Goal: Information Seeking & Learning: Check status

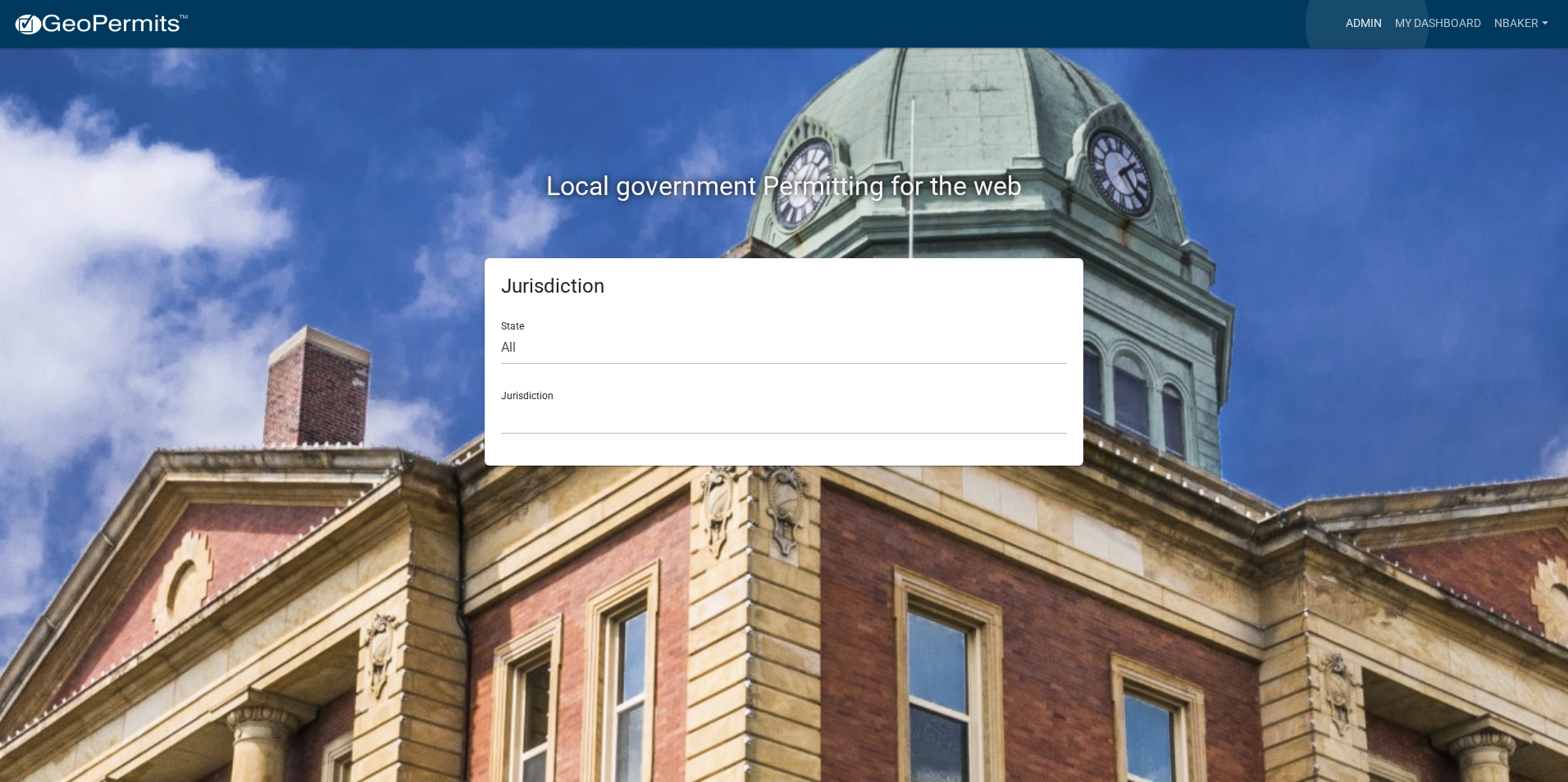
click at [1367, 24] on link "Admin" at bounding box center [1364, 23] width 49 height 31
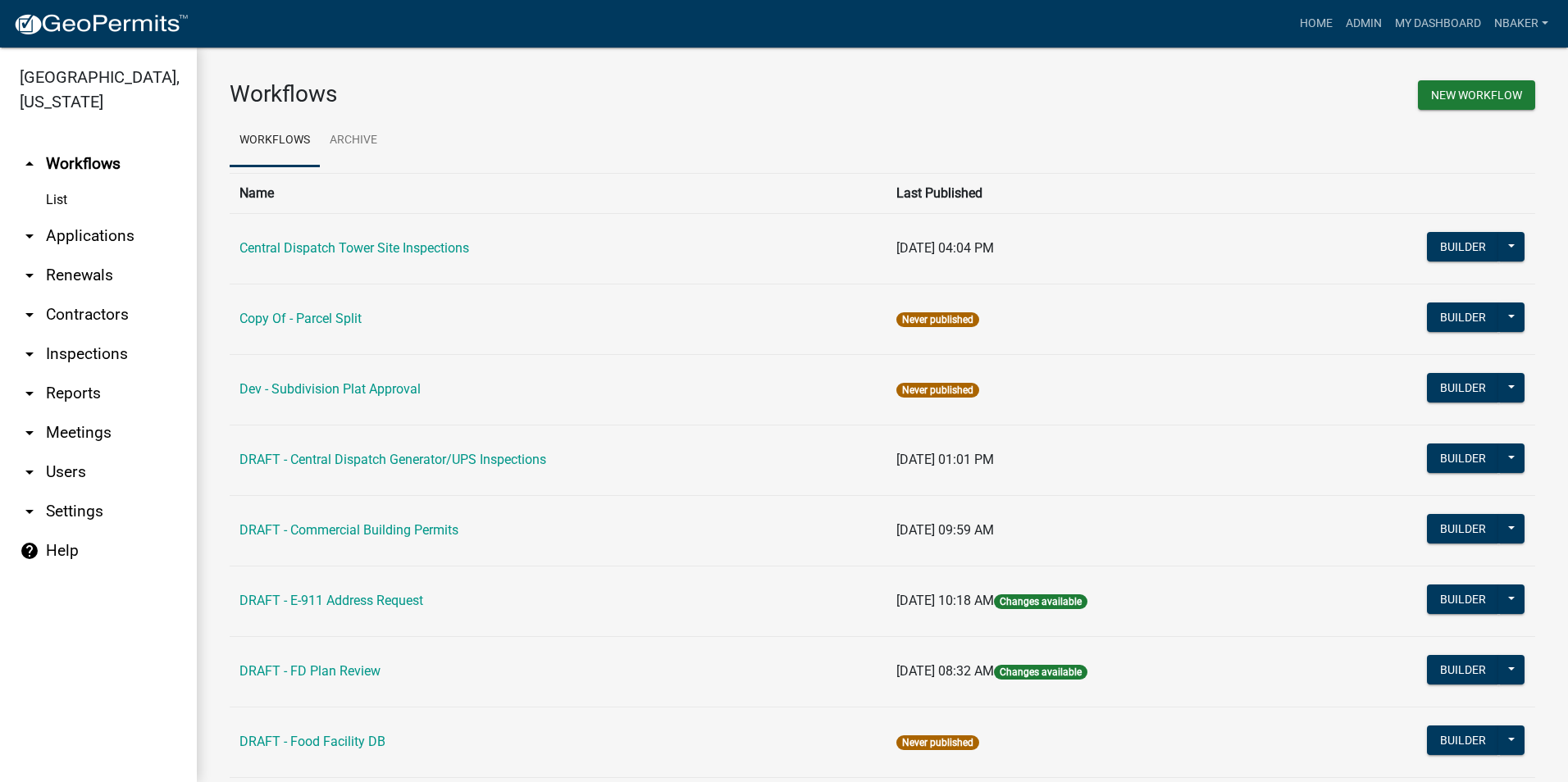
click at [111, 217] on link "arrow_drop_down Applications" at bounding box center [98, 236] width 197 height 40
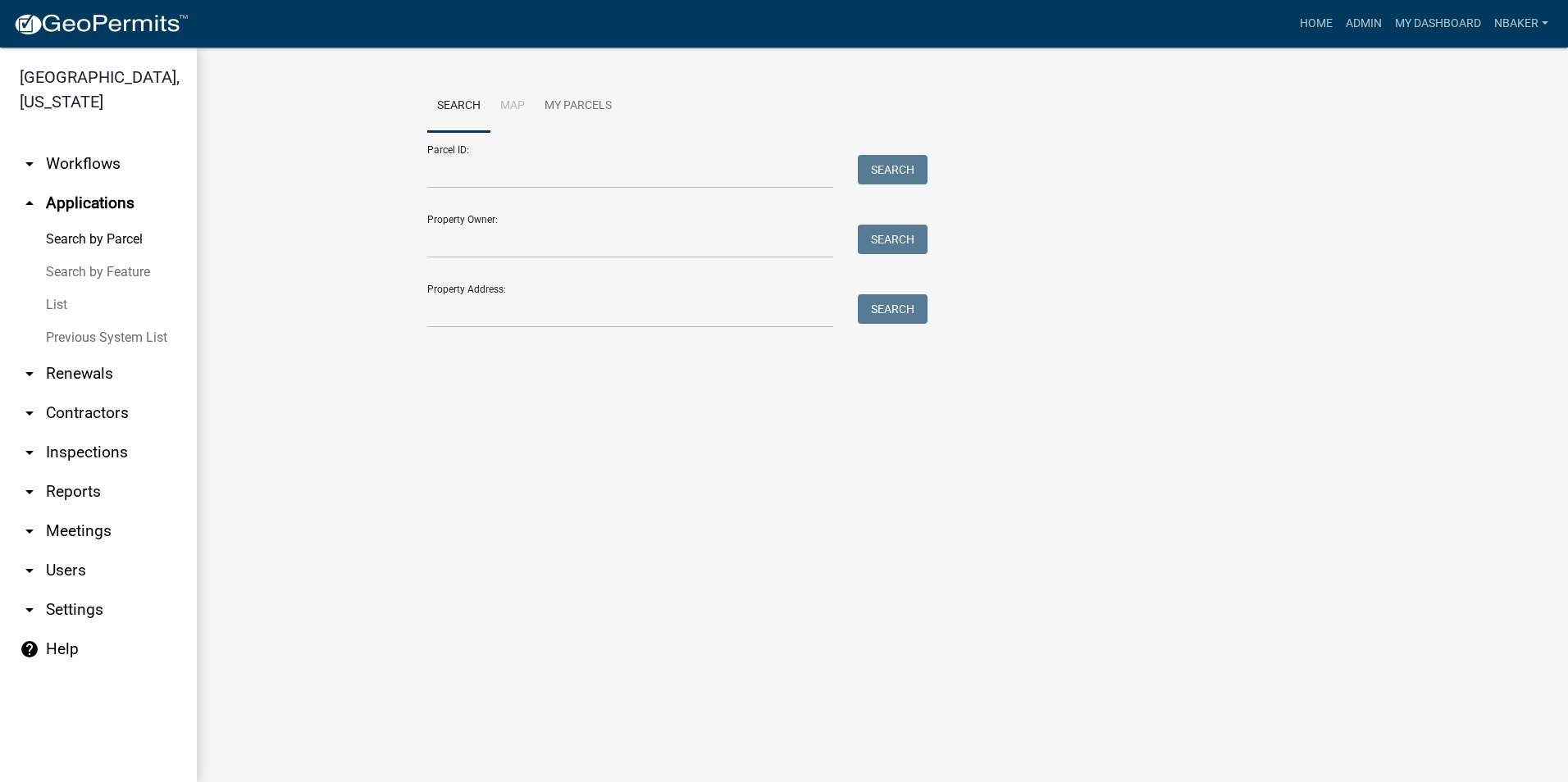
click at [498, 329] on div "Search Map My Parcels Parcel ID: Search Property Owner: Search Property Address…" at bounding box center [883, 212] width 935 height 263
click at [498, 328] on input "Property Address:" at bounding box center [631, 311] width 406 height 34
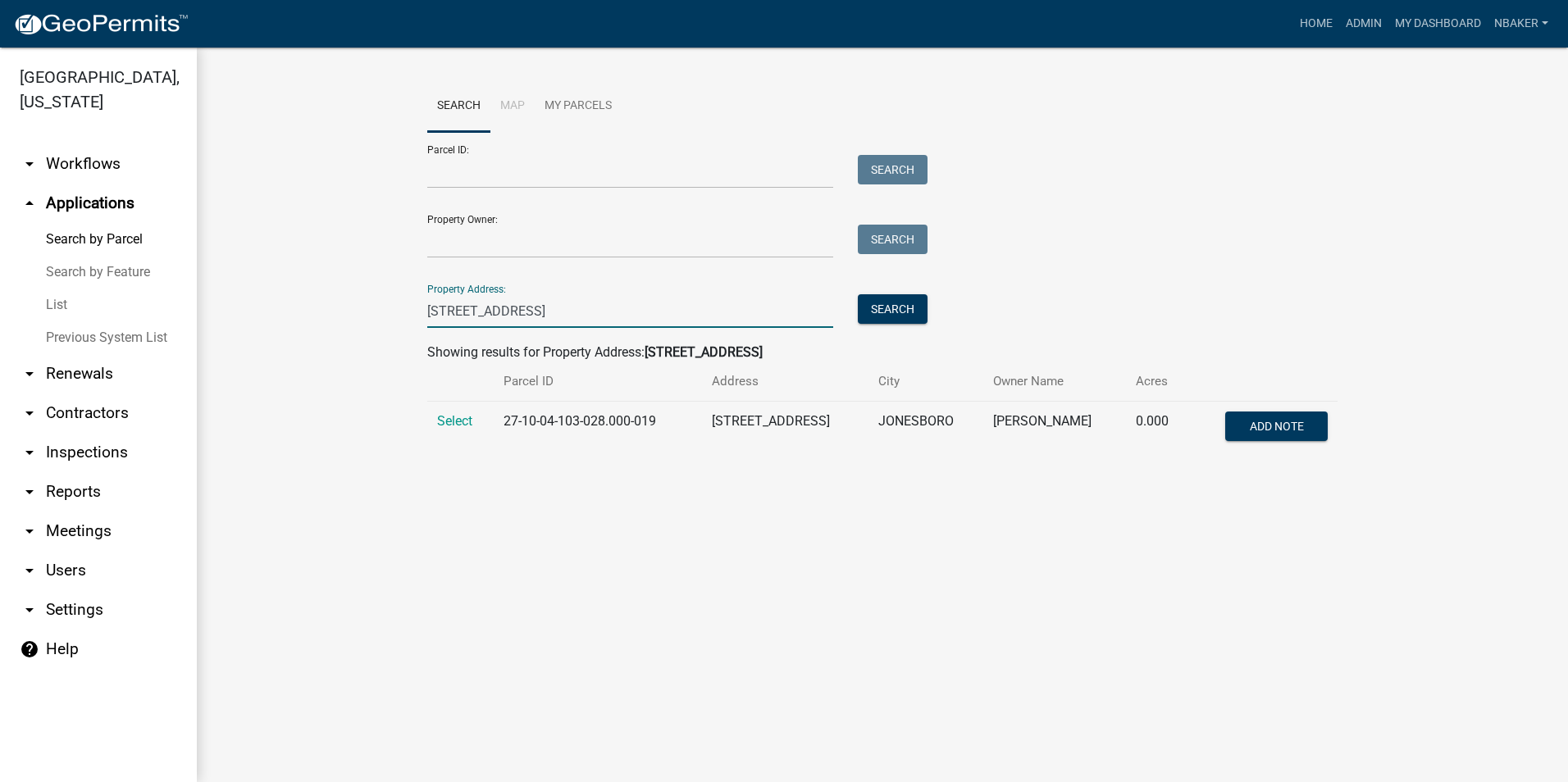
type input "[STREET_ADDRESS]"
click at [434, 423] on td "Select" at bounding box center [460, 428] width 66 height 54
click at [446, 422] on span "Select" at bounding box center [455, 421] width 35 height 16
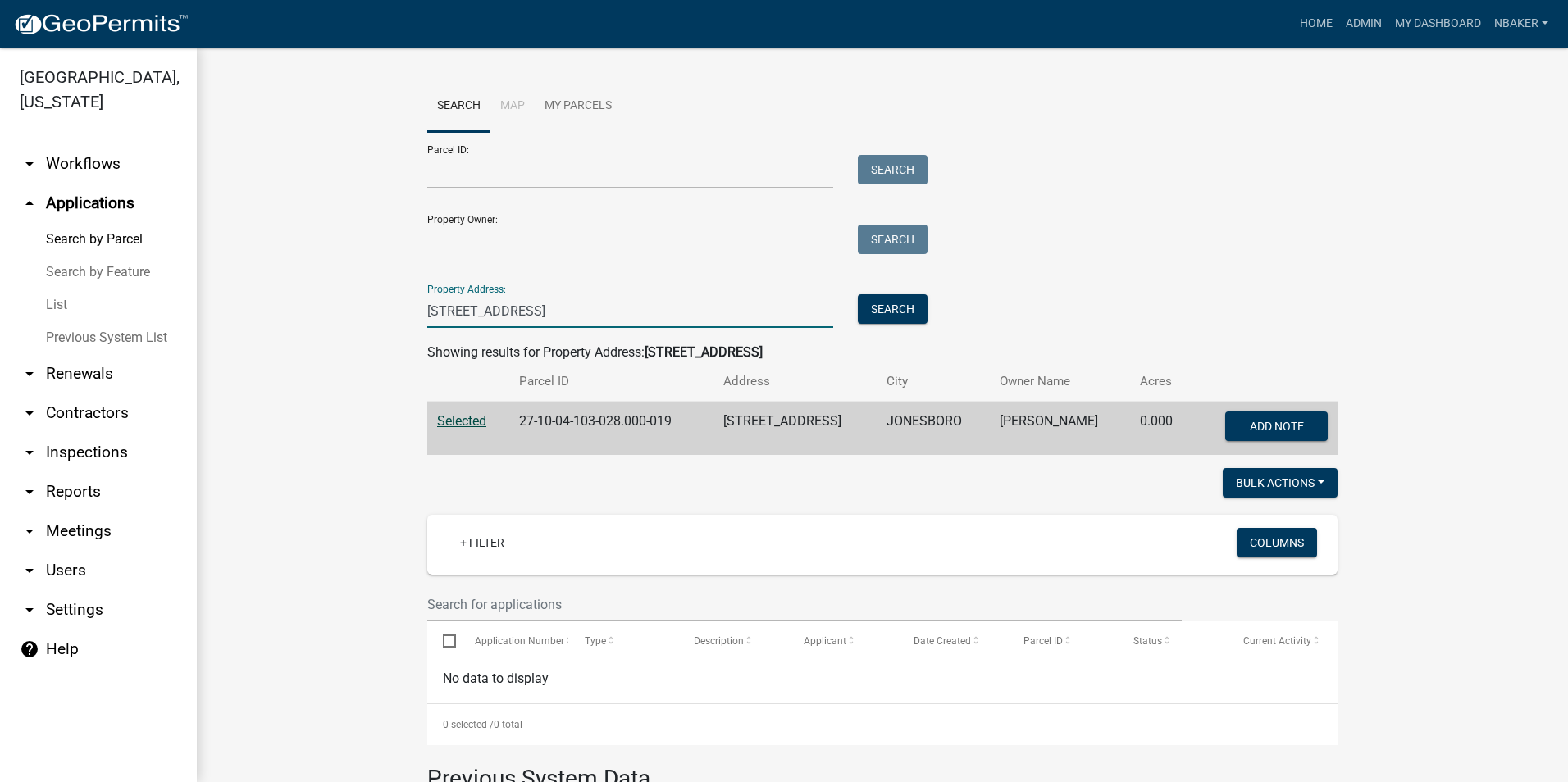
drag, startPoint x: 414, startPoint y: 302, endPoint x: 342, endPoint y: 302, distance: 72.0
click at [342, 302] on wm-workflow-application-search-view "Search Map My Parcels Parcel ID: Search Property Owner: Search Property Address…" at bounding box center [882, 613] width 1306 height 1066
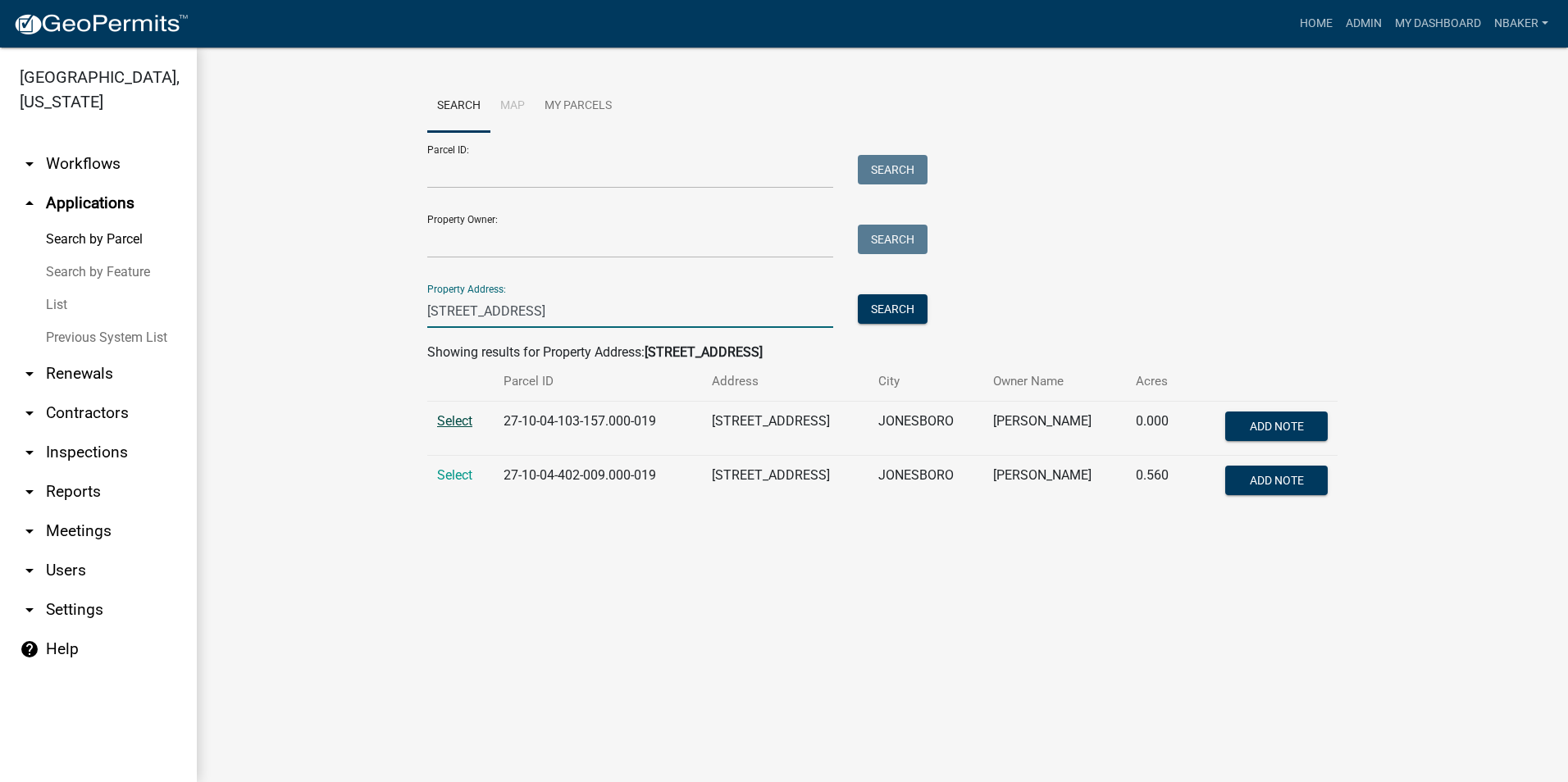
type input "317 e 12th st"
click at [465, 418] on span "Select" at bounding box center [455, 421] width 35 height 16
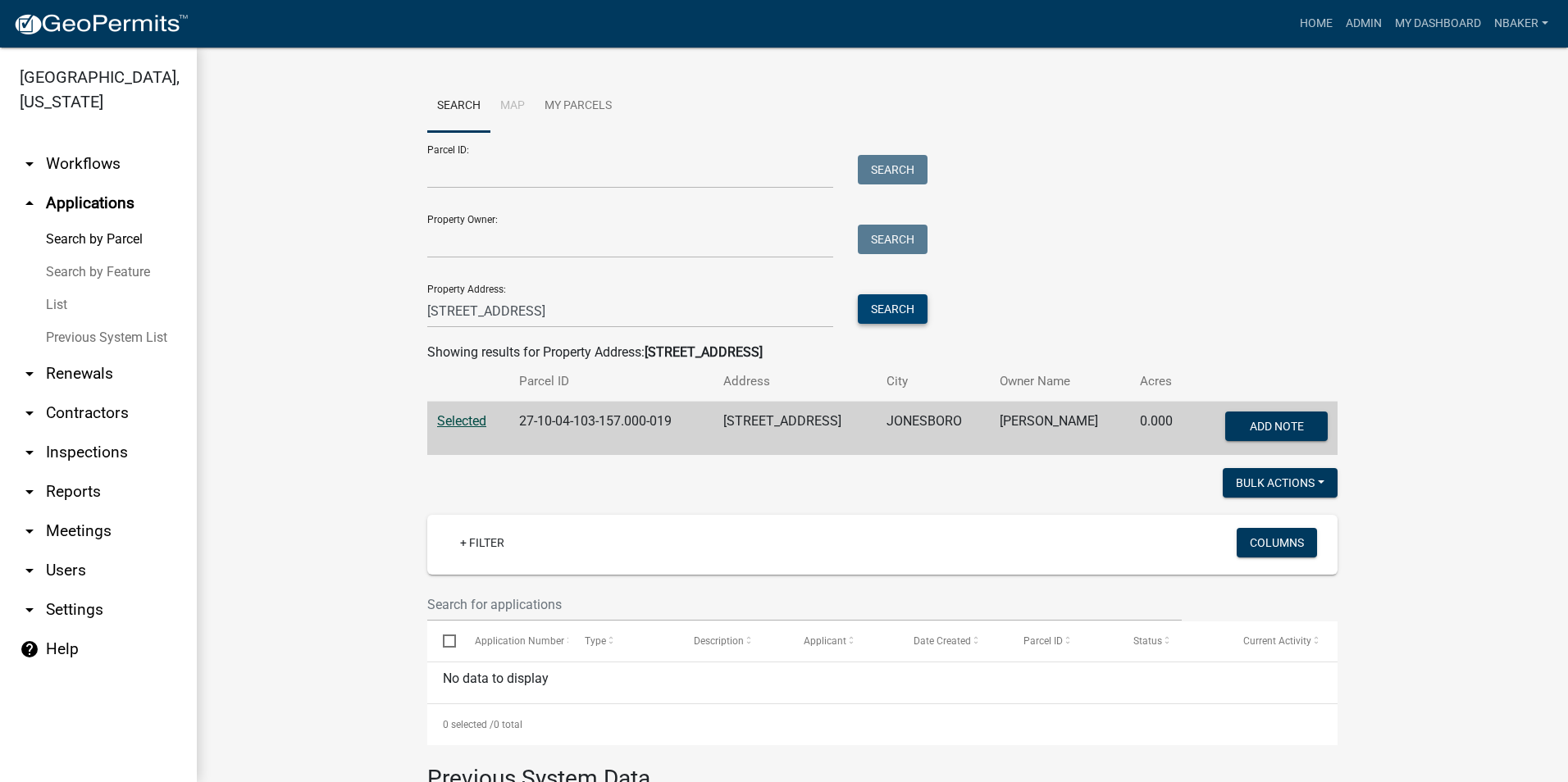
click at [869, 317] on button "Search" at bounding box center [892, 309] width 70 height 29
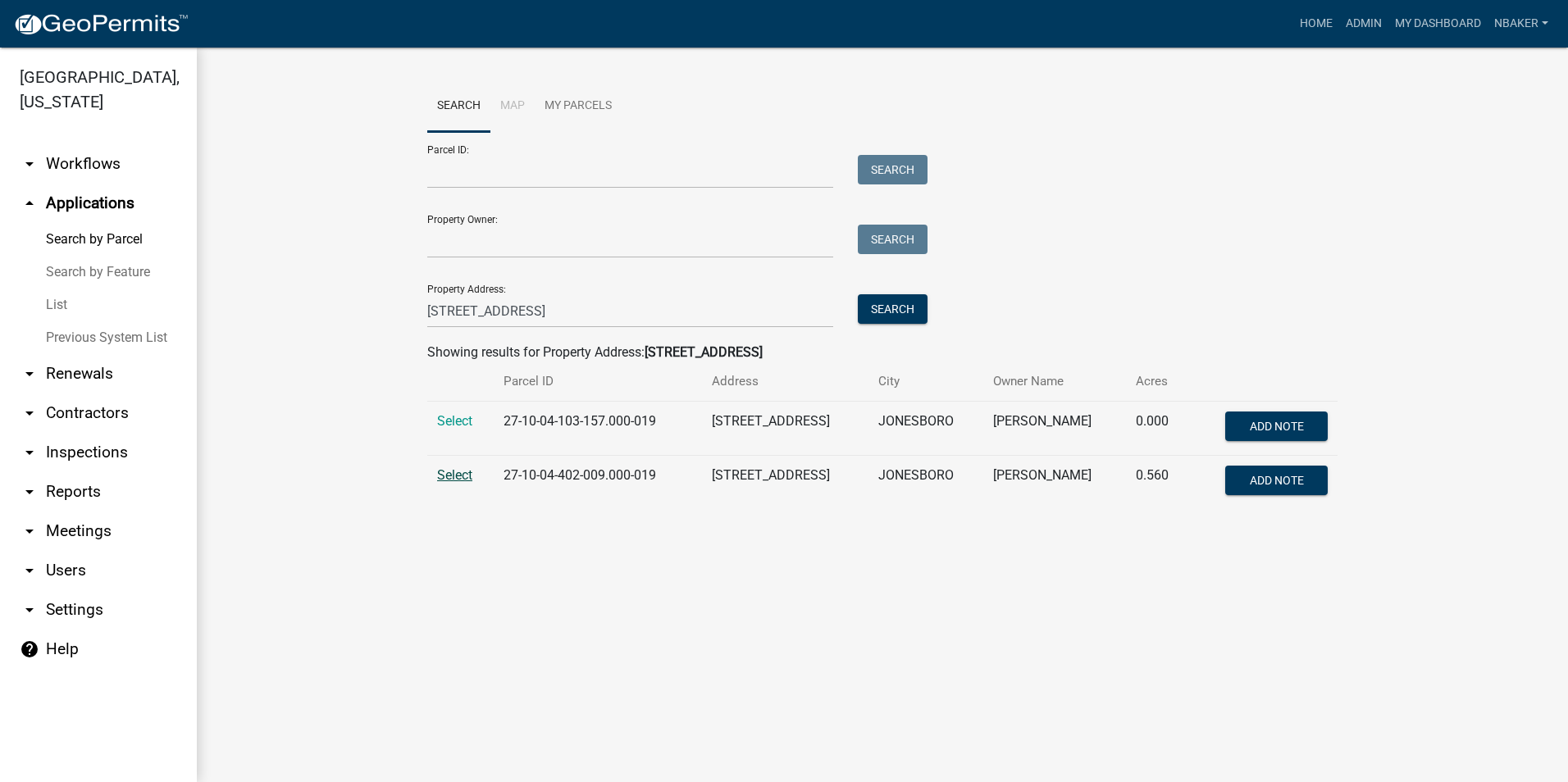
click at [464, 473] on span "Select" at bounding box center [455, 475] width 35 height 16
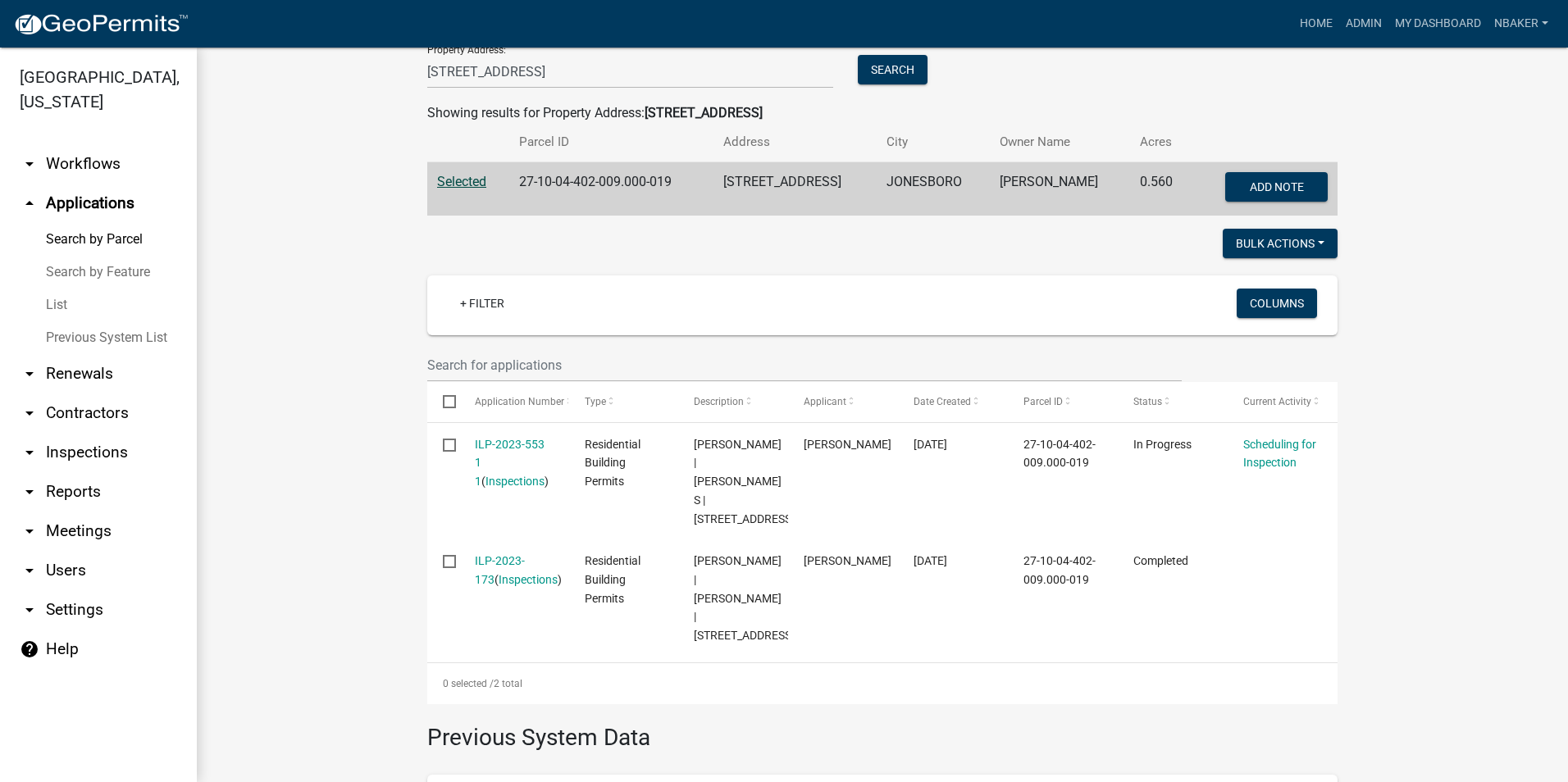
scroll to position [328, 0]
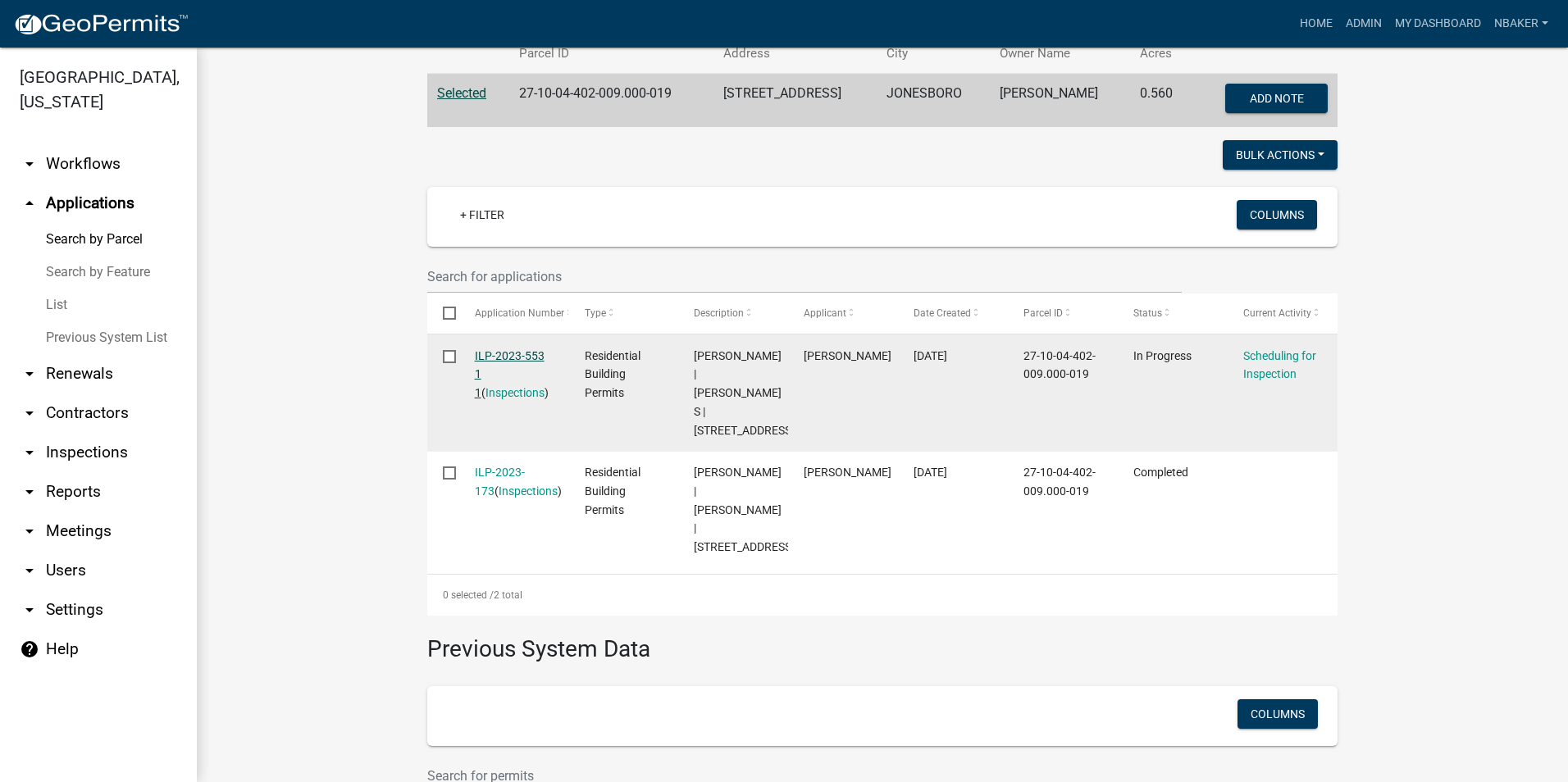
click at [513, 354] on link "ILP-2023-553 1 1" at bounding box center [510, 375] width 70 height 51
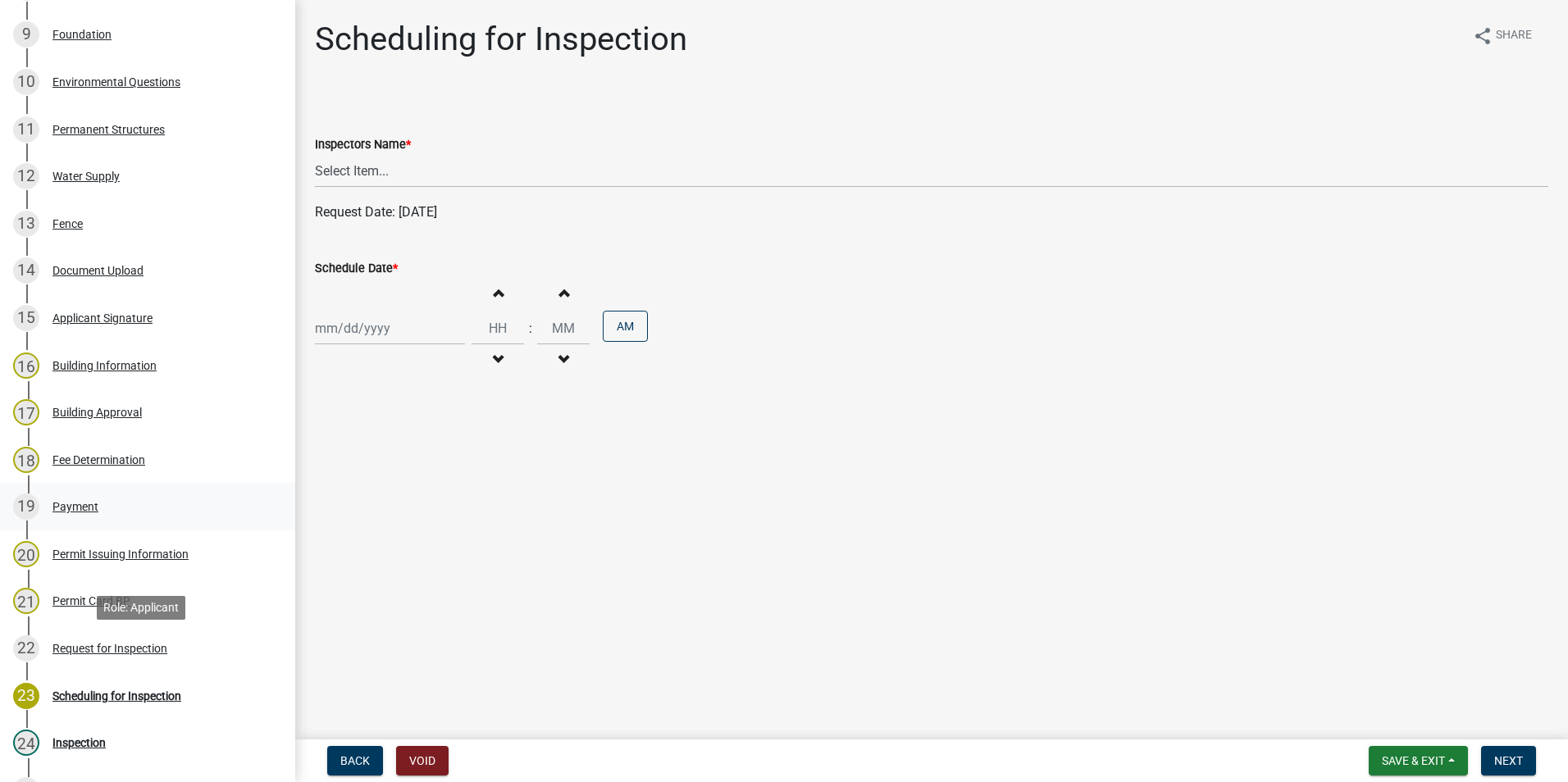
scroll to position [656, 0]
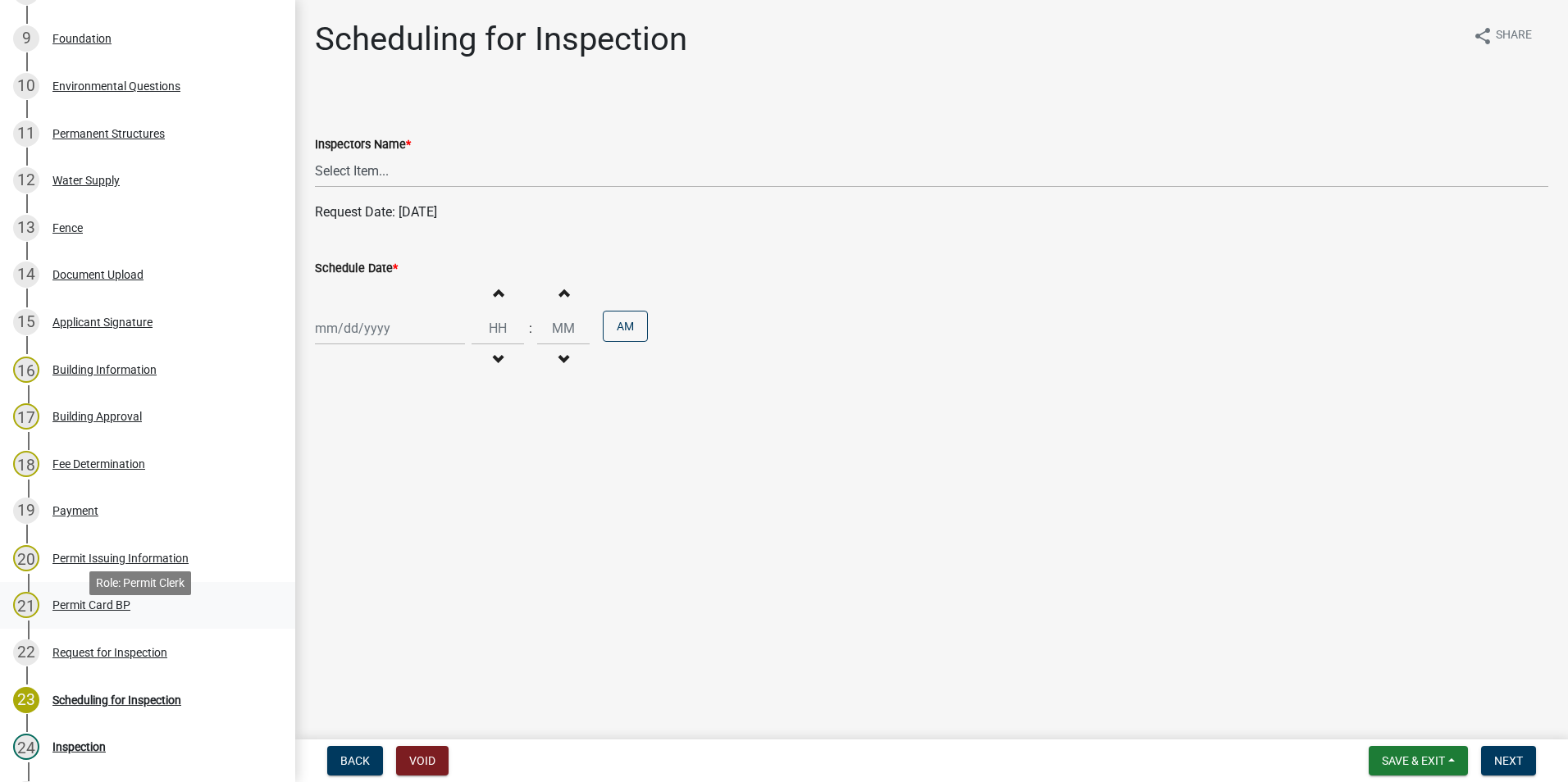
click at [100, 618] on div "21 Permit Card BP" at bounding box center [141, 606] width 256 height 26
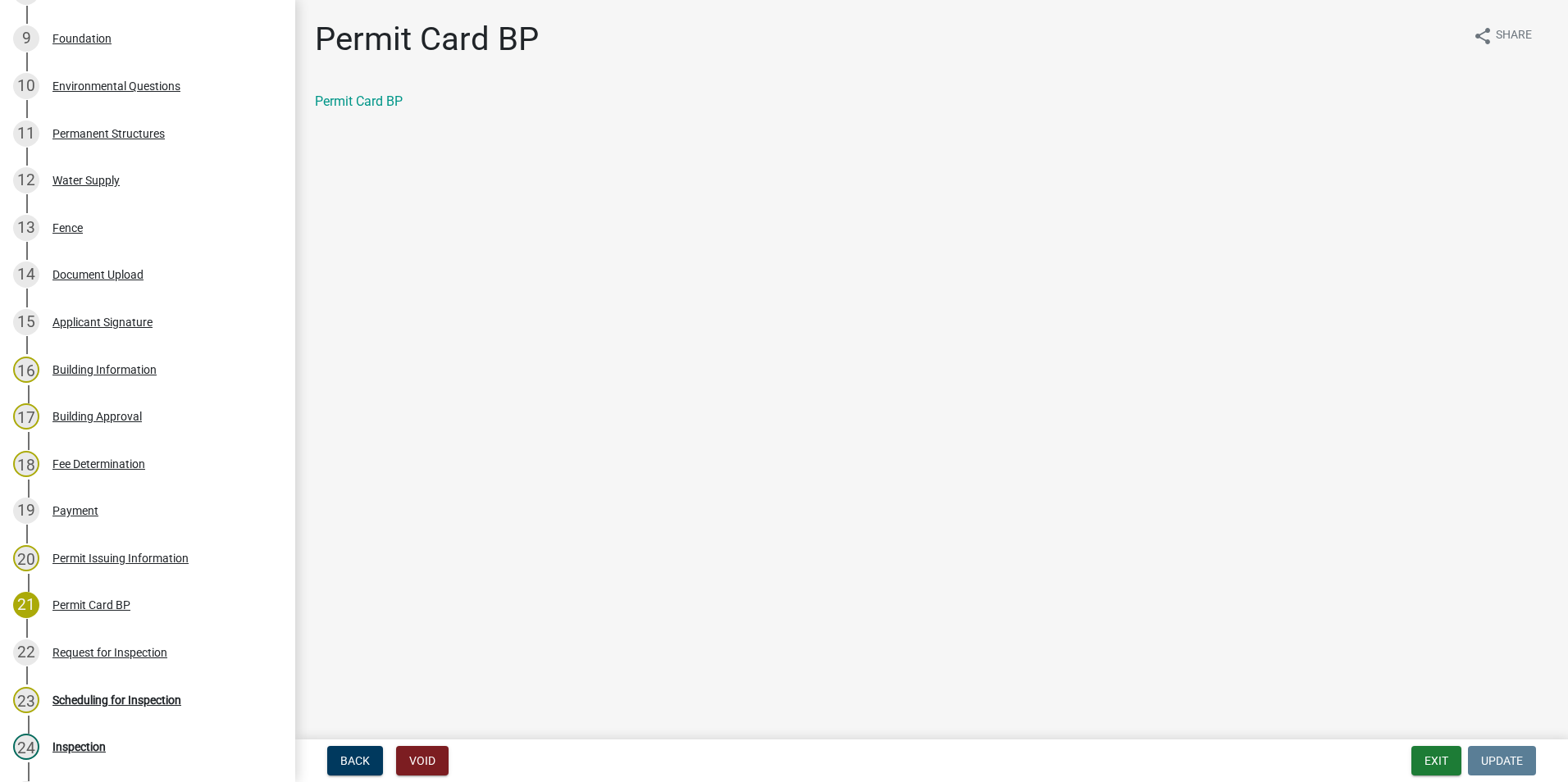
click at [384, 109] on div "Permit Card BP" at bounding box center [931, 101] width 1234 height 19
click at [383, 103] on link "Permit Card BP" at bounding box center [359, 101] width 88 height 16
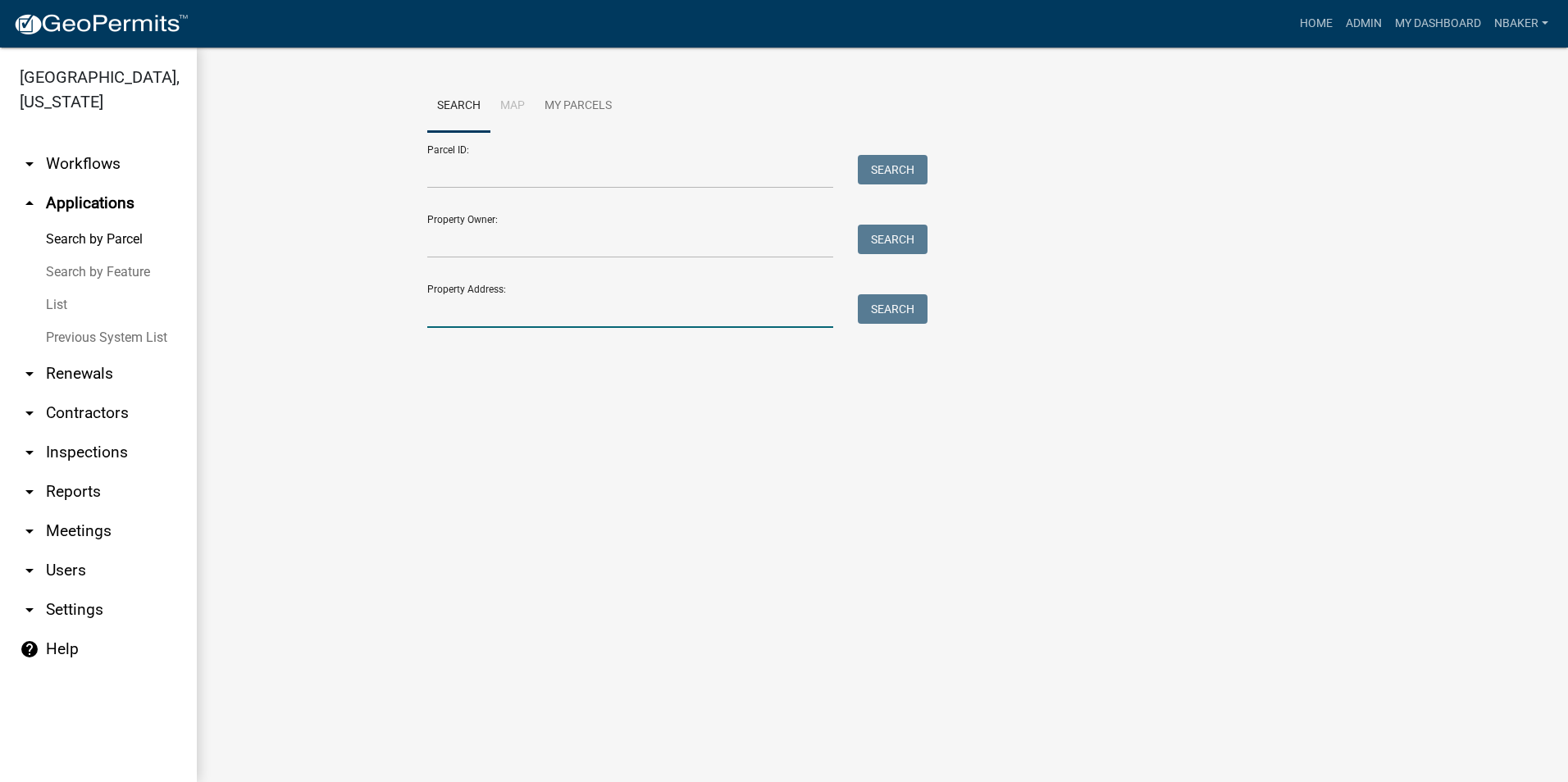
click at [545, 303] on input "Property Address:" at bounding box center [631, 311] width 406 height 34
type input "317 e 12th st"
click at [858, 294] on button "Search" at bounding box center [892, 309] width 70 height 29
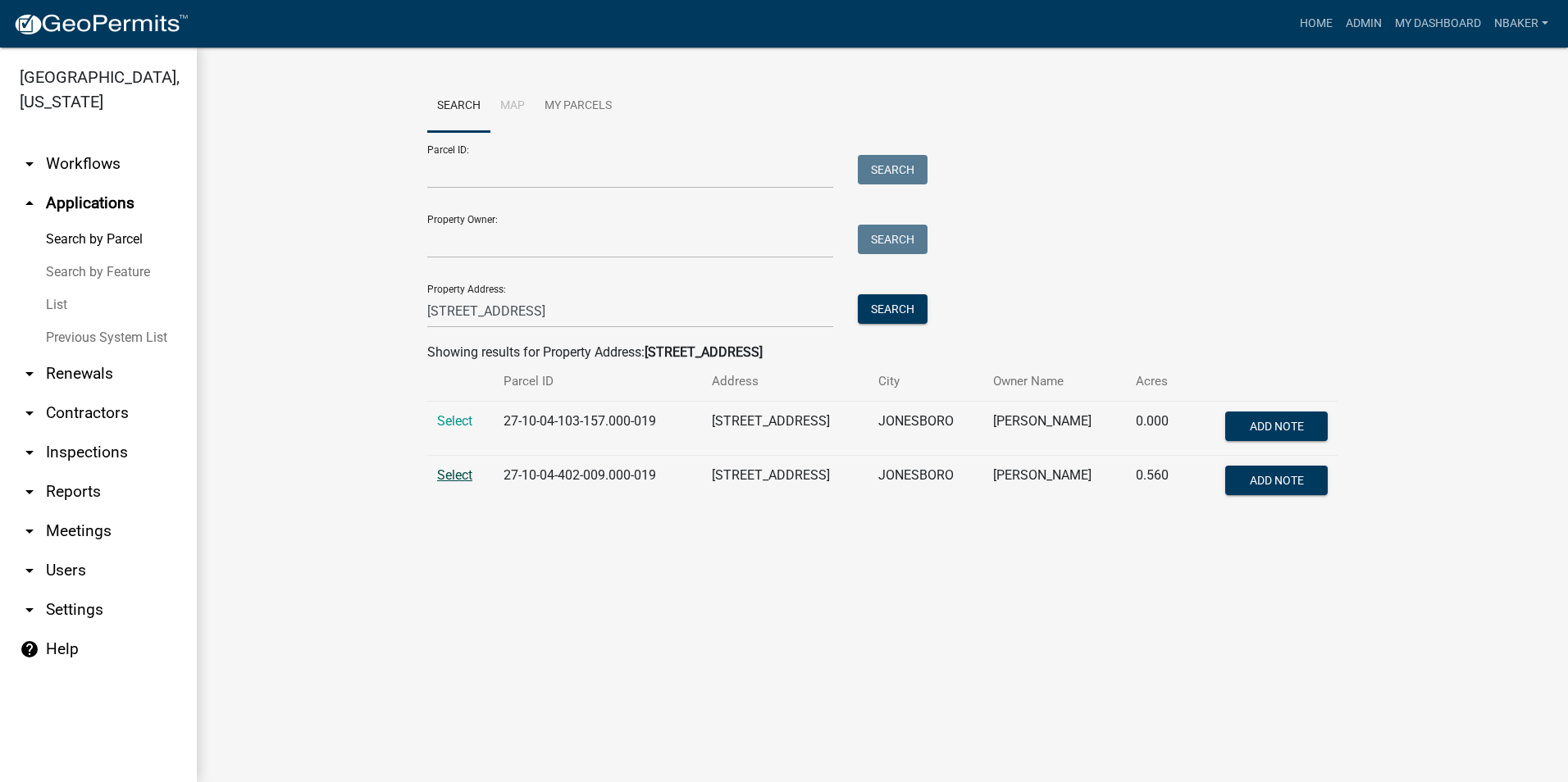
click at [461, 468] on span "Select" at bounding box center [455, 475] width 35 height 16
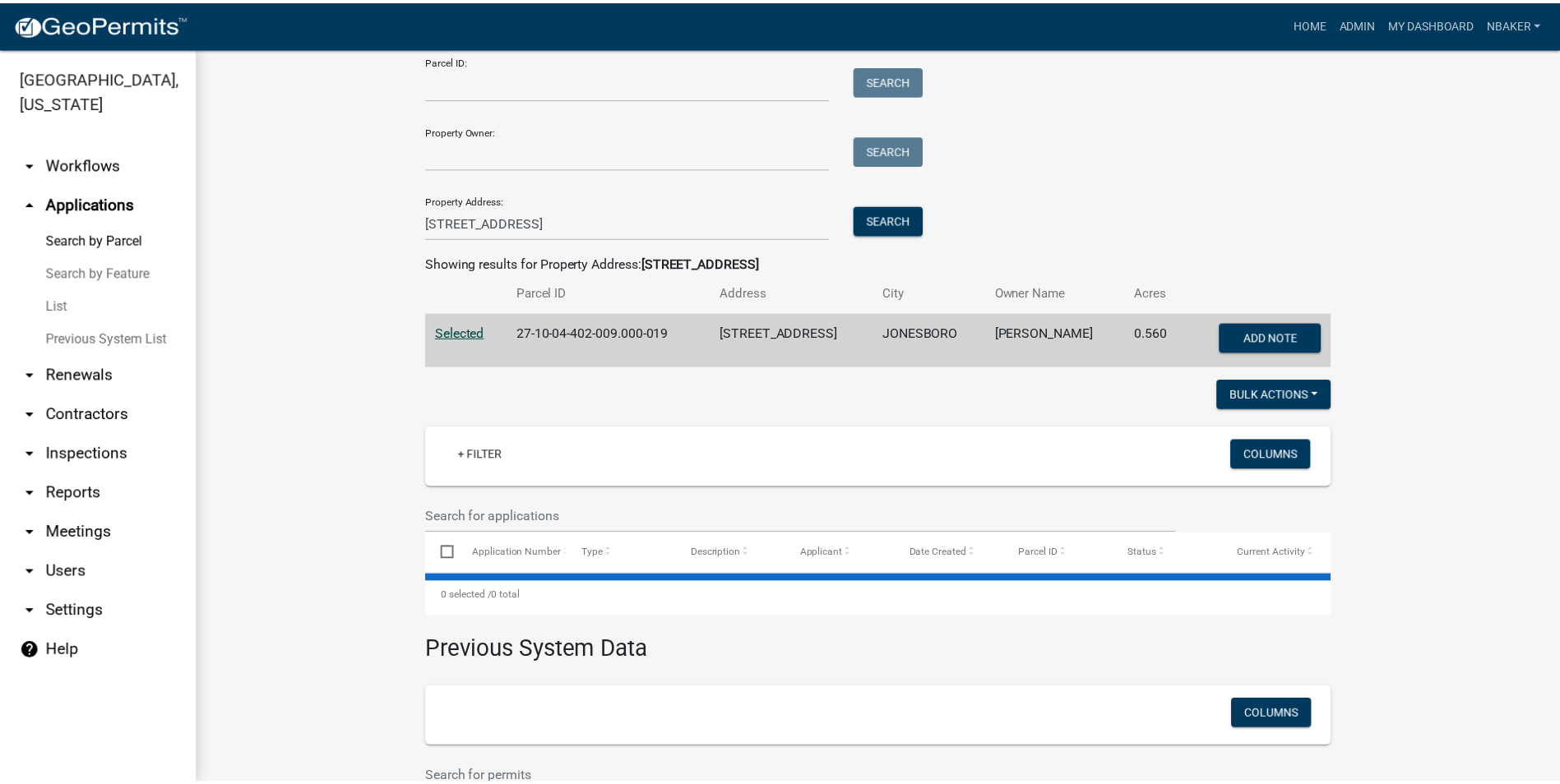
scroll to position [216, 0]
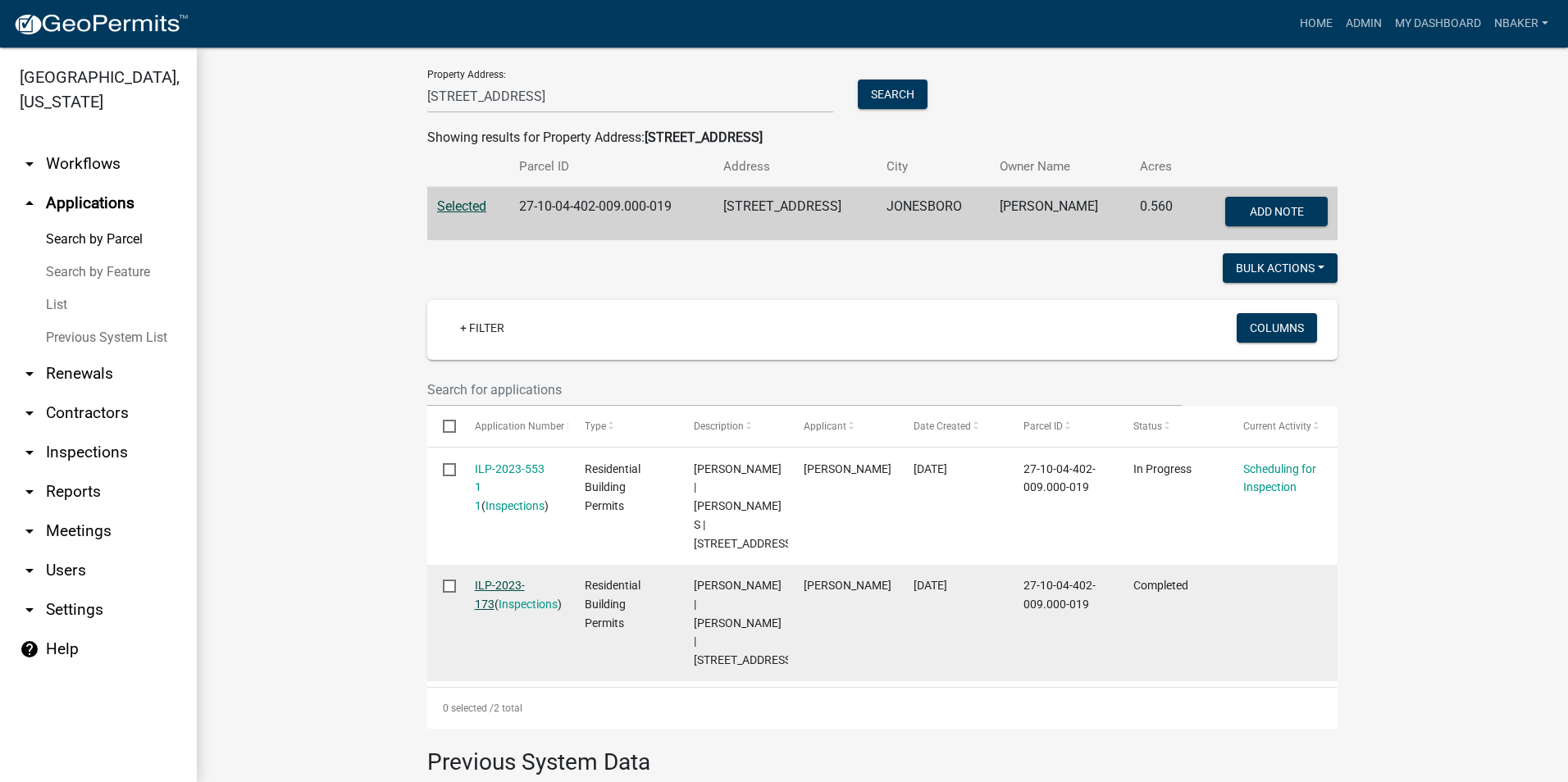
click at [511, 581] on link "ILP-2023-173" at bounding box center [500, 595] width 50 height 32
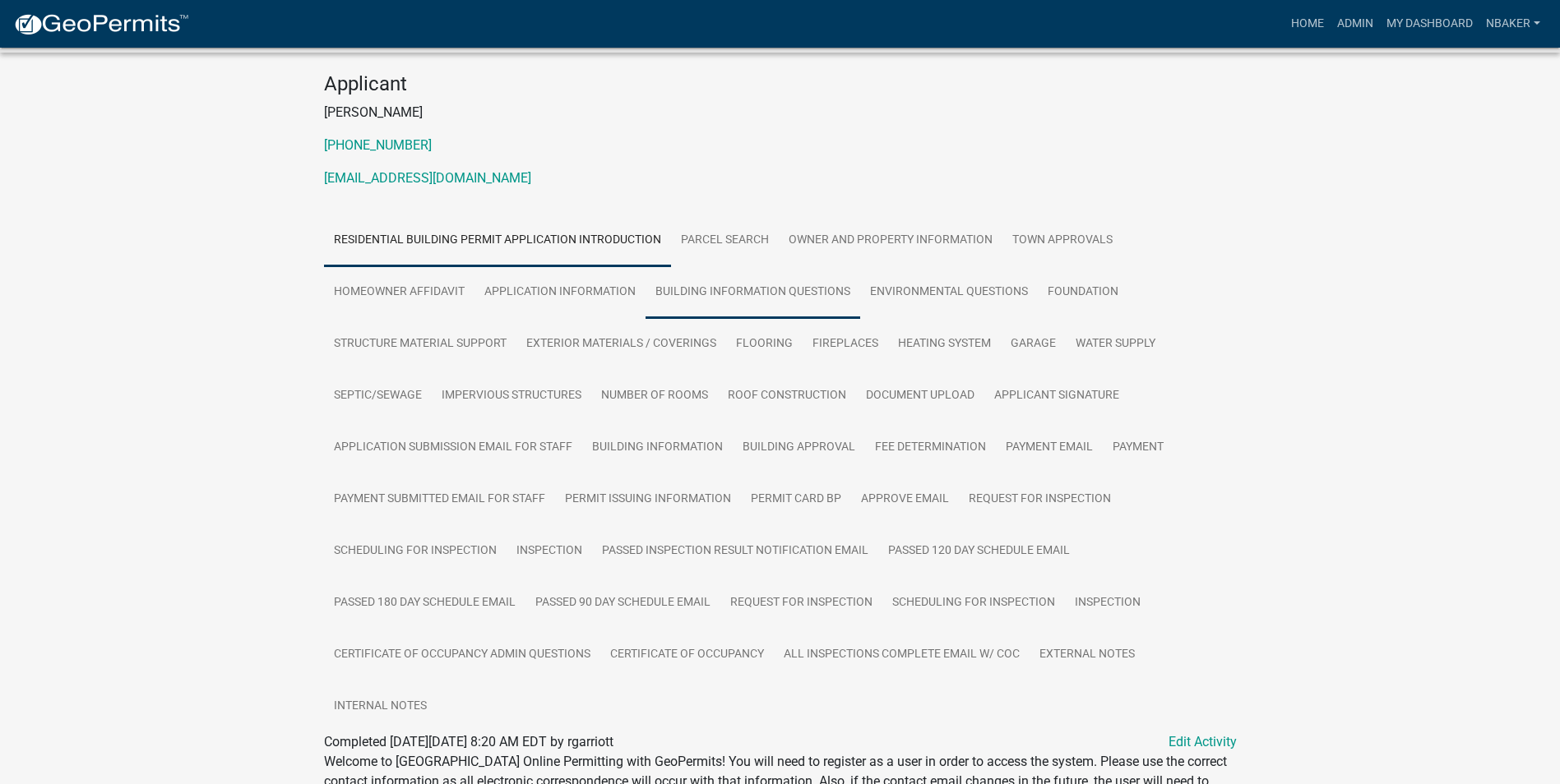
scroll to position [274, 0]
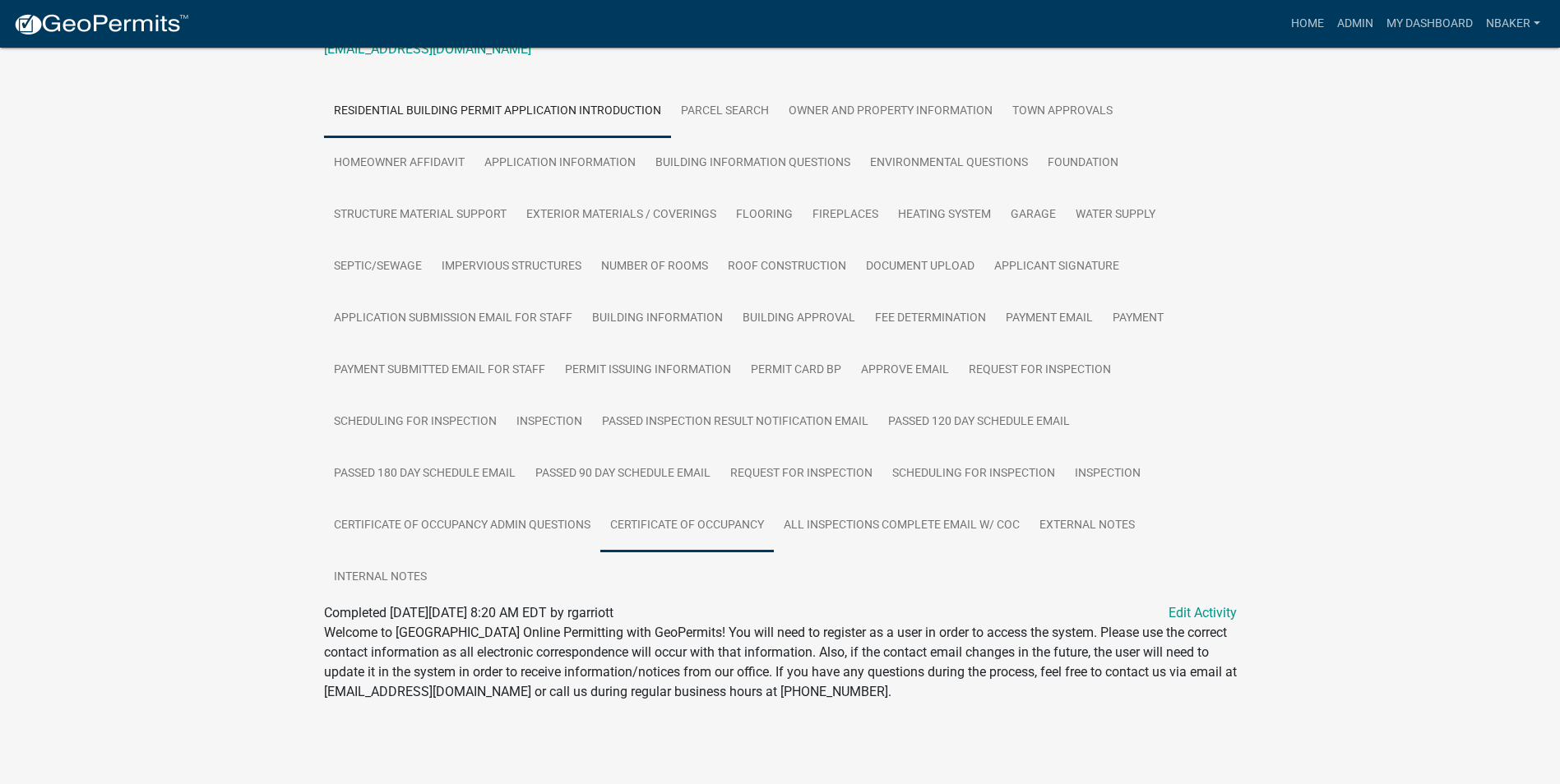
click at [749, 518] on link "Certificate of Occupancy" at bounding box center [687, 527] width 173 height 53
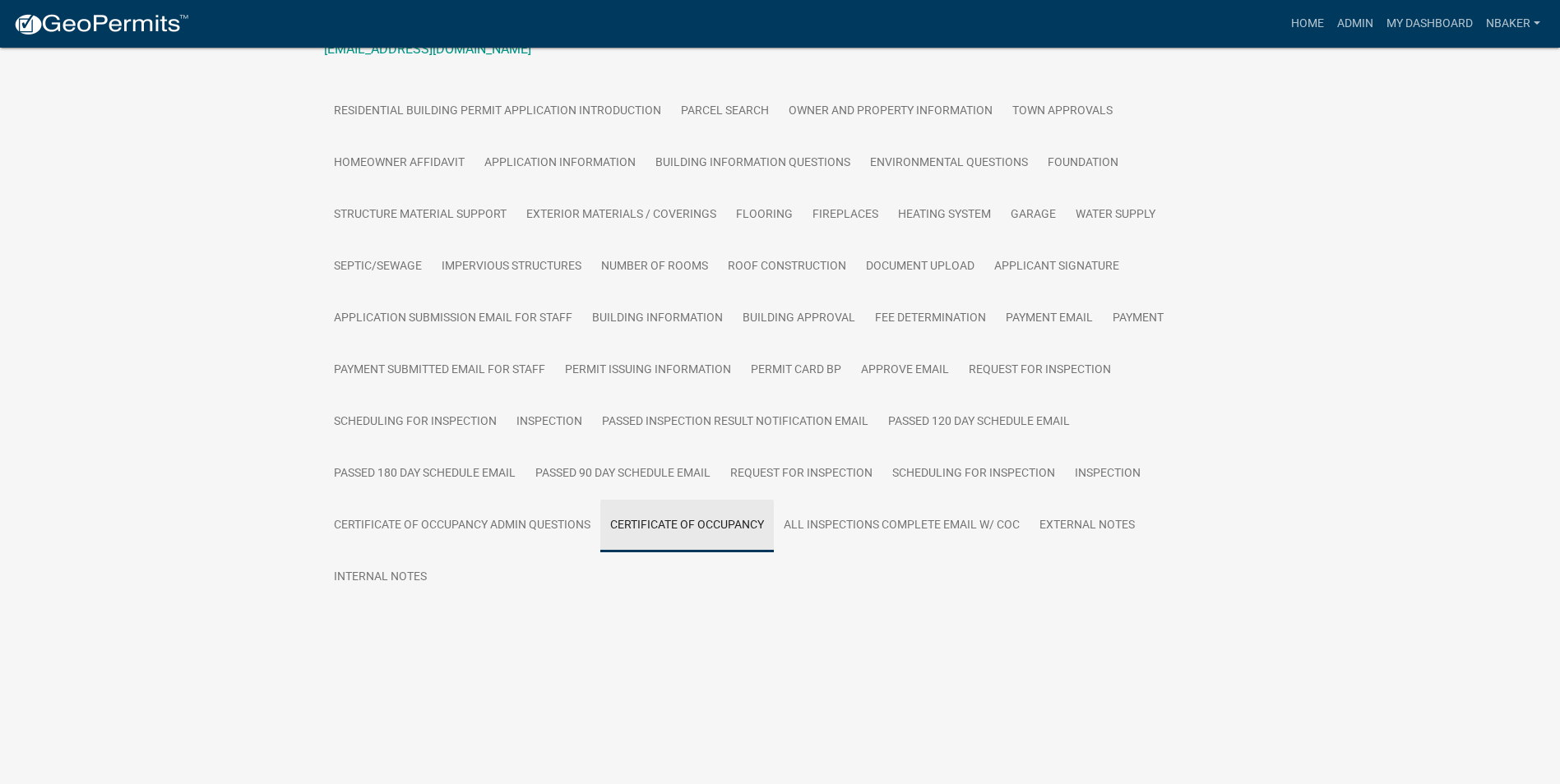
scroll to position [202, 0]
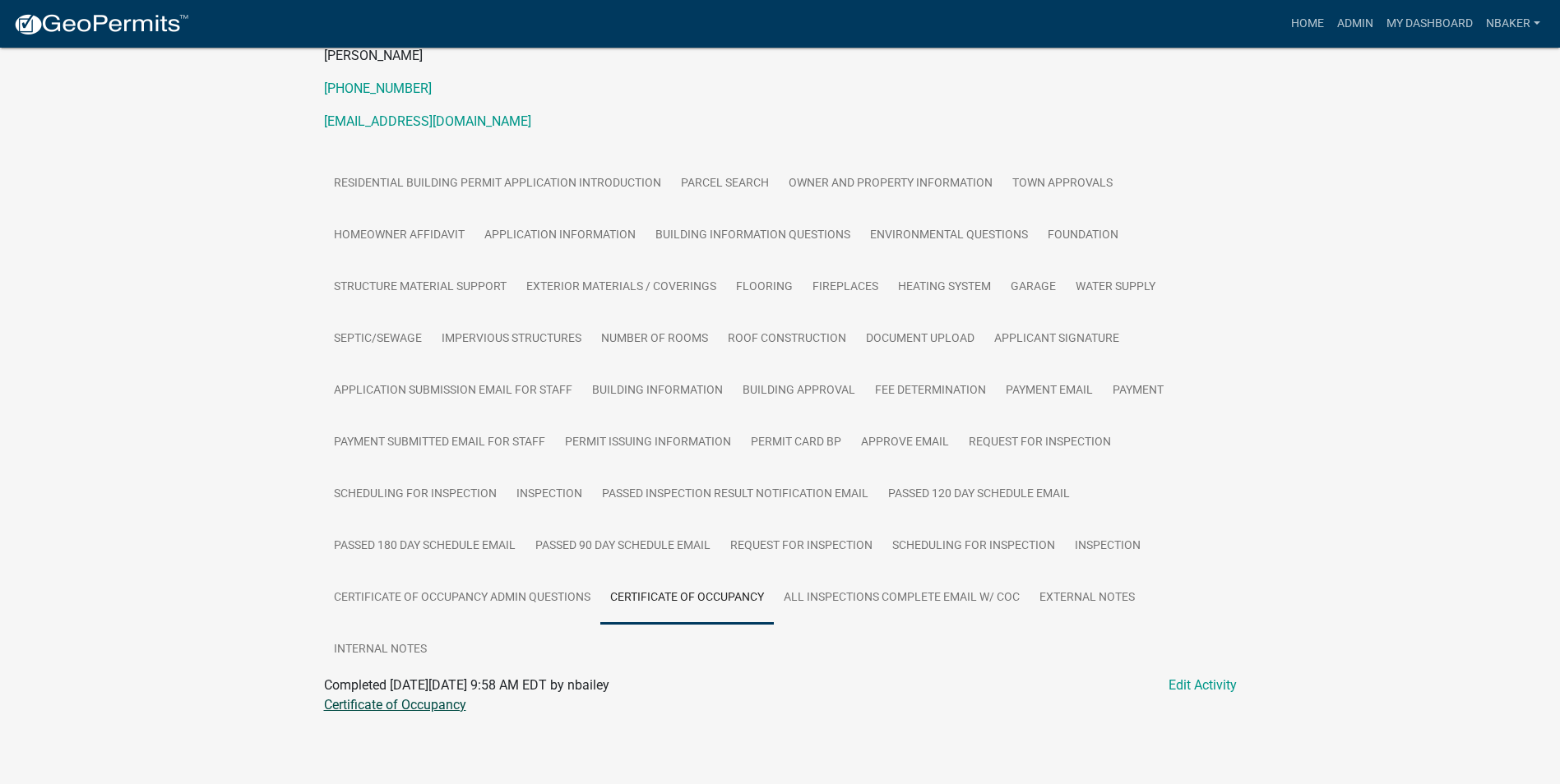
click at [451, 708] on link "Certificate of Occupancy" at bounding box center [394, 705] width 142 height 16
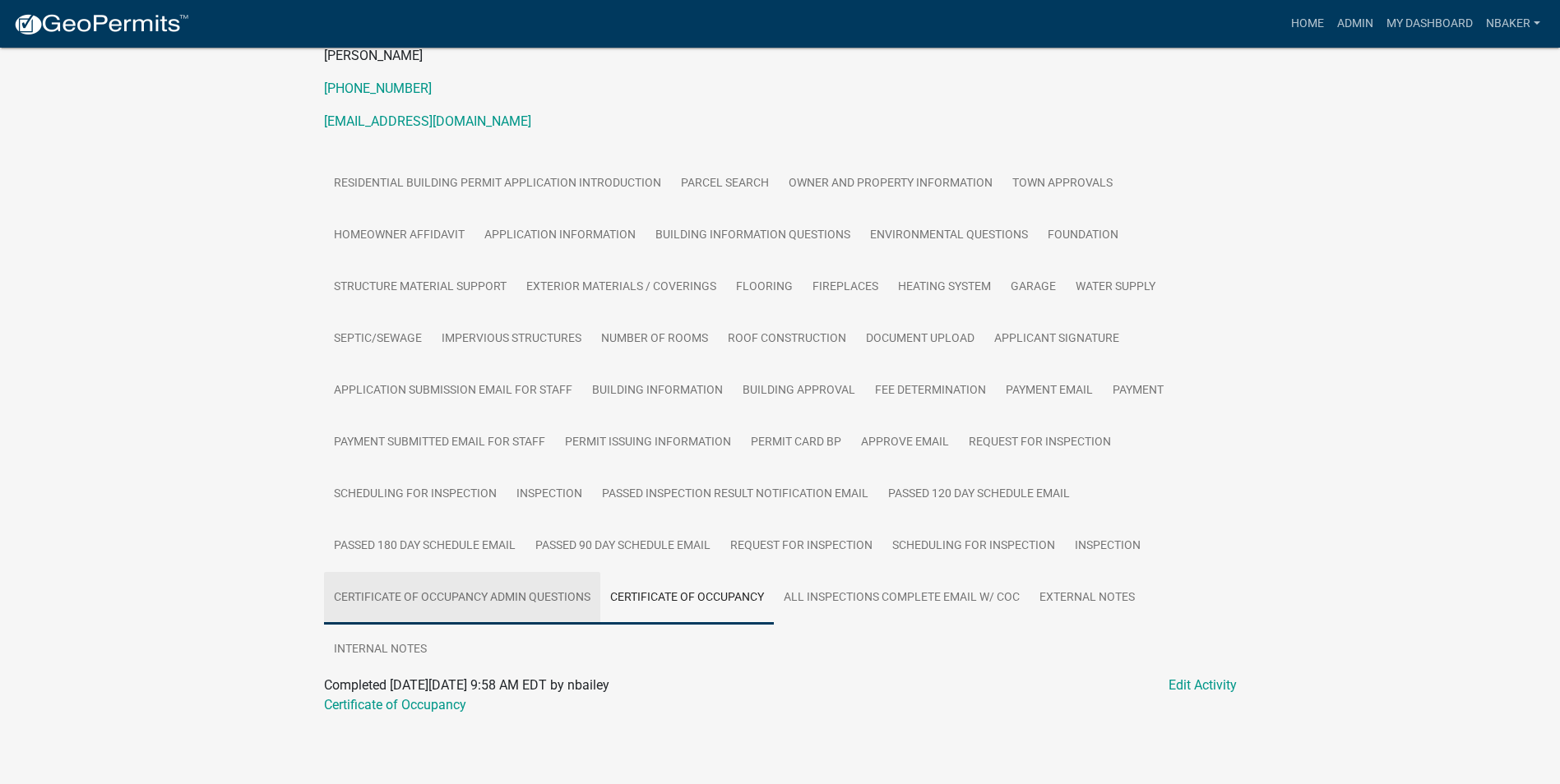
click at [531, 620] on link "Certificate of Occupancy Admin Questions" at bounding box center [462, 598] width 277 height 53
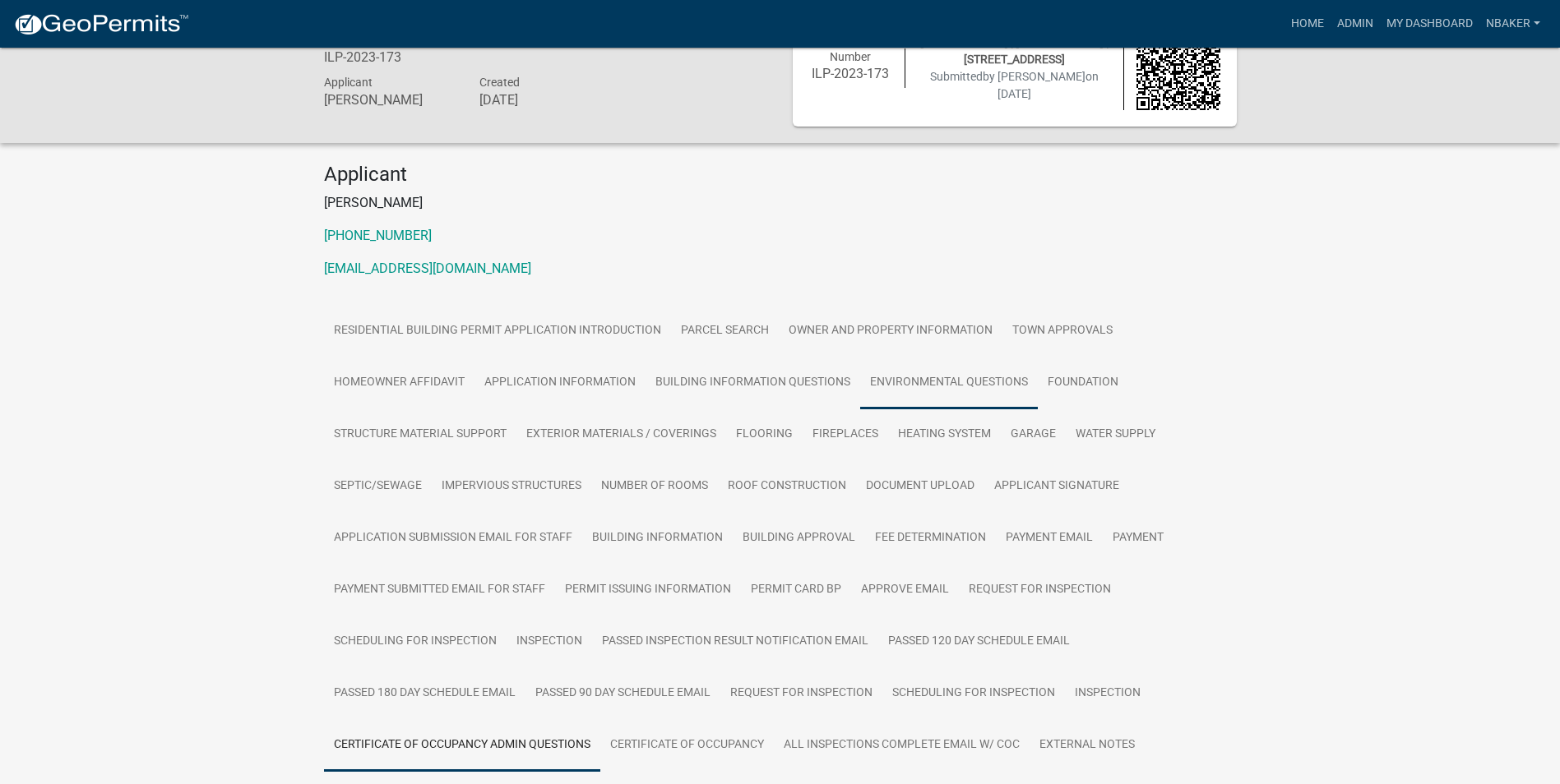
scroll to position [208, 0]
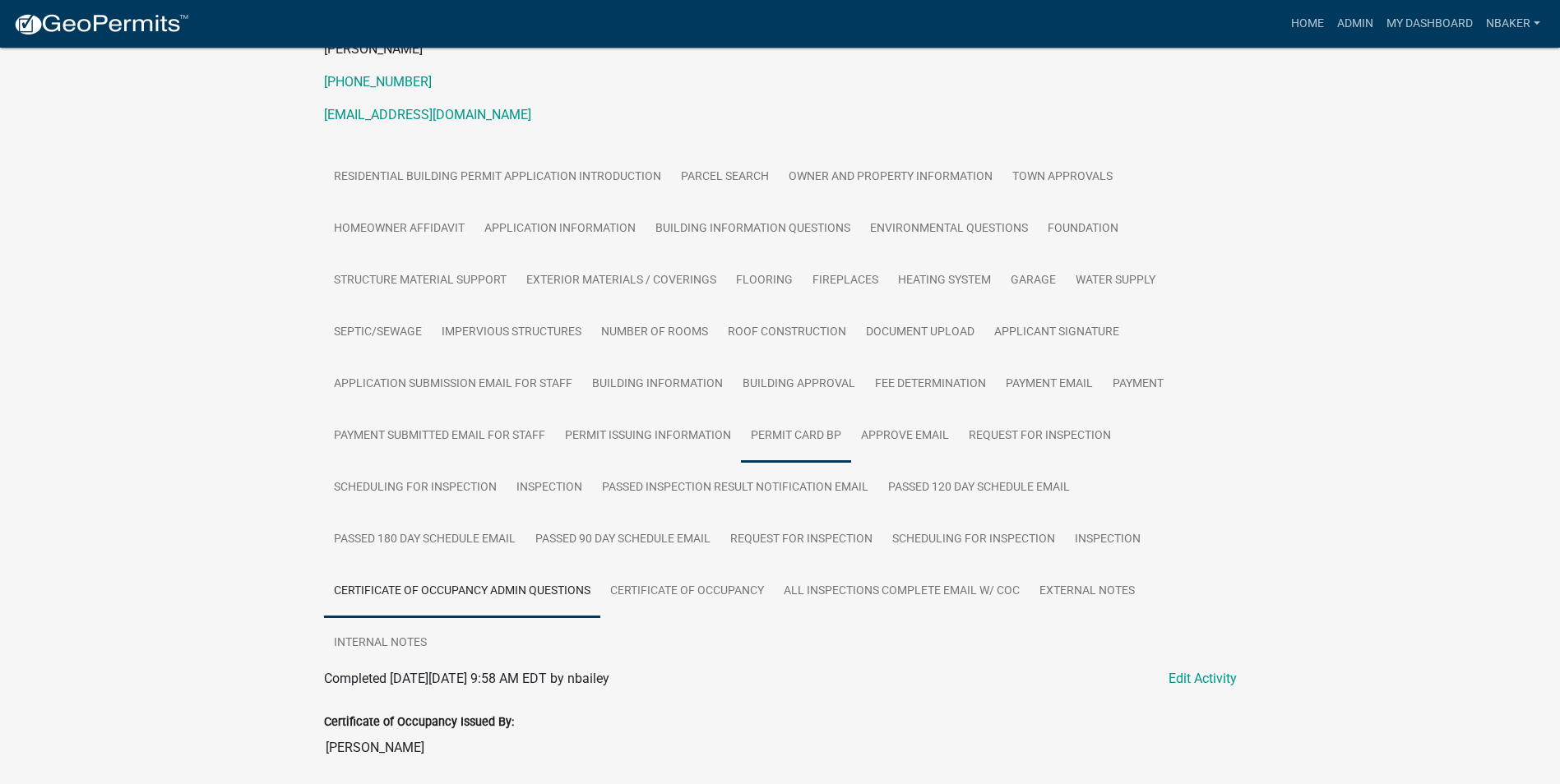
click at [814, 435] on link "Permit Card BP" at bounding box center [796, 437] width 111 height 53
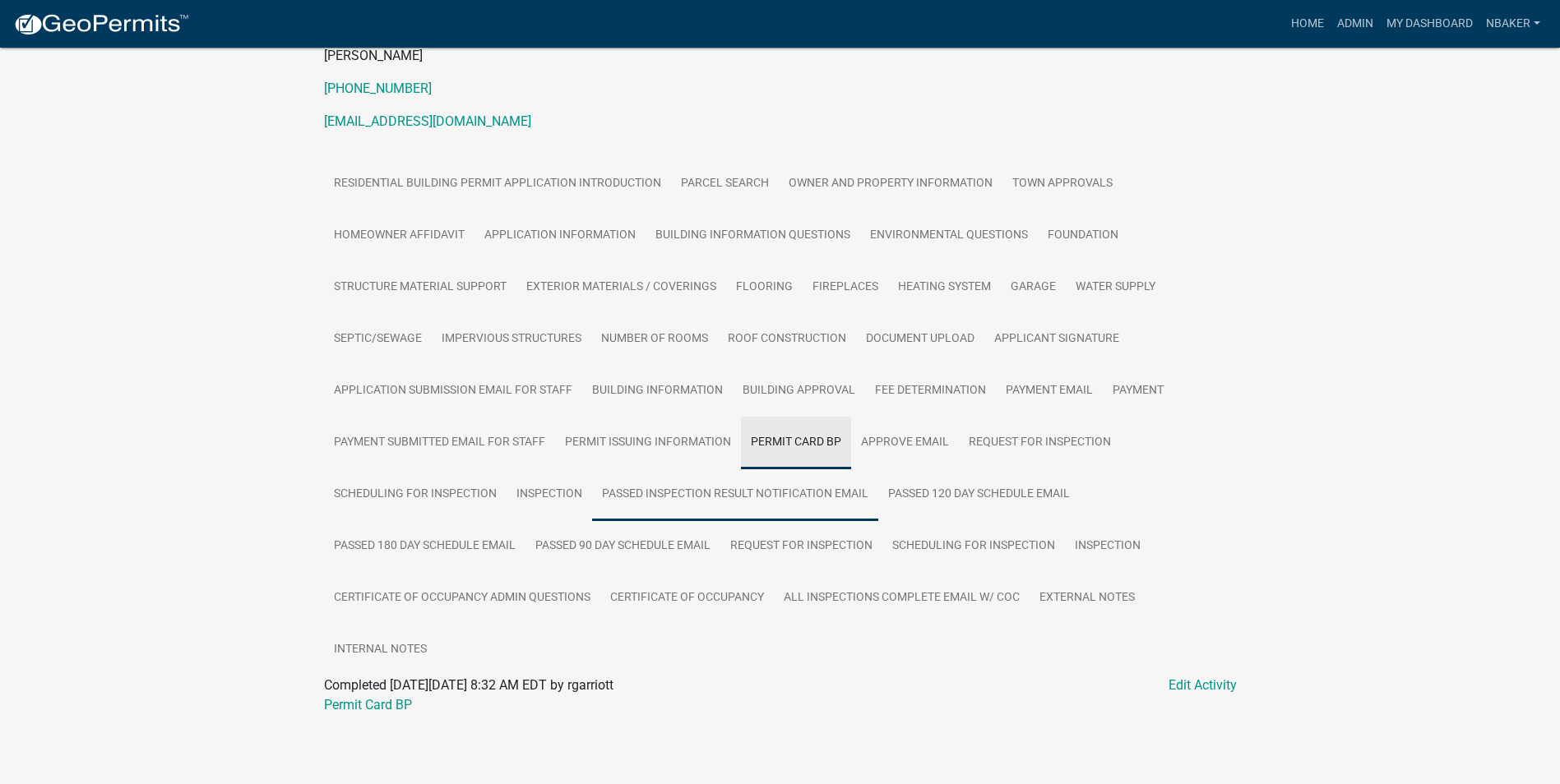
scroll to position [202, 0]
click at [372, 707] on link "Permit Card BP" at bounding box center [368, 705] width 88 height 16
click at [728, 381] on link "Building Information" at bounding box center [658, 392] width 150 height 53
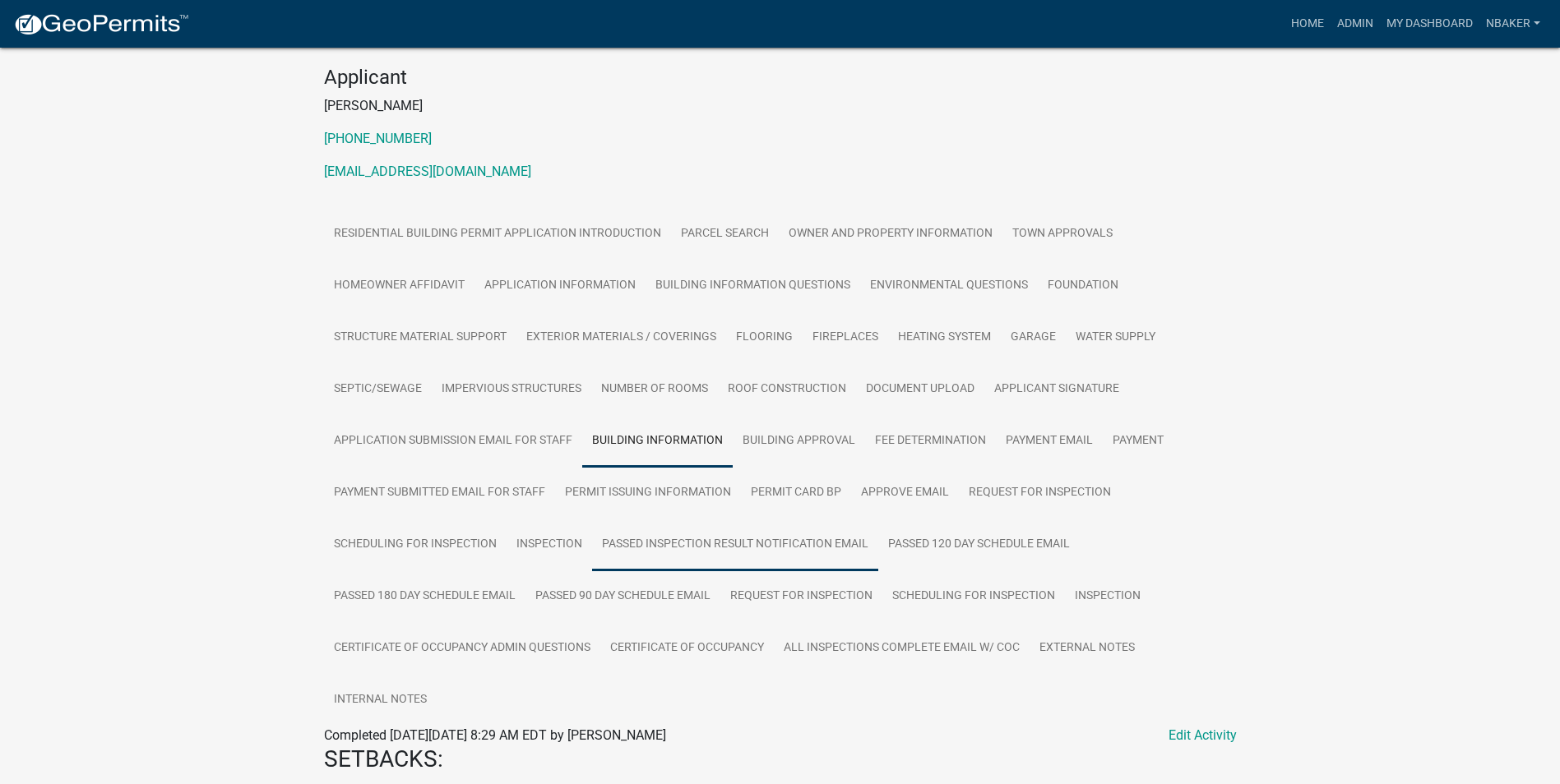
scroll to position [0, 0]
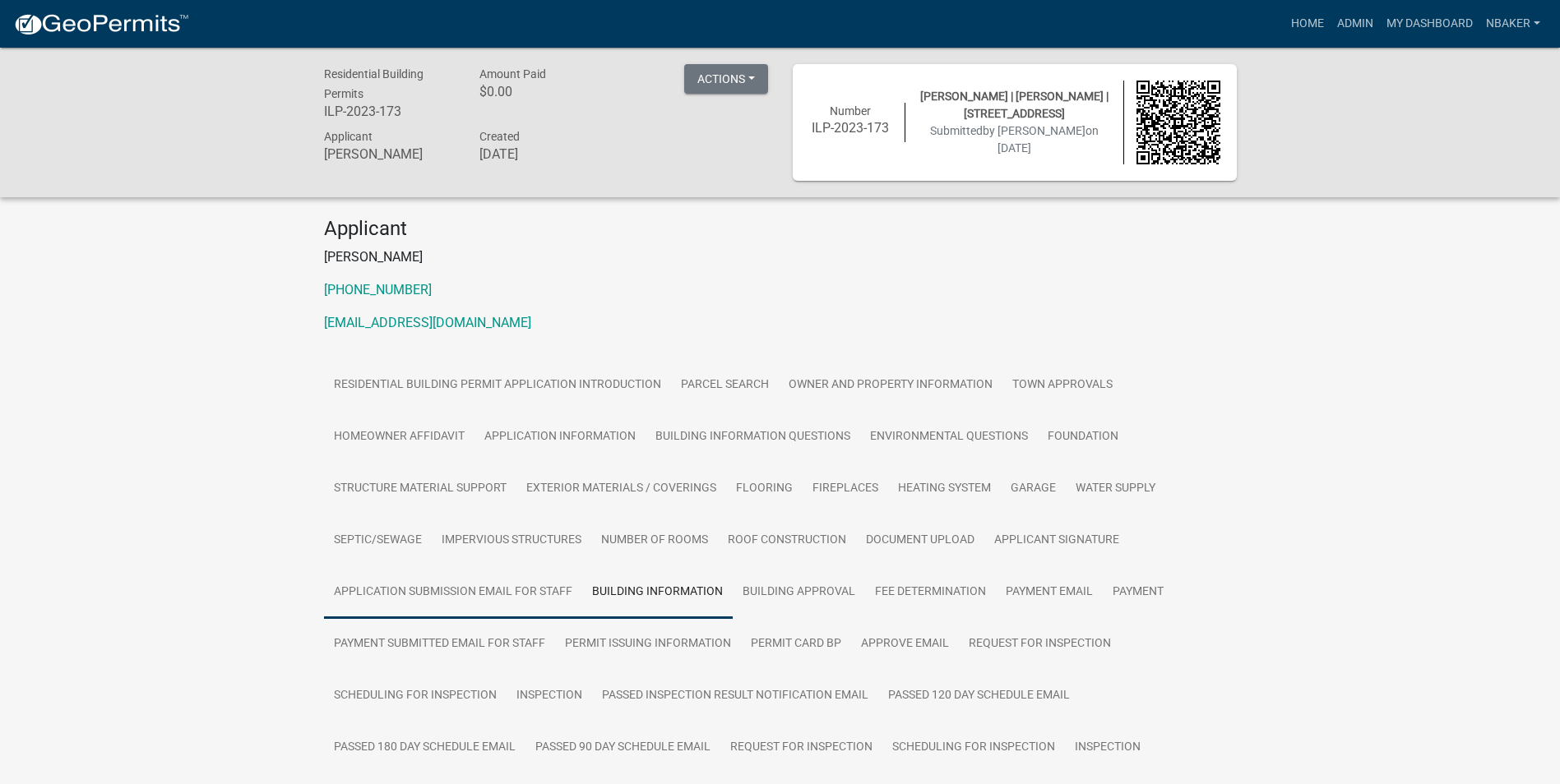
click at [534, 598] on link "Application Submission Email for Staff" at bounding box center [453, 593] width 258 height 53
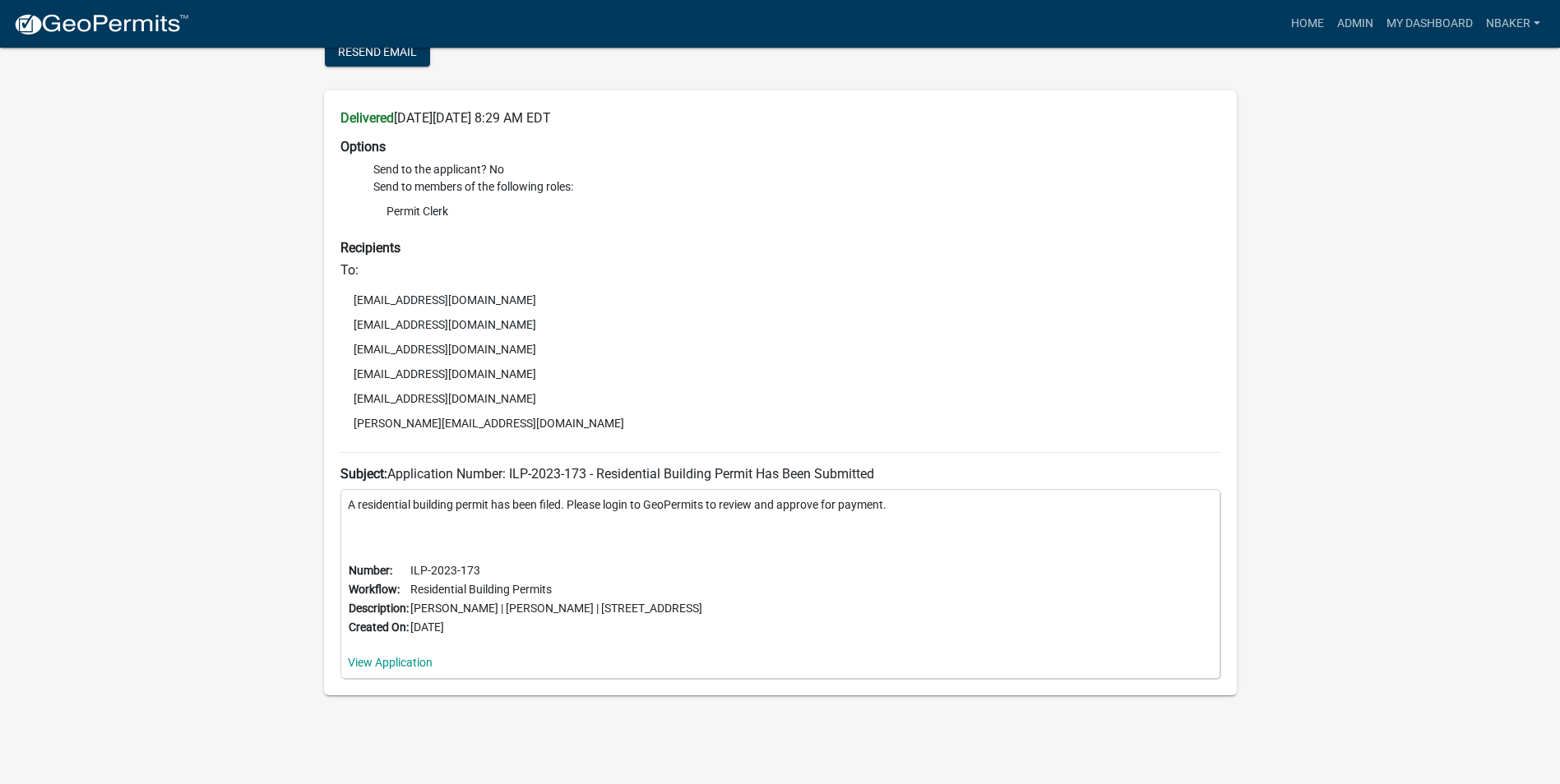
scroll to position [285, 0]
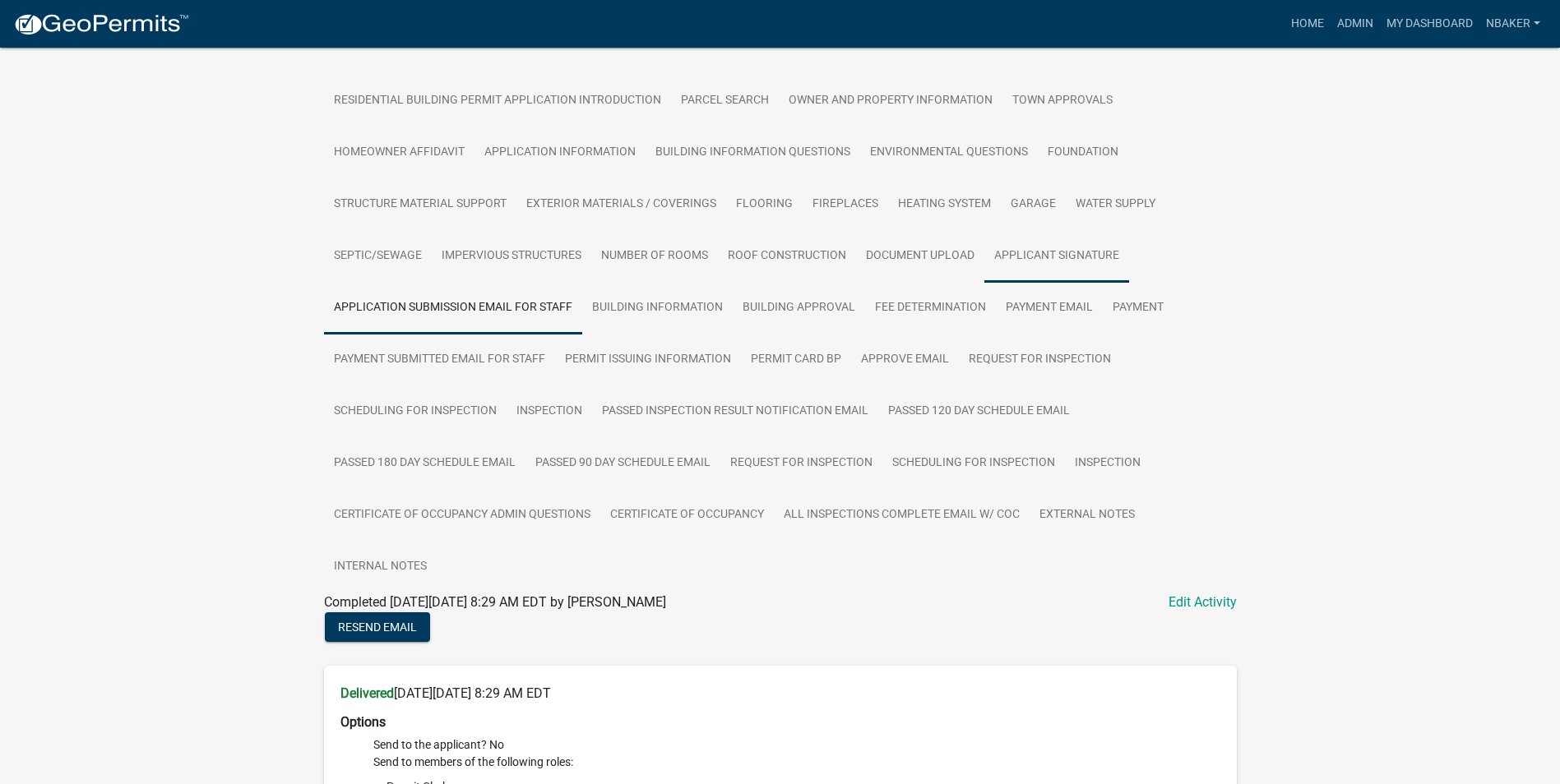
click at [1059, 241] on link "Applicant Signature" at bounding box center [1057, 256] width 145 height 53
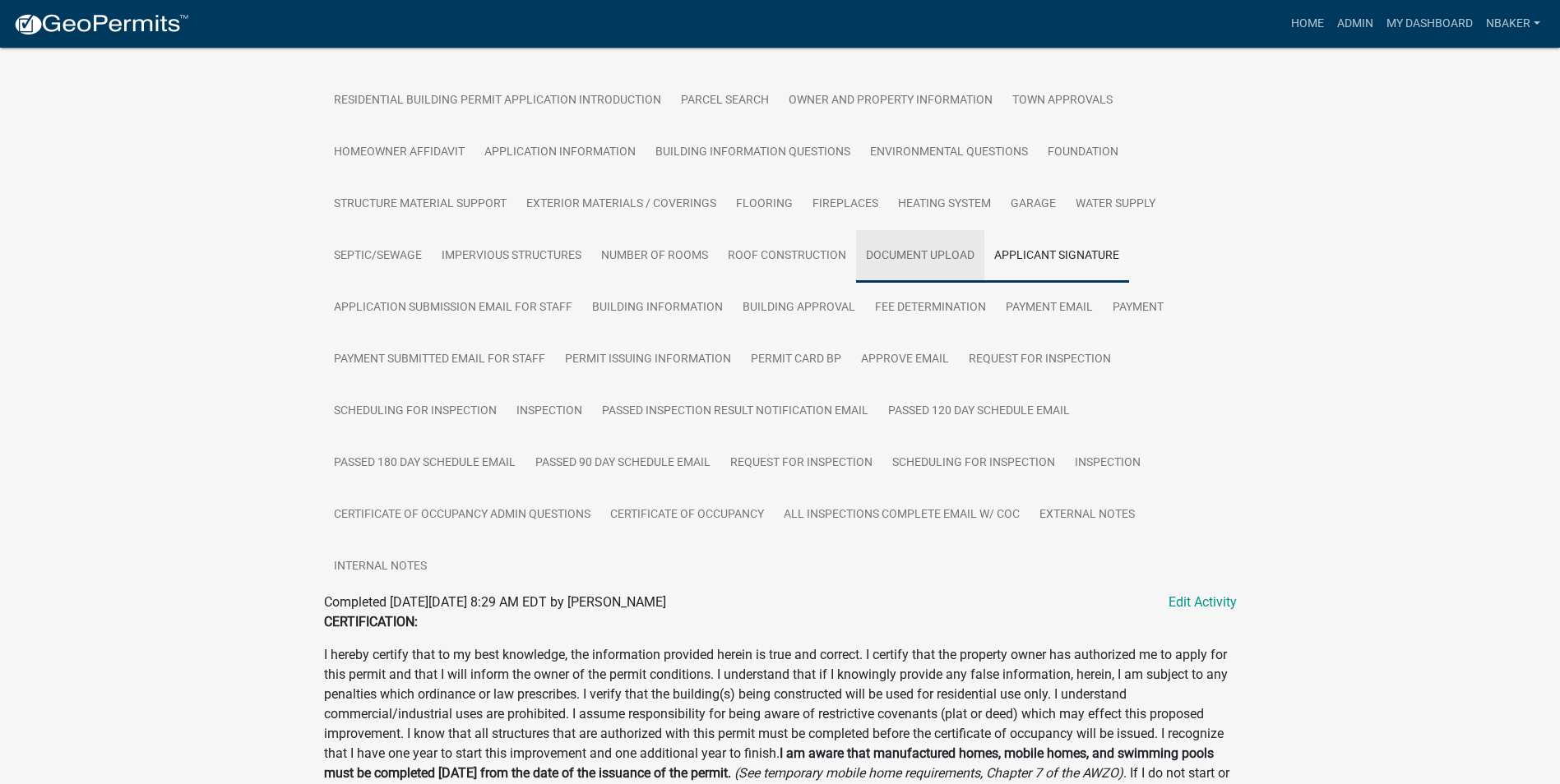
click at [946, 250] on link "Document Upload" at bounding box center [920, 256] width 128 height 53
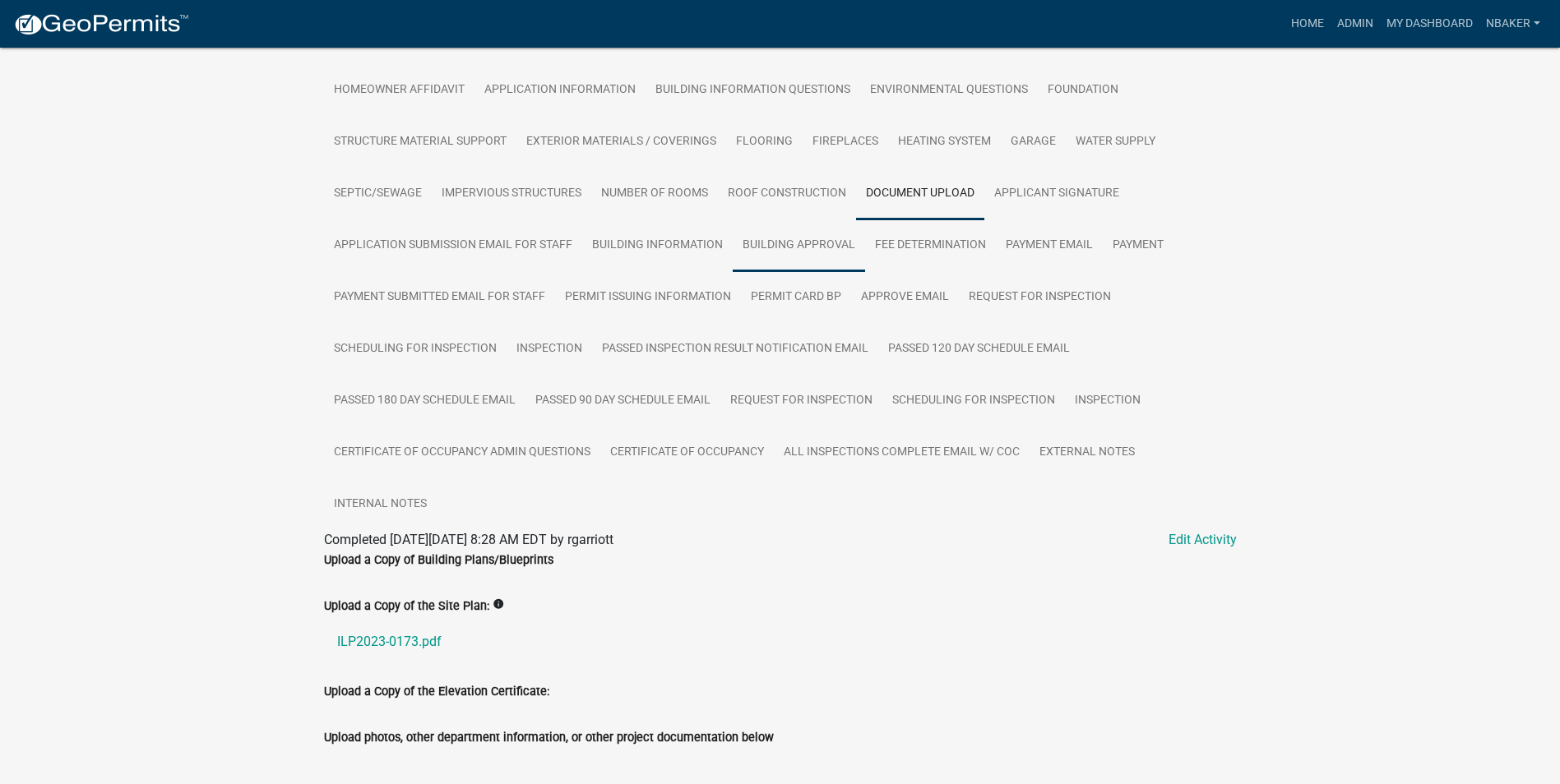
scroll to position [406, 0]
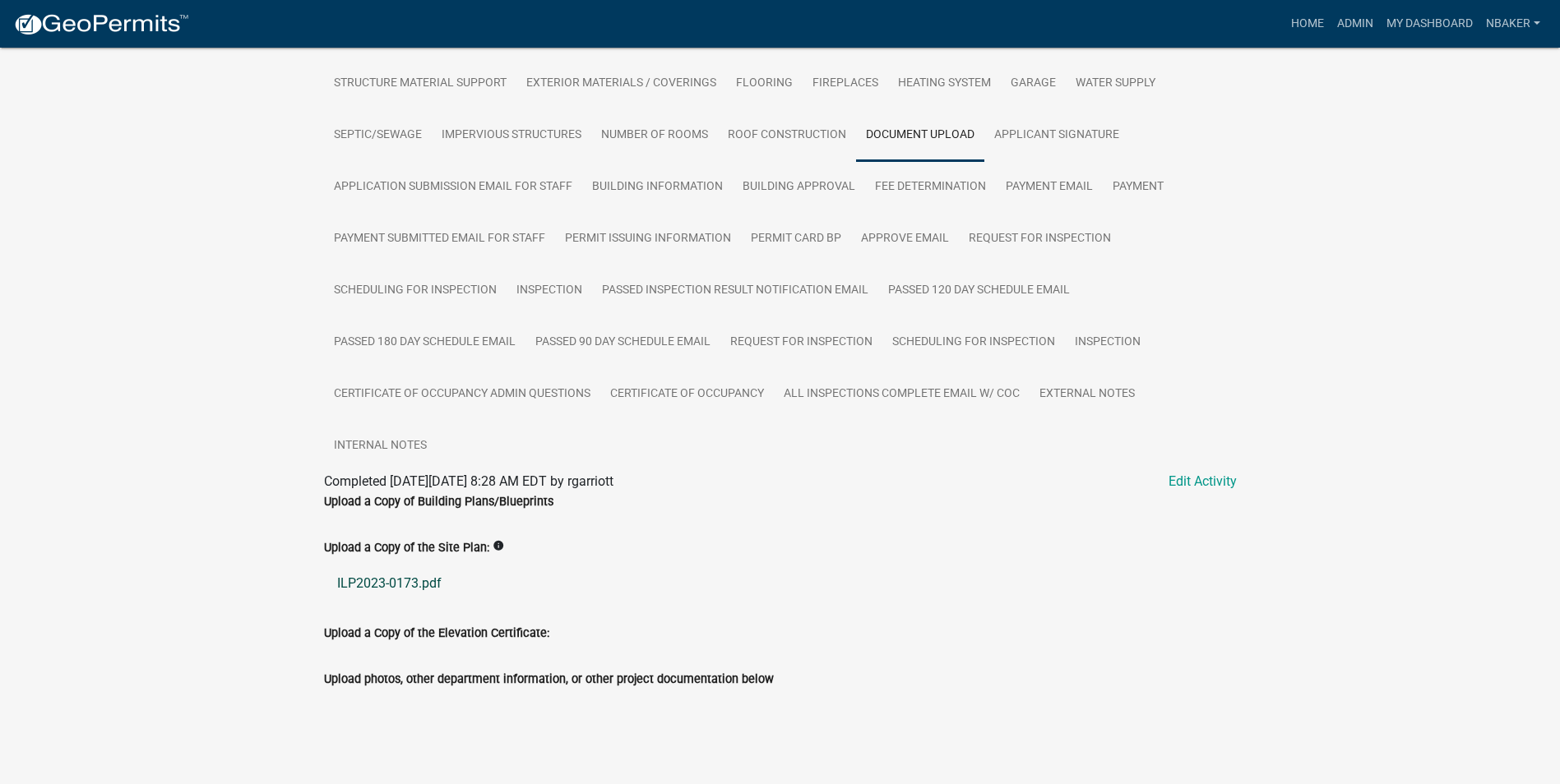
click at [383, 585] on link "ILP2023-0173.pdf" at bounding box center [780, 583] width 913 height 40
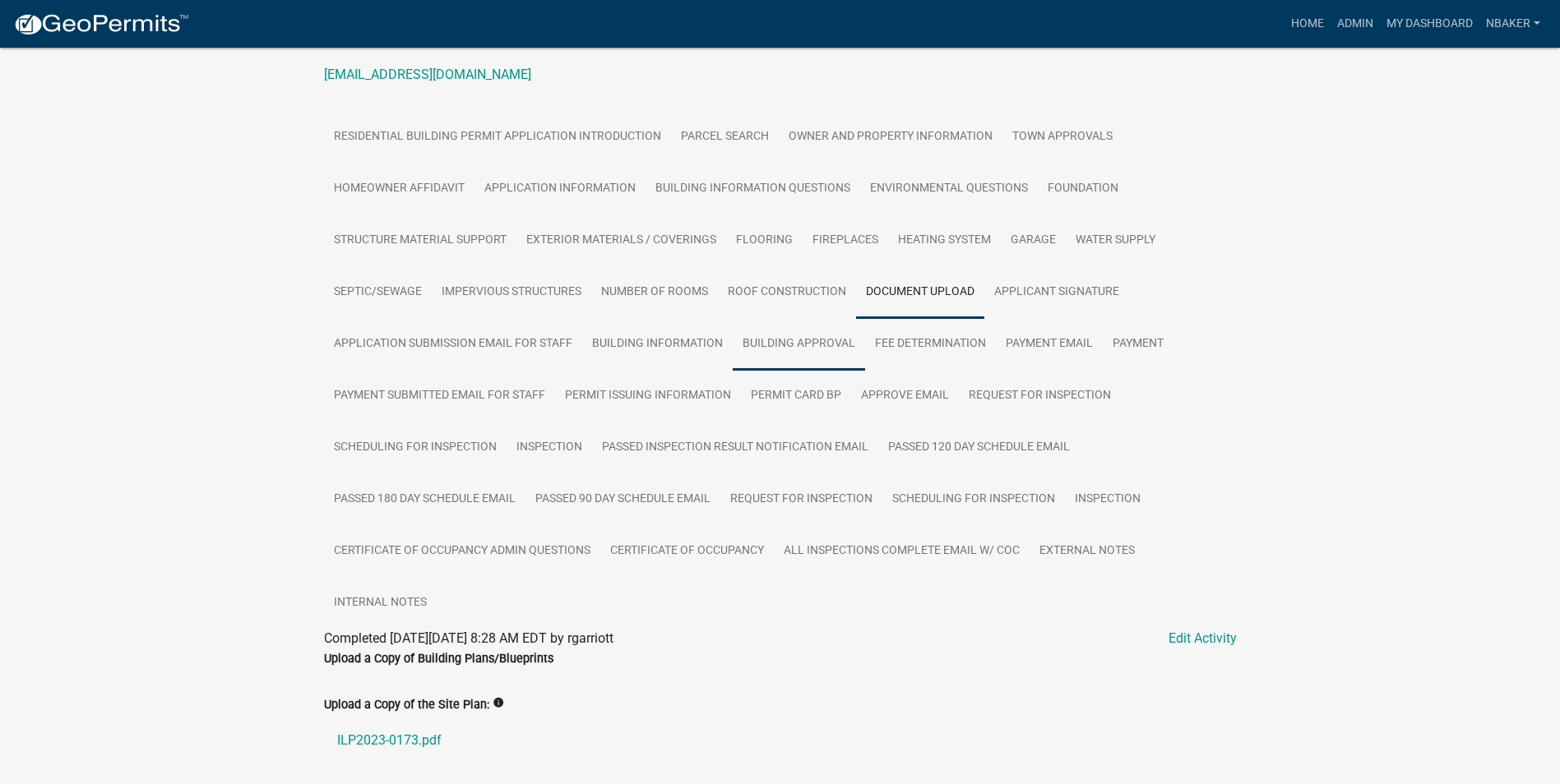
scroll to position [241, 0]
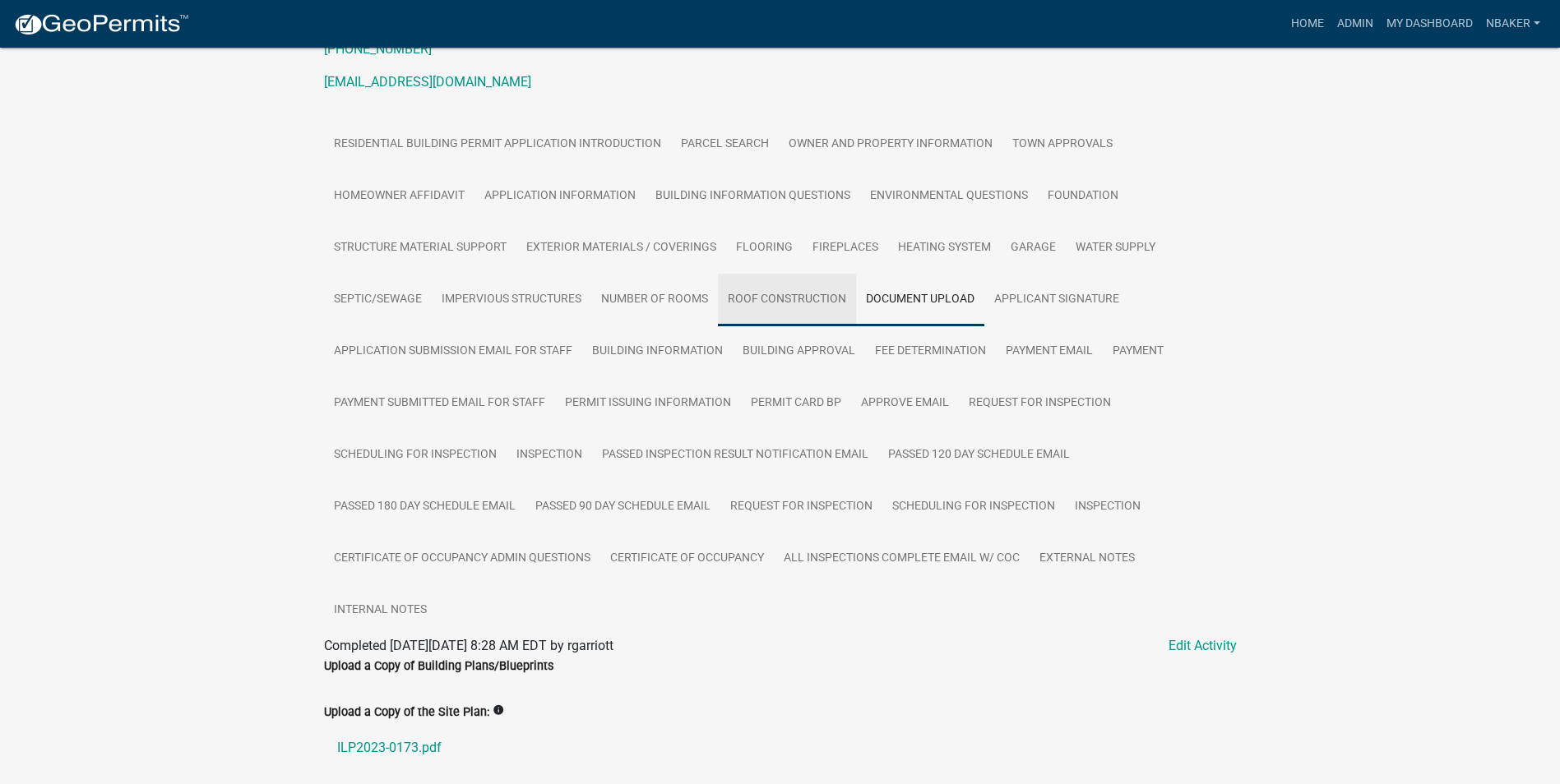
click at [784, 298] on link "Roof Construction" at bounding box center [787, 301] width 138 height 53
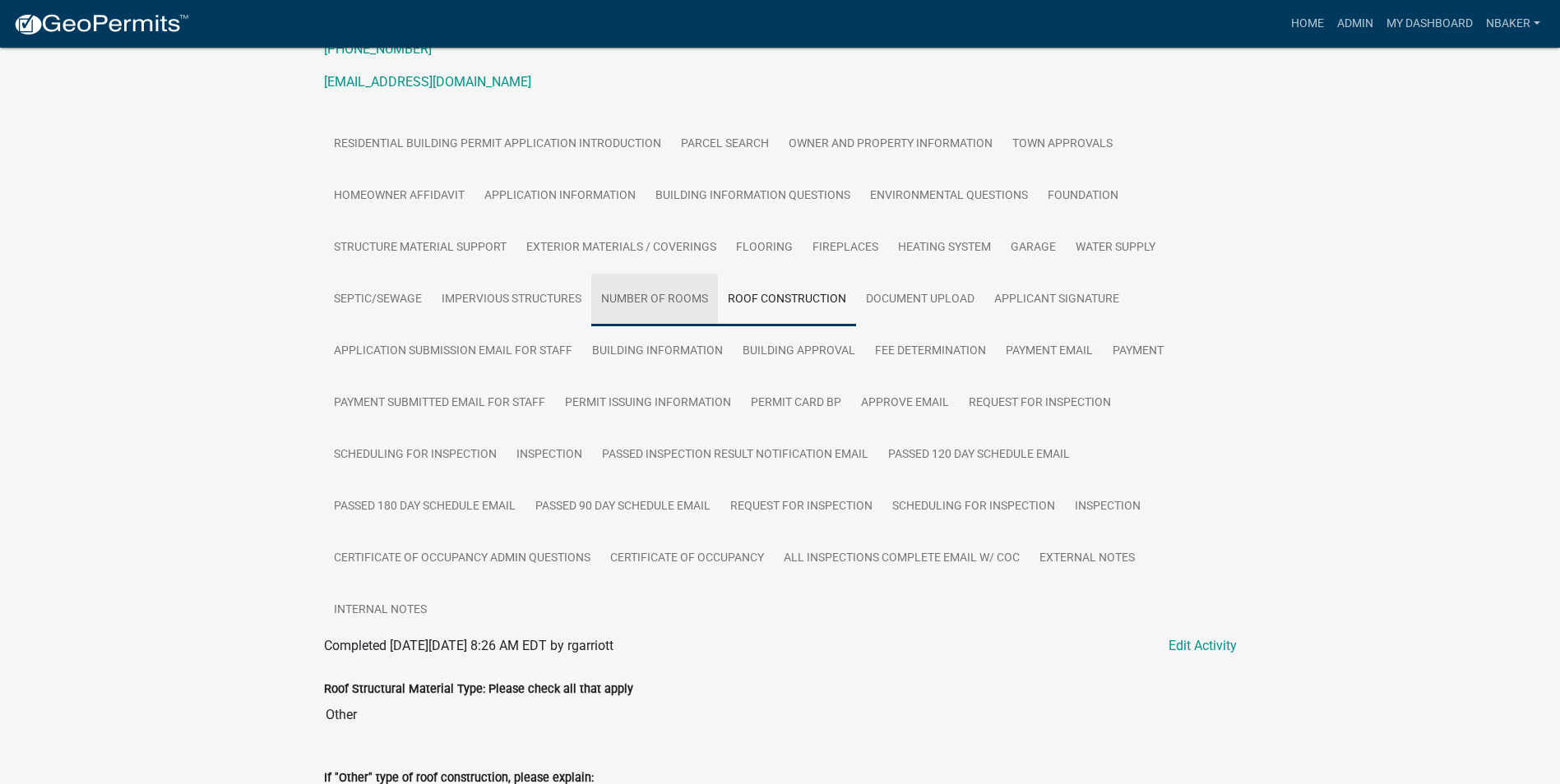
click at [677, 295] on link "Number of Rooms" at bounding box center [654, 301] width 126 height 53
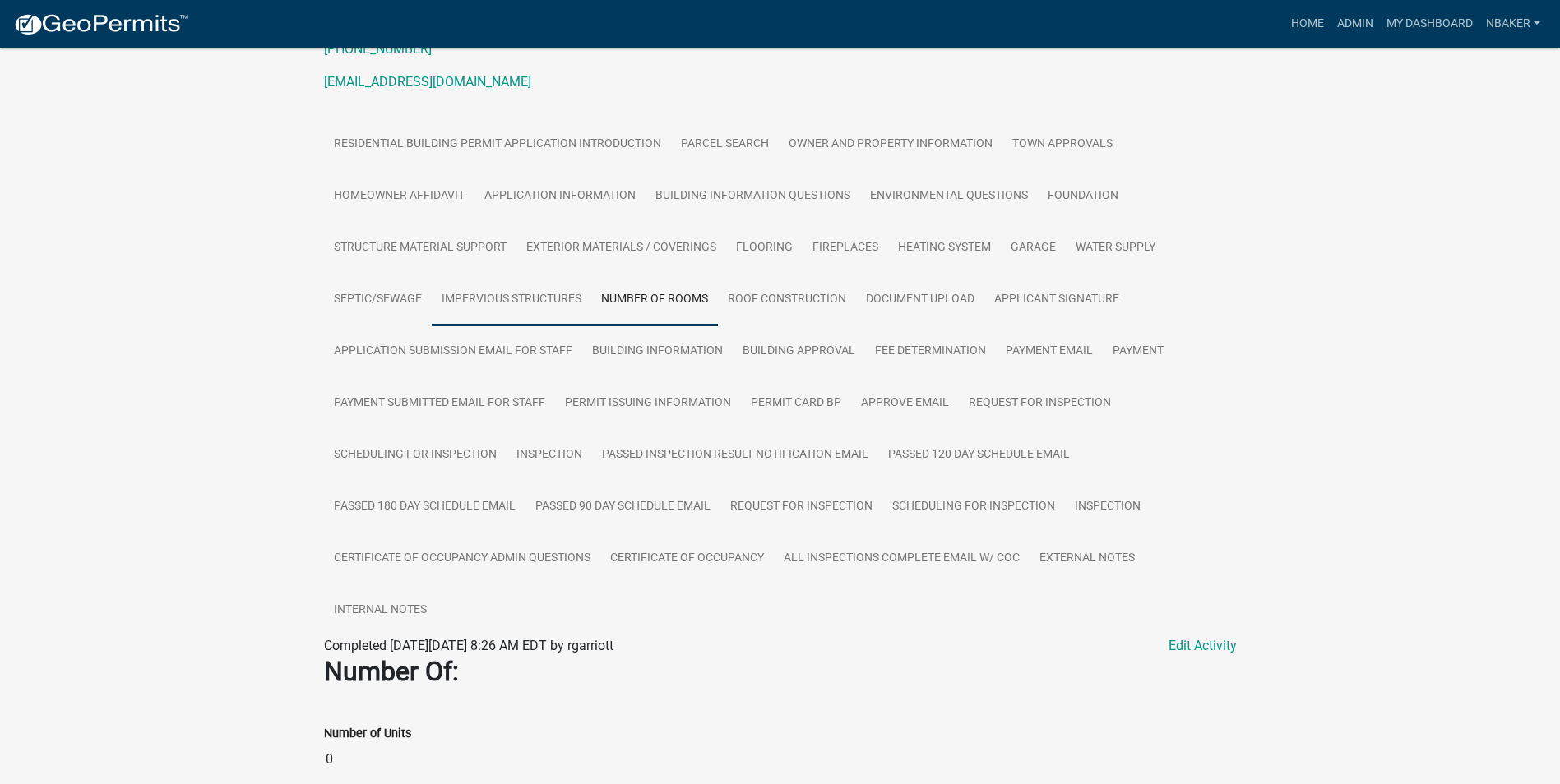
click at [567, 287] on link "Impervious Structures" at bounding box center [511, 301] width 159 height 53
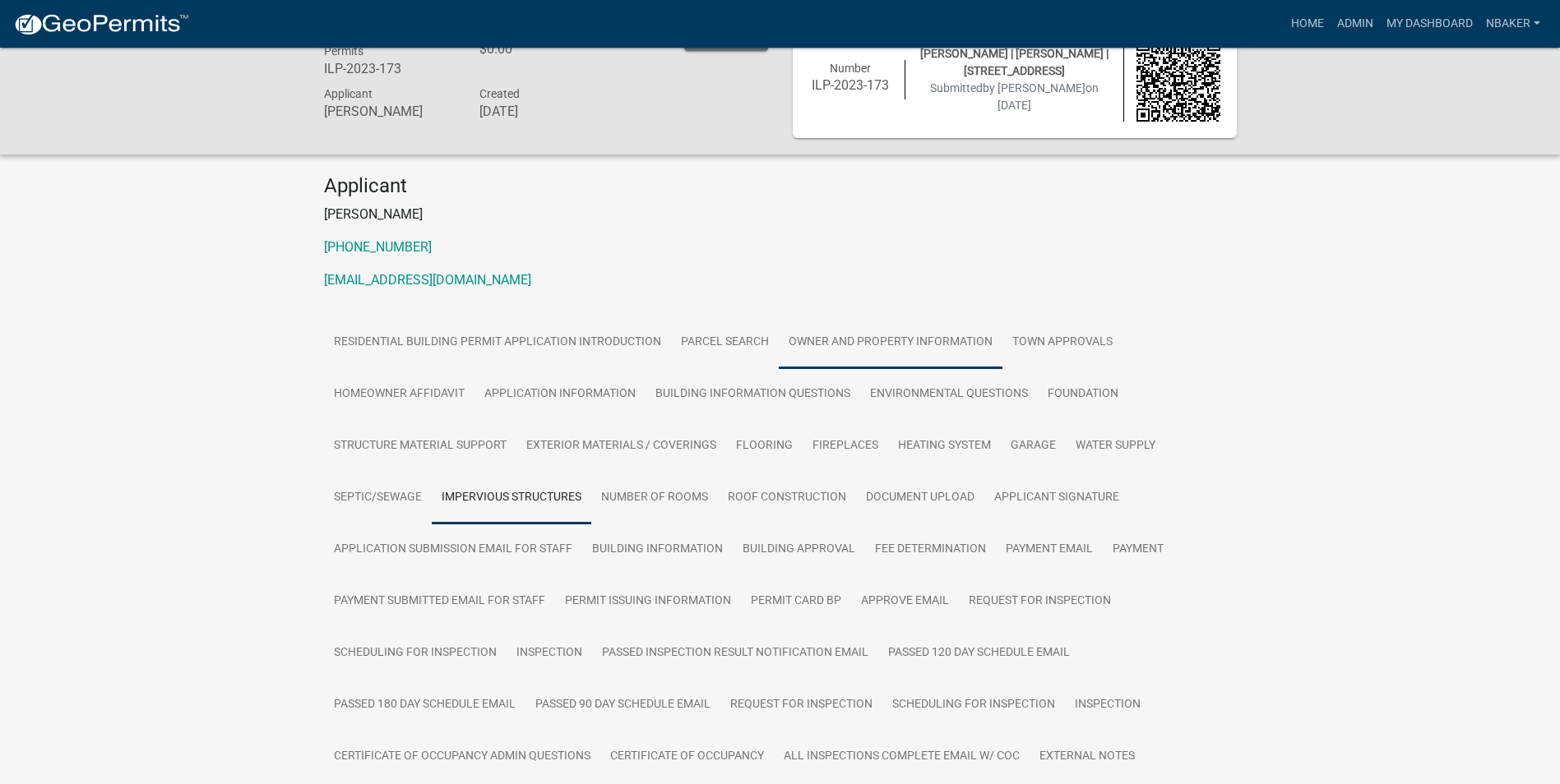
scroll to position [0, 0]
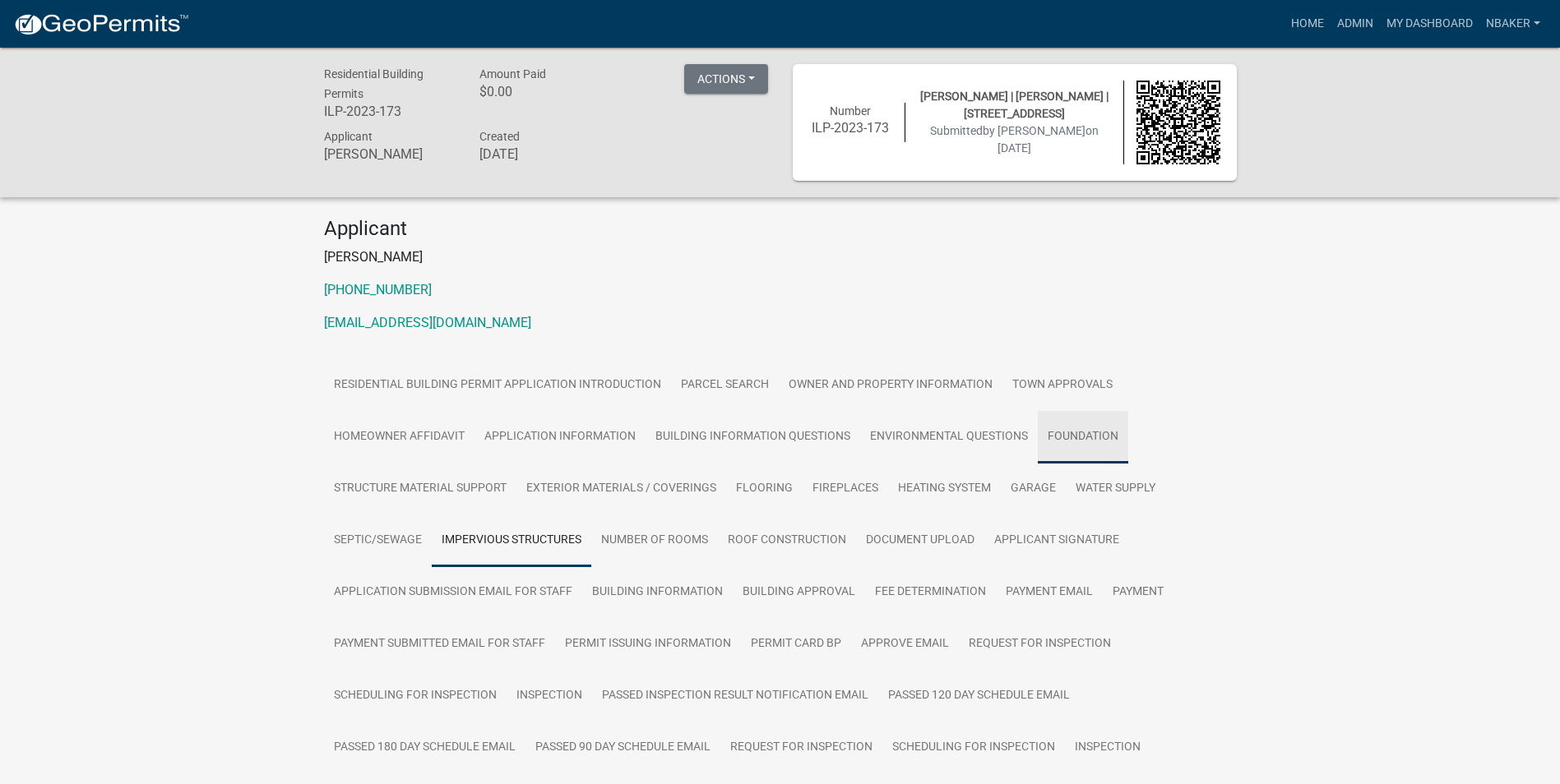
click at [1066, 437] on link "Foundation" at bounding box center [1083, 438] width 90 height 53
click at [979, 438] on link "Environmental Questions" at bounding box center [949, 438] width 178 height 53
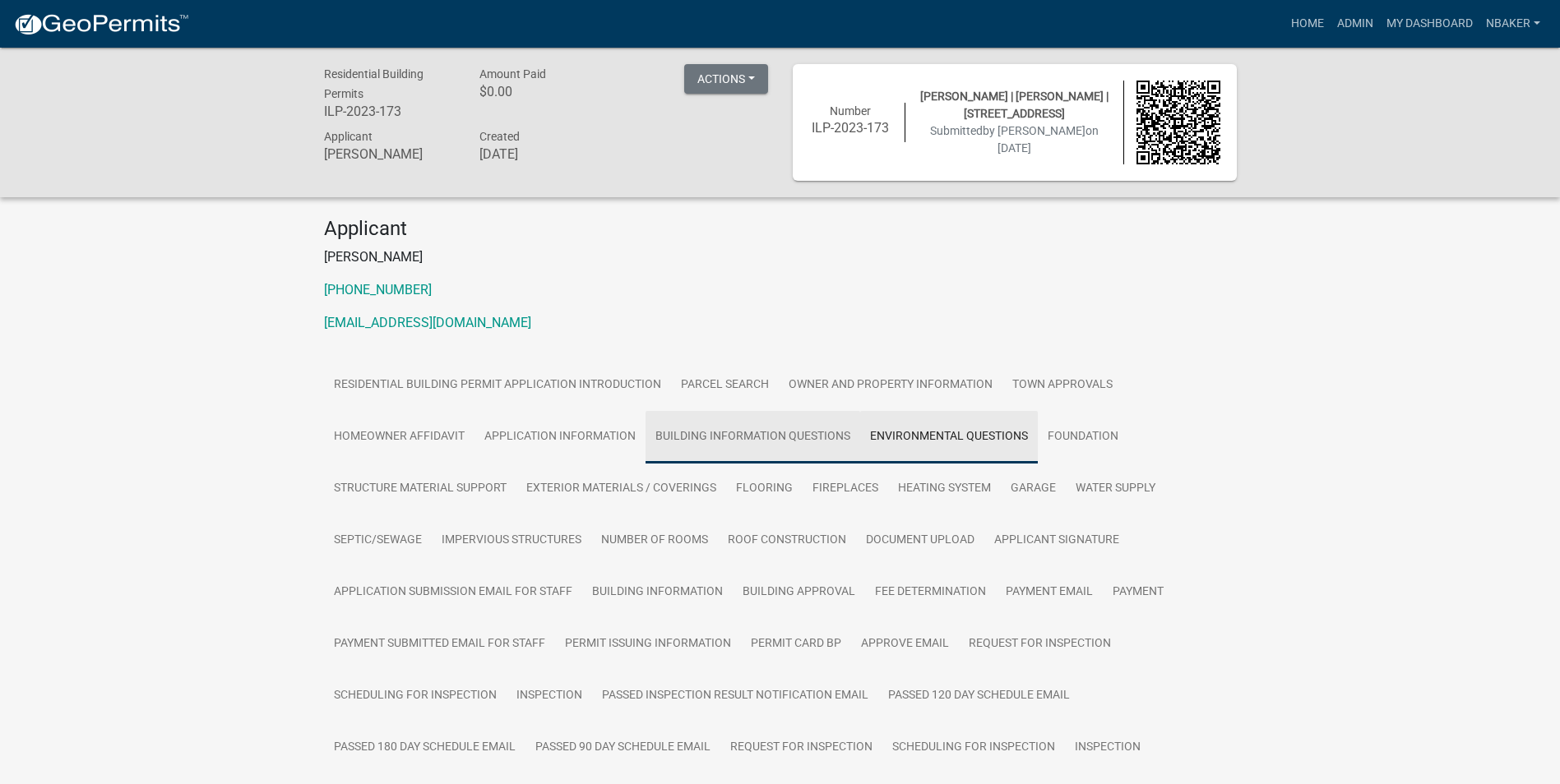
click at [797, 429] on link "Building Information Questions" at bounding box center [753, 438] width 215 height 53
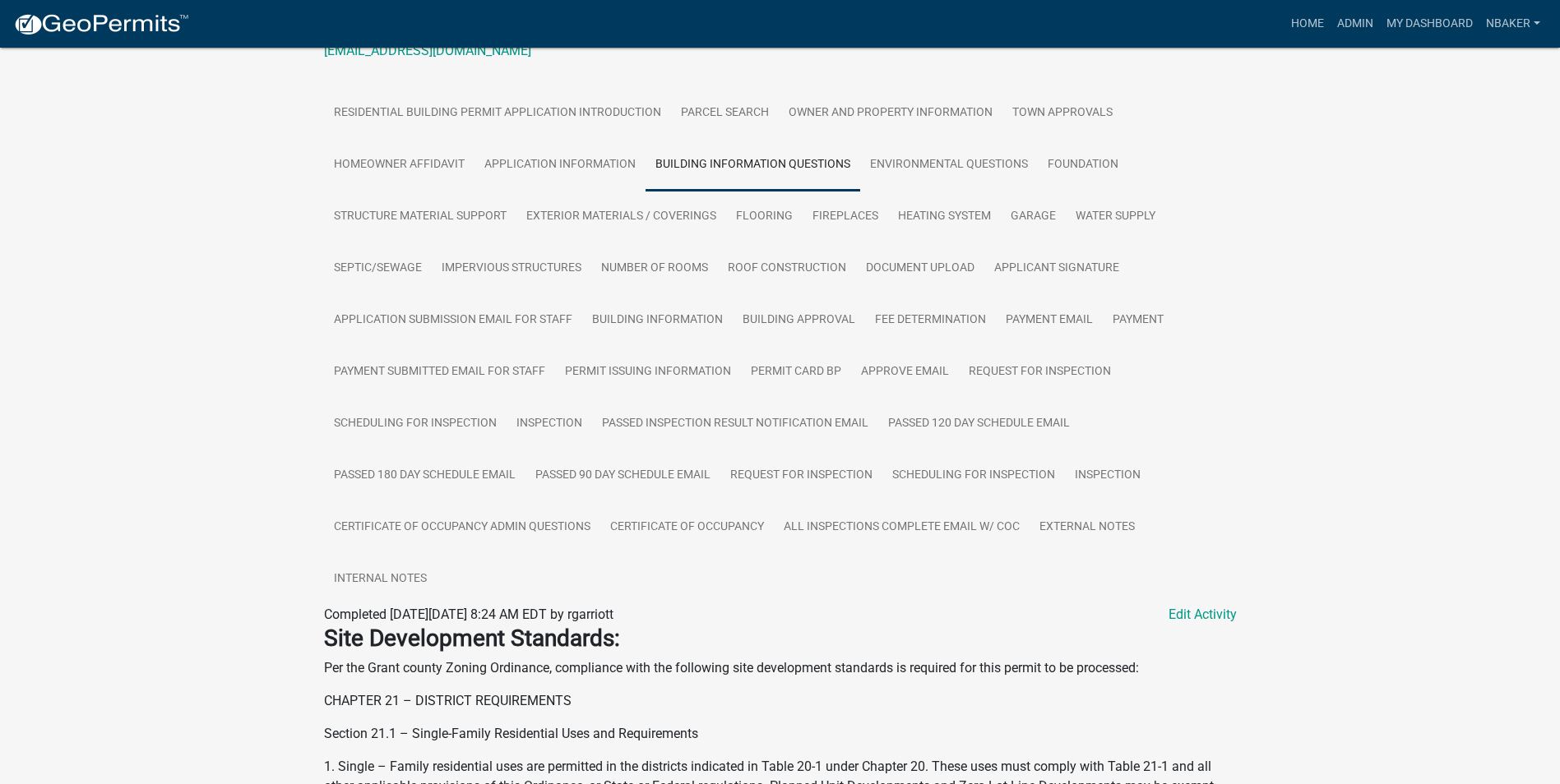
scroll to position [61, 0]
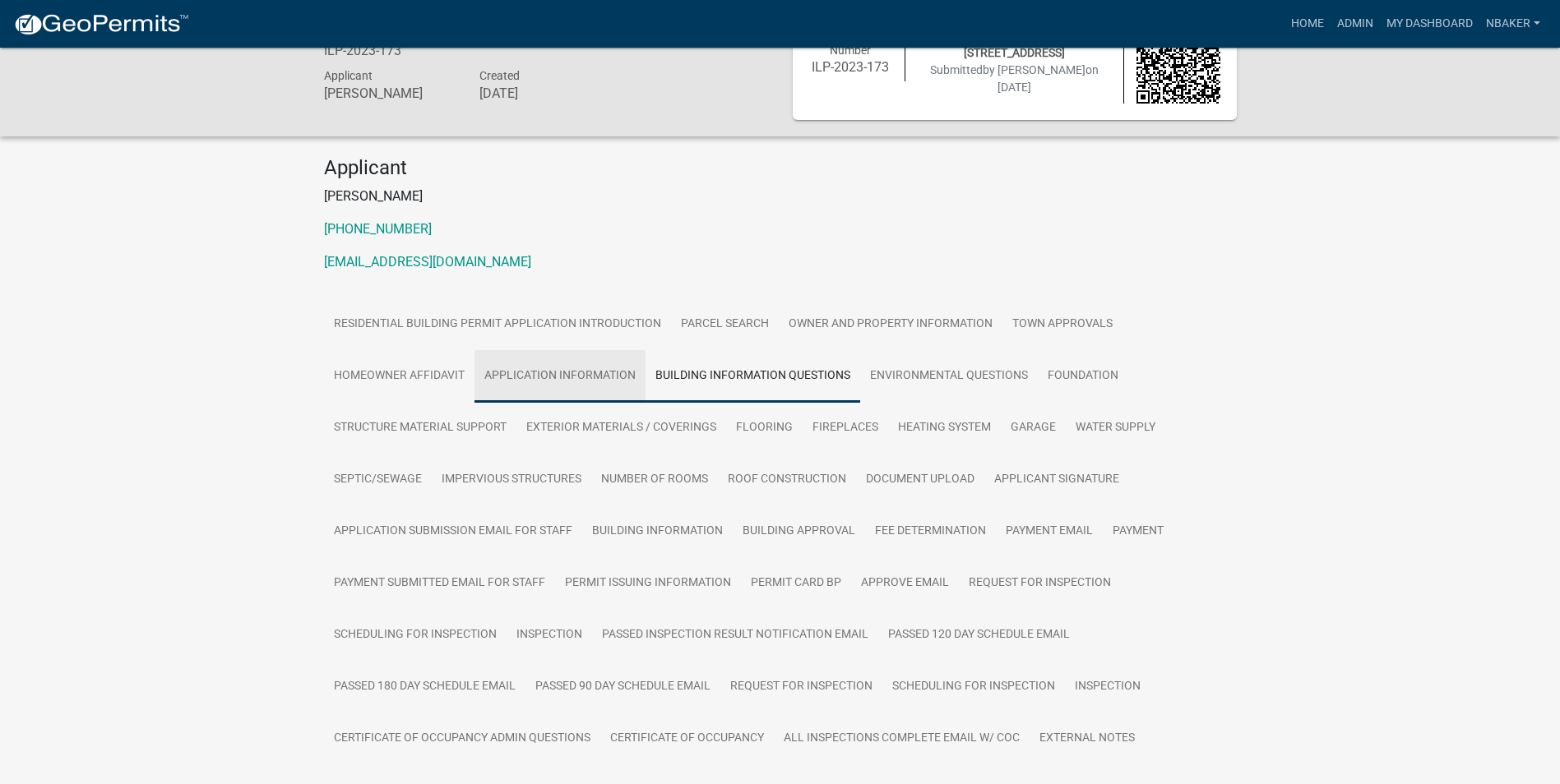
click at [574, 361] on link "Application Information" at bounding box center [560, 377] width 171 height 53
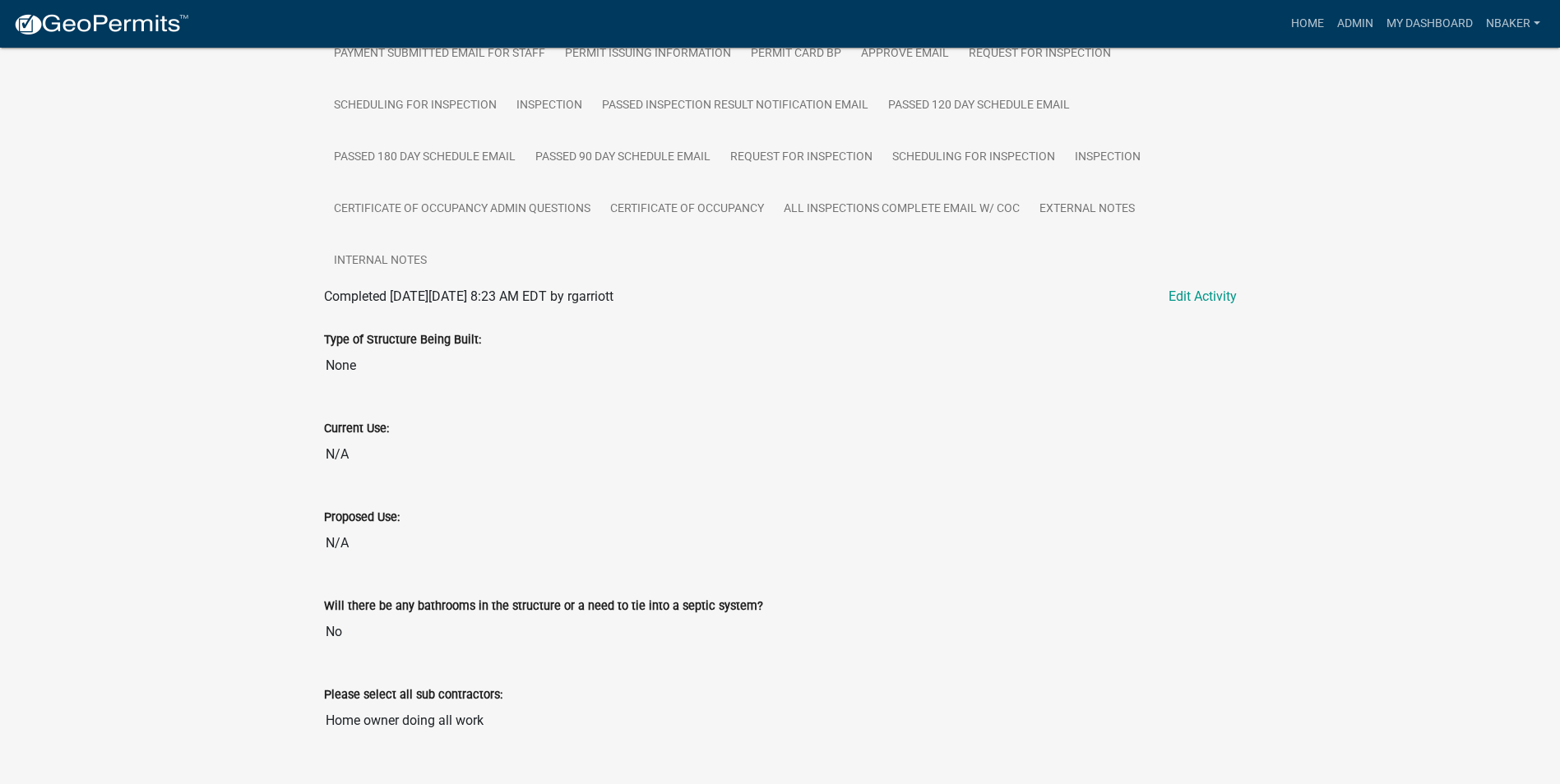
scroll to position [626, 0]
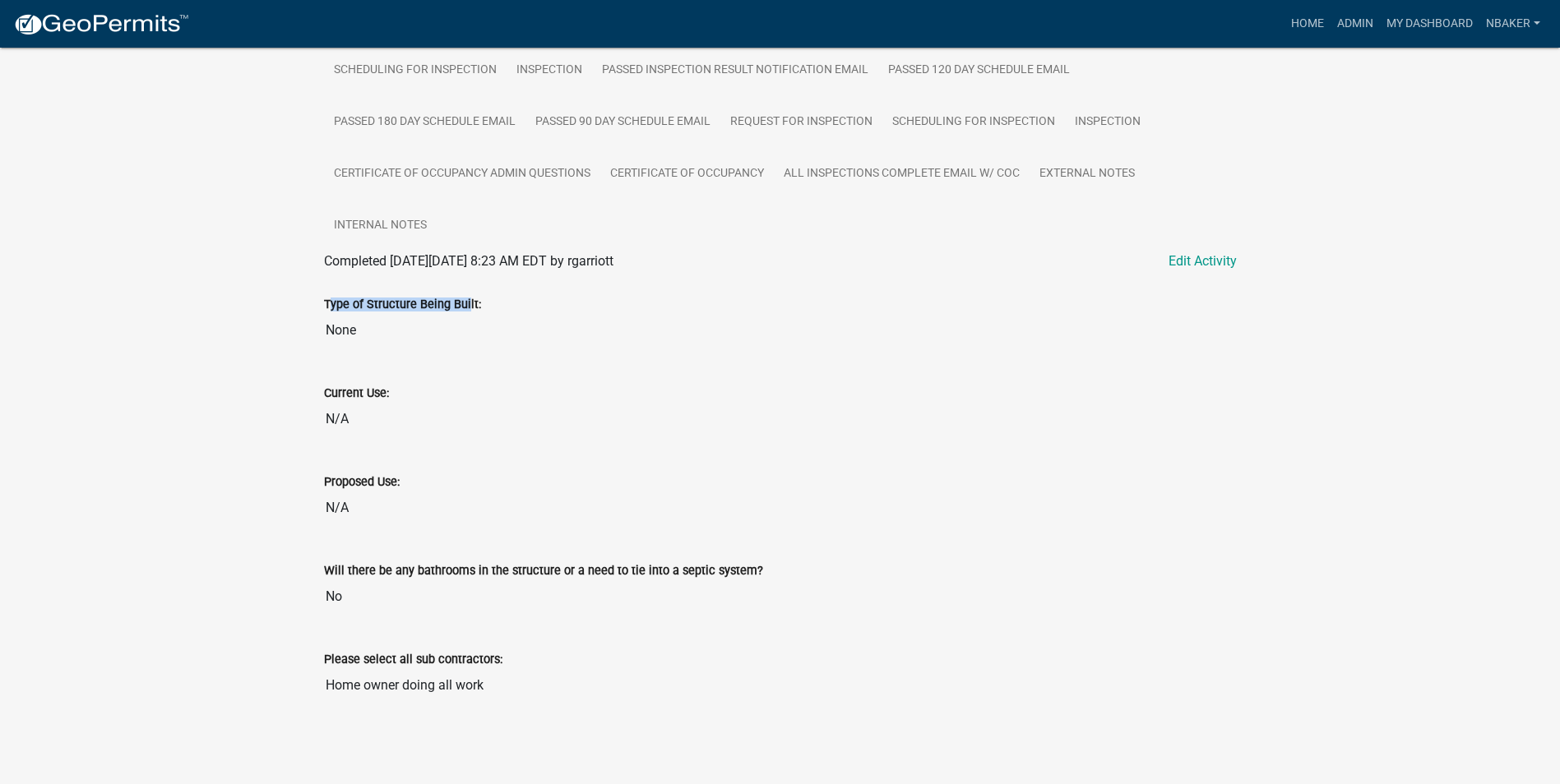
drag, startPoint x: 461, startPoint y: 309, endPoint x: 208, endPoint y: 308, distance: 253.0
click at [208, 308] on div "Residential Building Permits ILP-2023-173 Amount Paid $0.00 Actions Printer Fri…" at bounding box center [780, 93] width 1560 height 1342
drag, startPoint x: 208, startPoint y: 308, endPoint x: 277, endPoint y: 323, distance: 70.6
click at [277, 323] on div "Residential Building Permits ILP-2023-173 Amount Paid $0.00 Actions Printer Fri…" at bounding box center [780, 93] width 1560 height 1342
drag, startPoint x: 277, startPoint y: 323, endPoint x: 288, endPoint y: 415, distance: 92.7
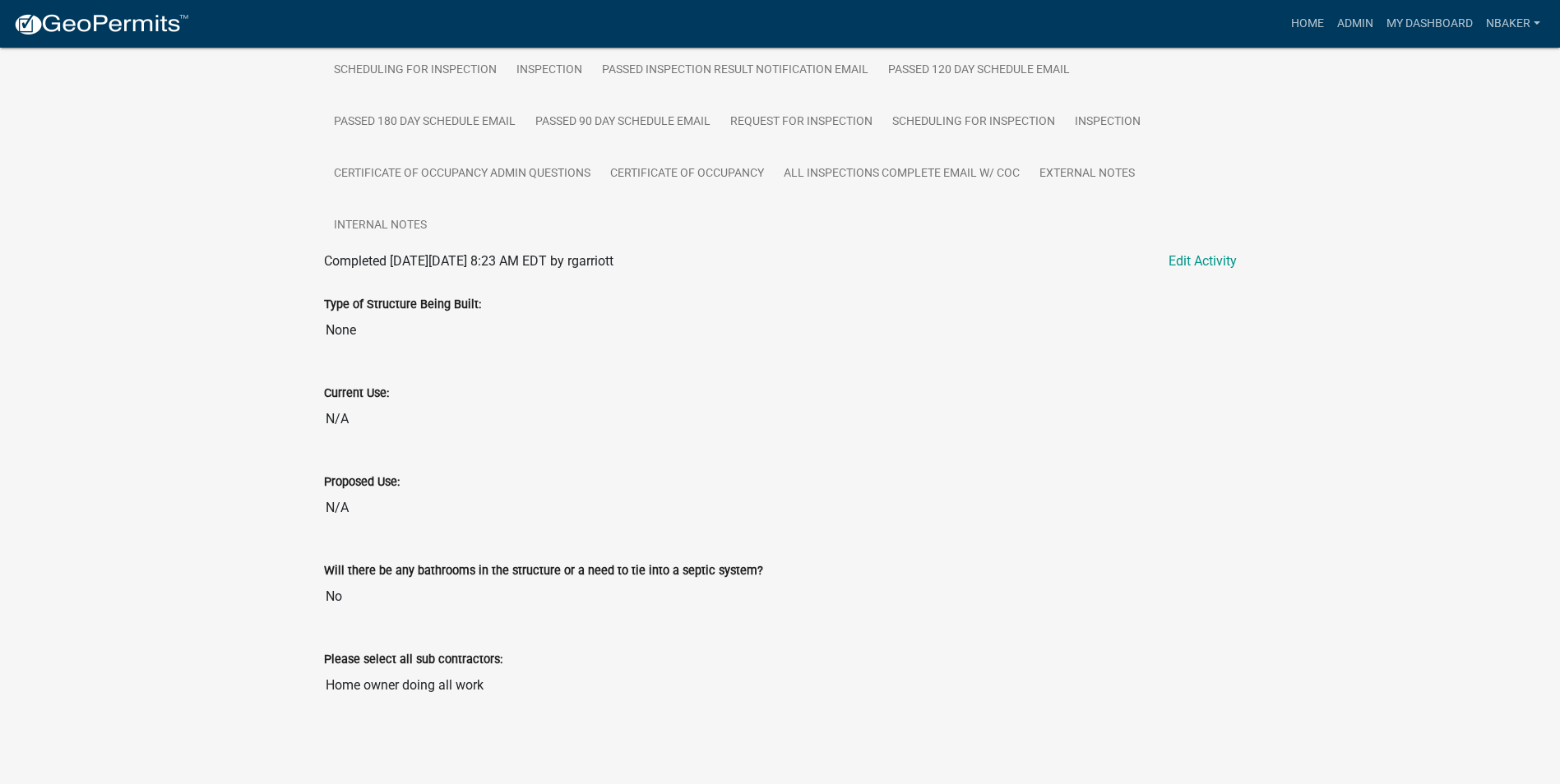
click at [288, 415] on div "Residential Building Permits ILP-2023-173 Amount Paid $0.00 Actions Printer Fri…" at bounding box center [780, 93] width 1560 height 1342
drag, startPoint x: 403, startPoint y: 438, endPoint x: 286, endPoint y: 432, distance: 117.2
click at [286, 432] on div "Residential Building Permits ILP-2023-173 Amount Paid $0.00 Actions Printer Fri…" at bounding box center [780, 93] width 1560 height 1342
drag, startPoint x: 286, startPoint y: 432, endPoint x: 321, endPoint y: 517, distance: 91.9
click at [321, 517] on div "Proposed Use: N/A" at bounding box center [781, 493] width 937 height 88
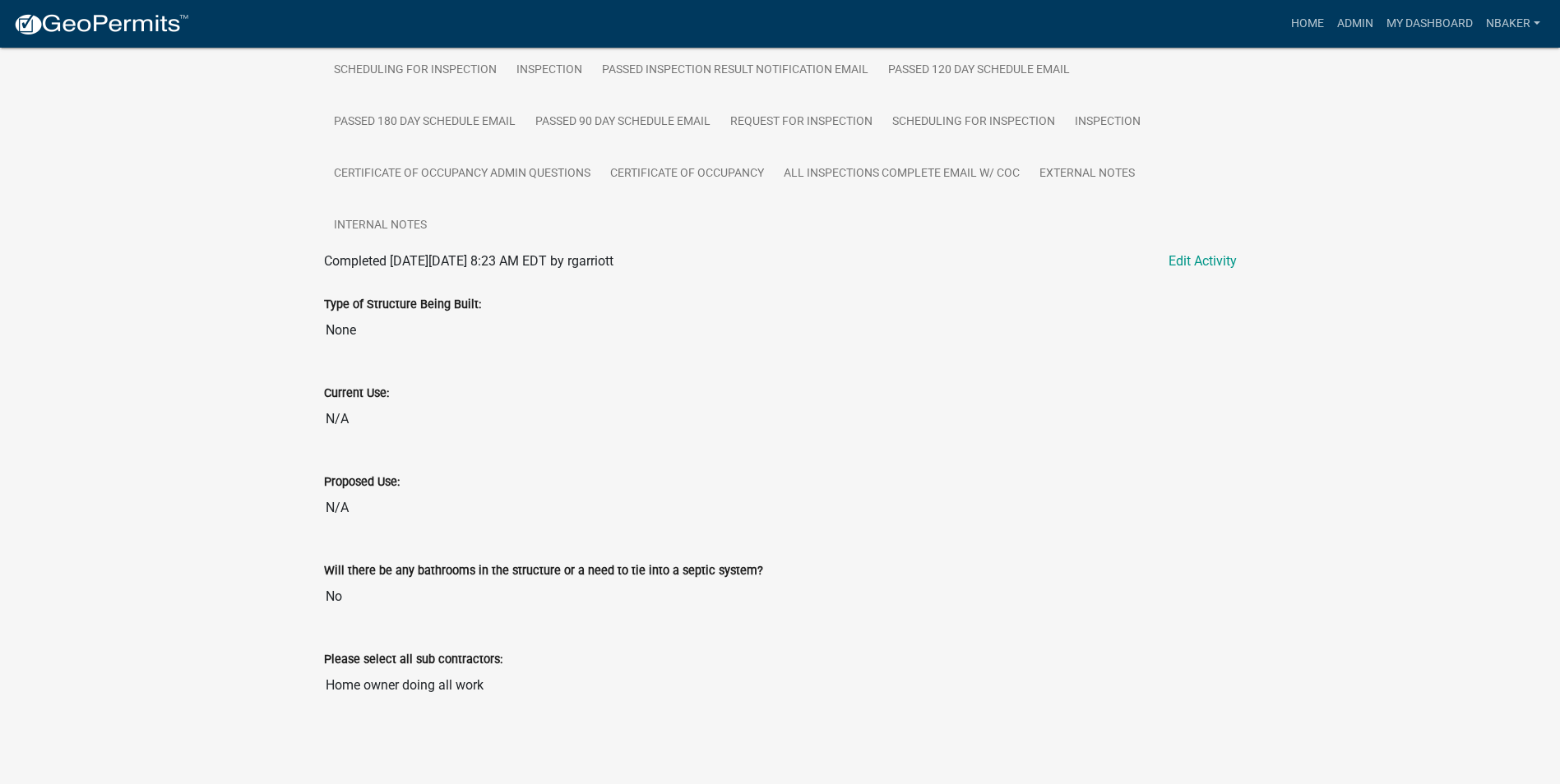
drag, startPoint x: 321, startPoint y: 517, endPoint x: 310, endPoint y: 633, distance: 116.5
click at [310, 633] on div "Residential Building Permits ILP-2023-173 Amount Paid $0.00 Actions Printer Fri…" at bounding box center [780, 93] width 1560 height 1342
drag, startPoint x: 310, startPoint y: 633, endPoint x: 343, endPoint y: 701, distance: 75.6
click at [343, 701] on input "Home owner doing all work" at bounding box center [780, 685] width 913 height 33
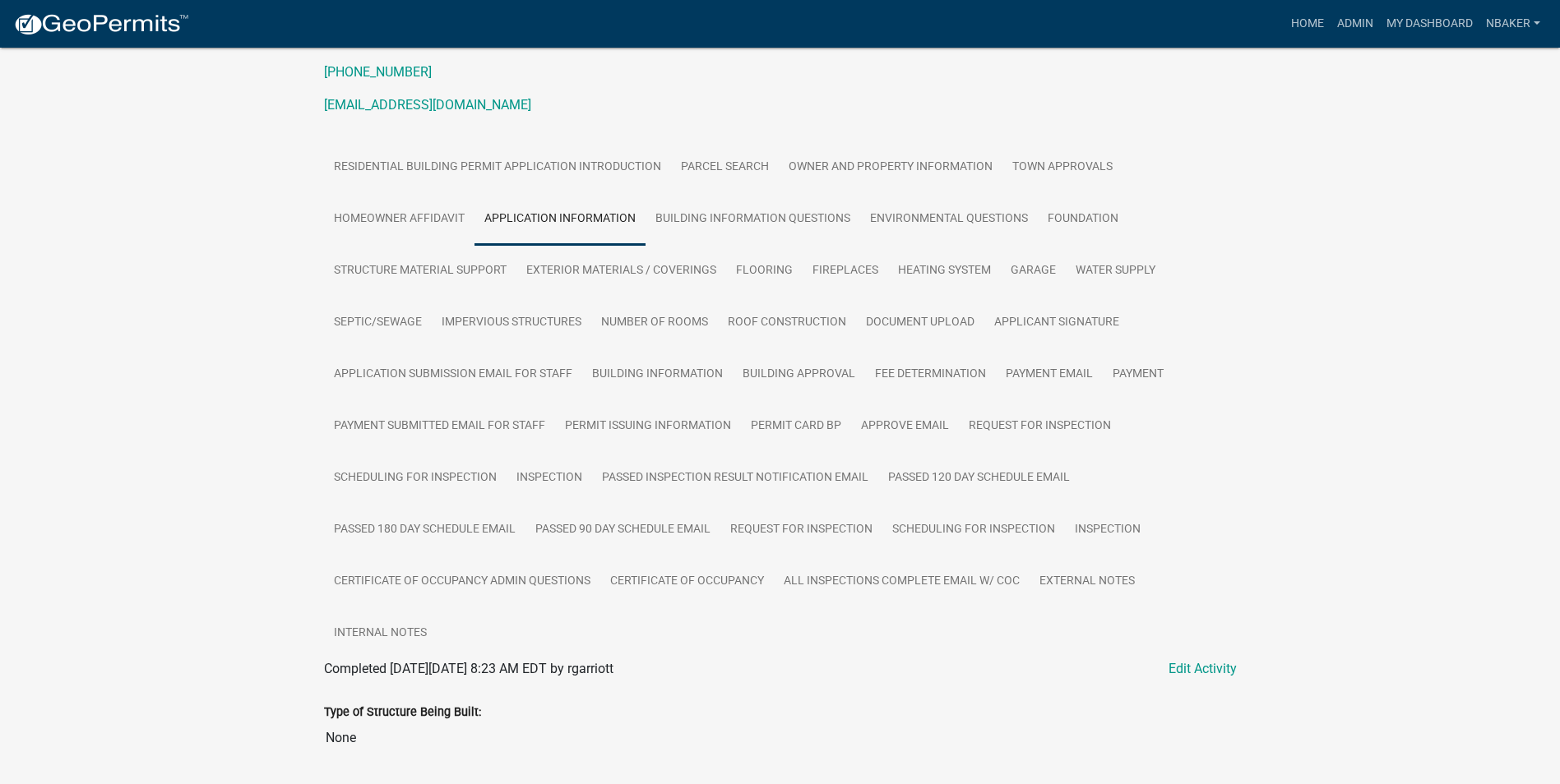
scroll to position [215, 0]
click at [868, 422] on link "Approve Email" at bounding box center [906, 430] width 108 height 53
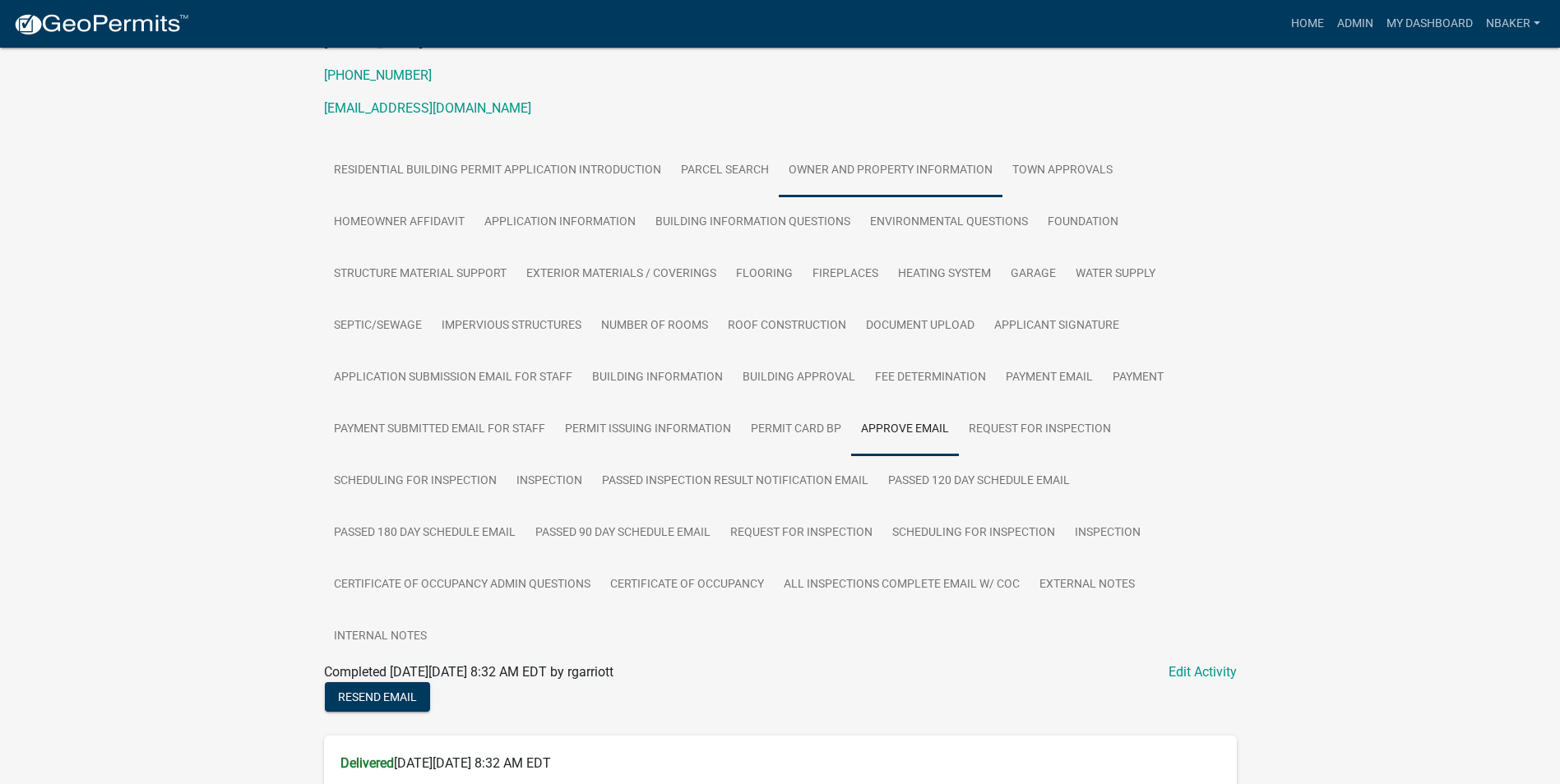
click at [921, 165] on link "Owner and Property Information" at bounding box center [891, 171] width 224 height 53
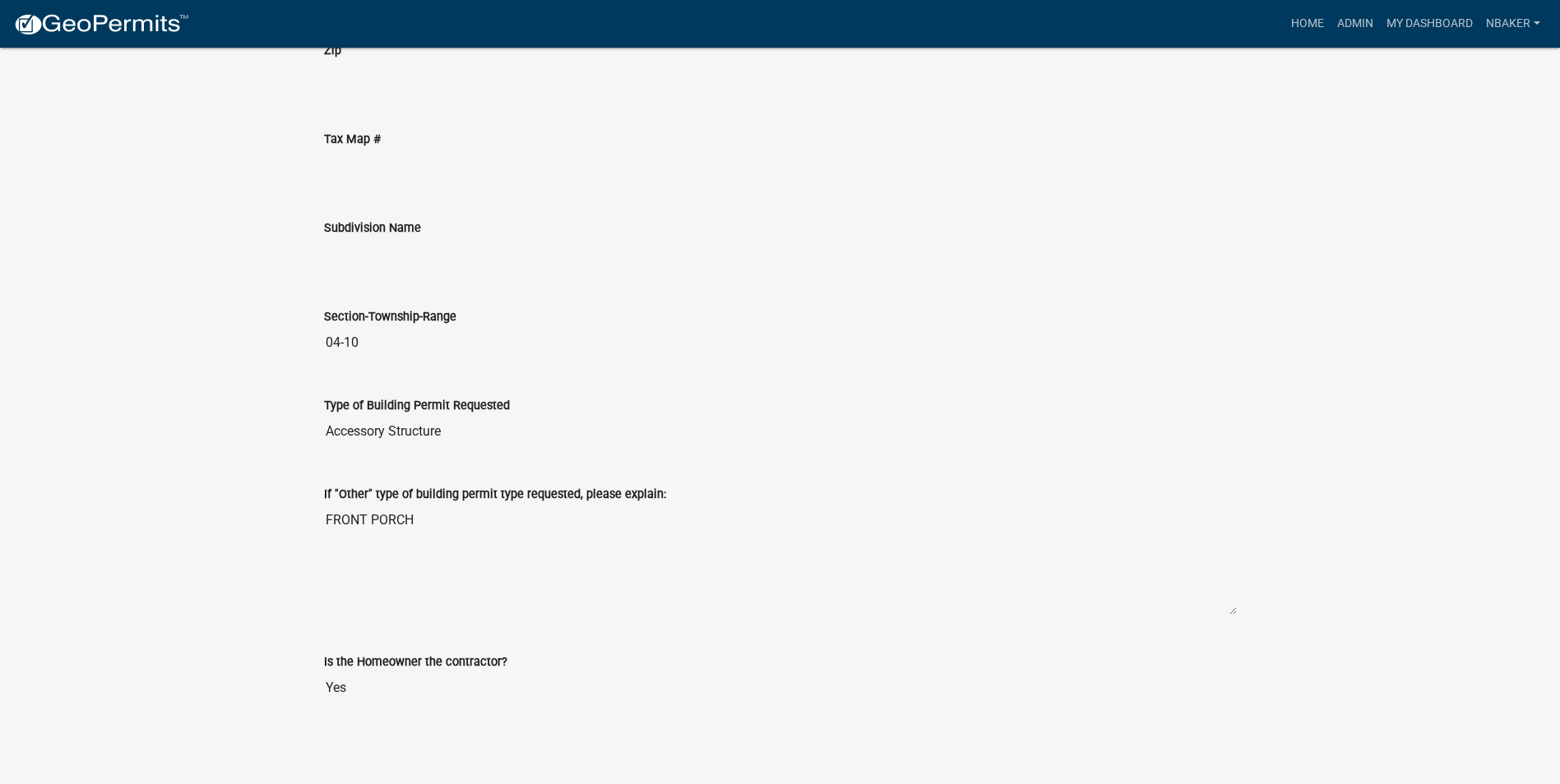
scroll to position [2678, 0]
drag, startPoint x: 446, startPoint y: 514, endPoint x: 301, endPoint y: 525, distance: 145.4
drag, startPoint x: 301, startPoint y: 525, endPoint x: 625, endPoint y: 408, distance: 344.5
click at [625, 408] on div "Type of Building Permit Requested" at bounding box center [780, 403] width 913 height 19
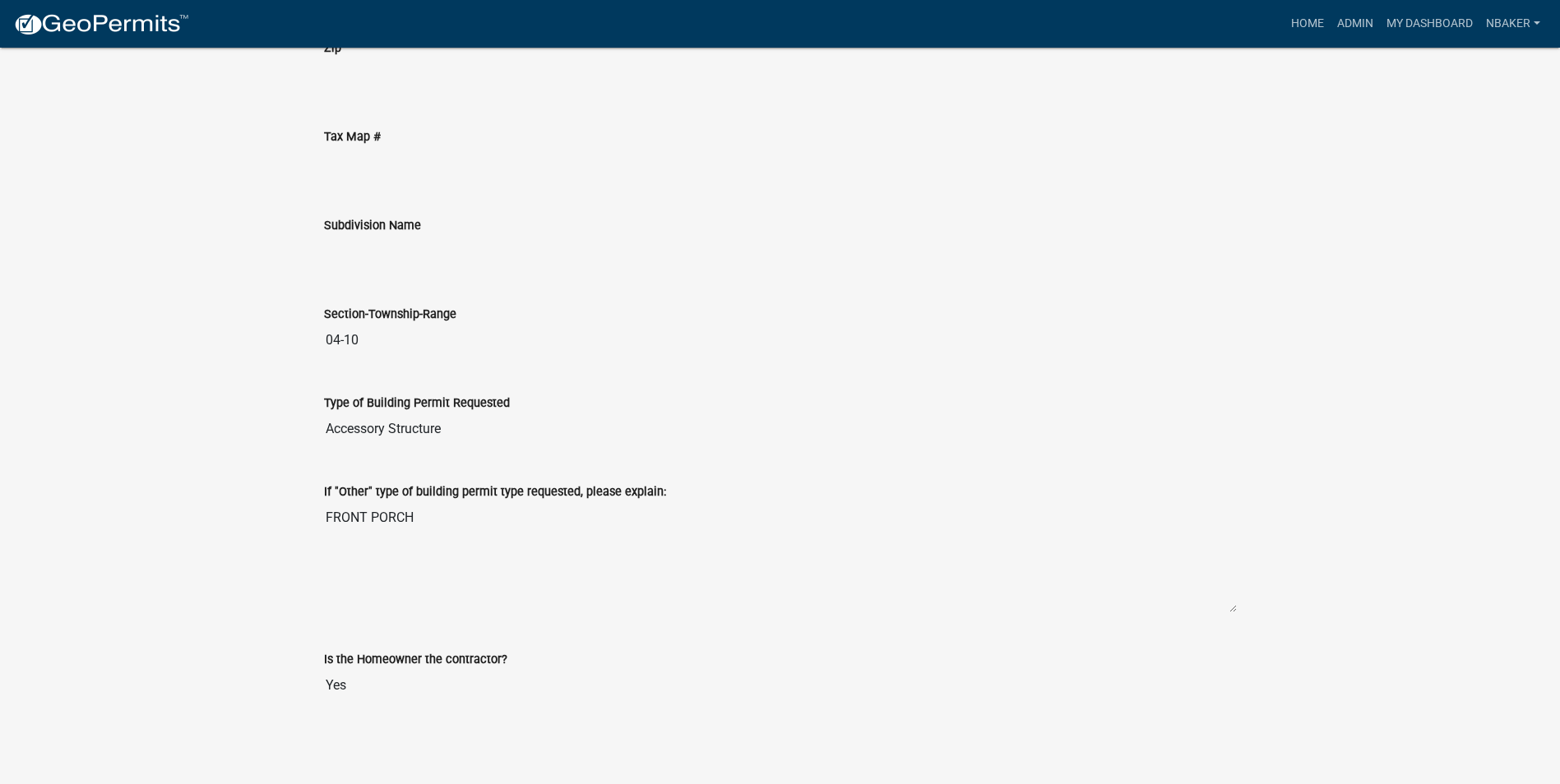
click at [504, 533] on textarea "FRONT PORCH" at bounding box center [780, 557] width 913 height 111
click at [627, 447] on div "Type of Building Permit Requested Accessory Structure" at bounding box center [781, 415] width 937 height 88
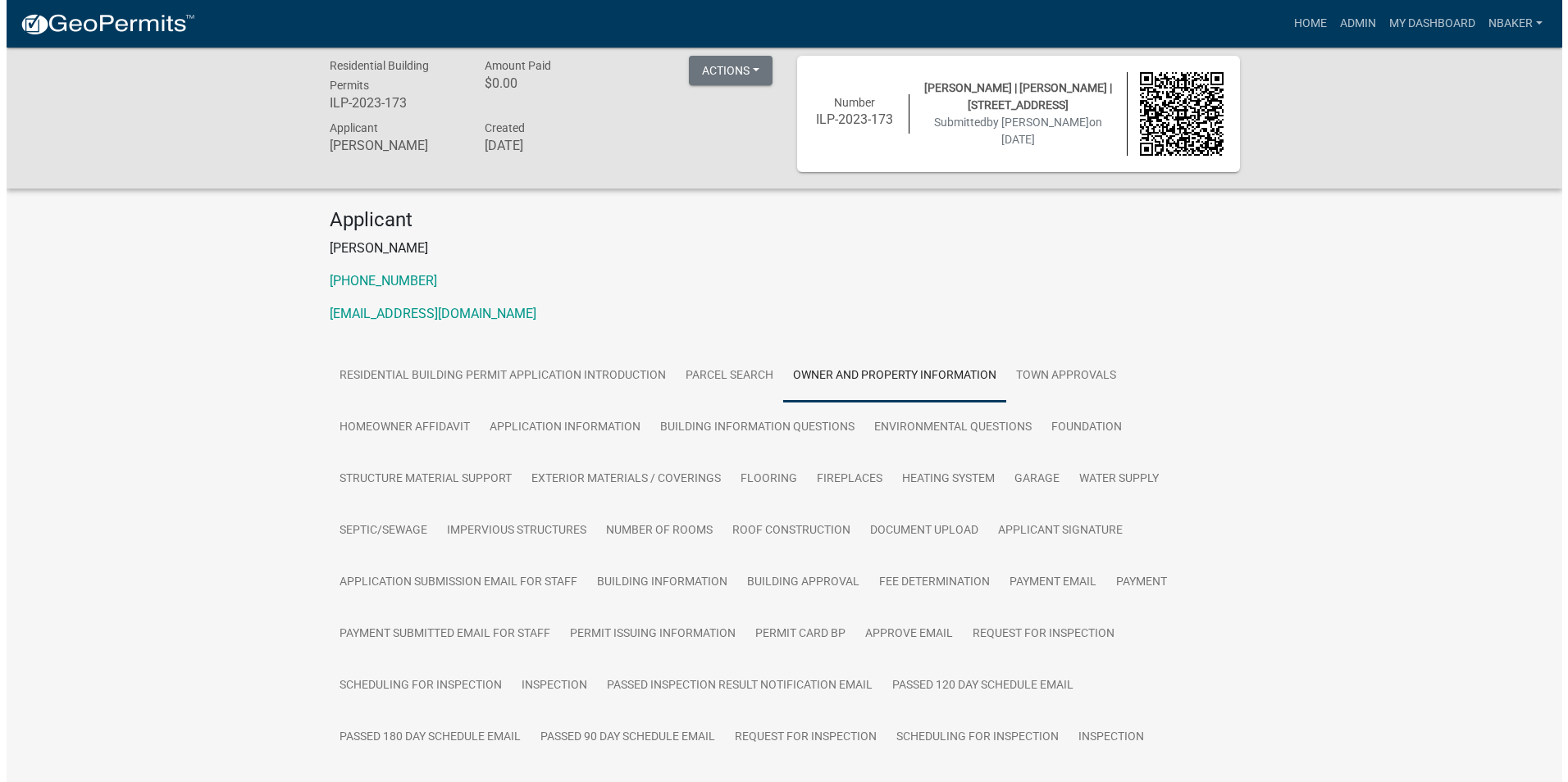
scroll to position [0, 0]
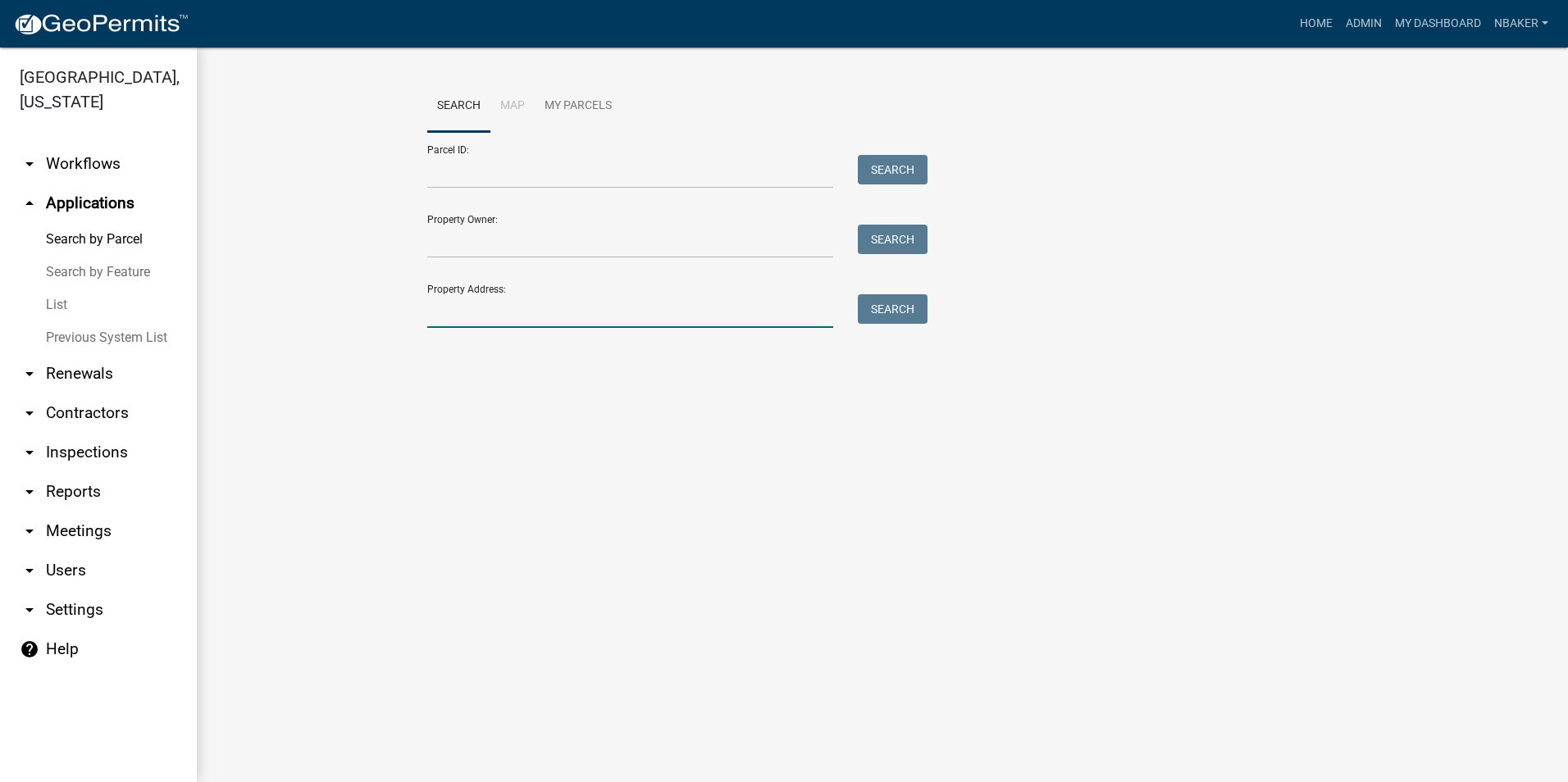
click at [475, 305] on input "Property Address:" at bounding box center [631, 311] width 406 height 34
type input "317 e 12th st"
click at [886, 310] on button "Search" at bounding box center [892, 309] width 70 height 29
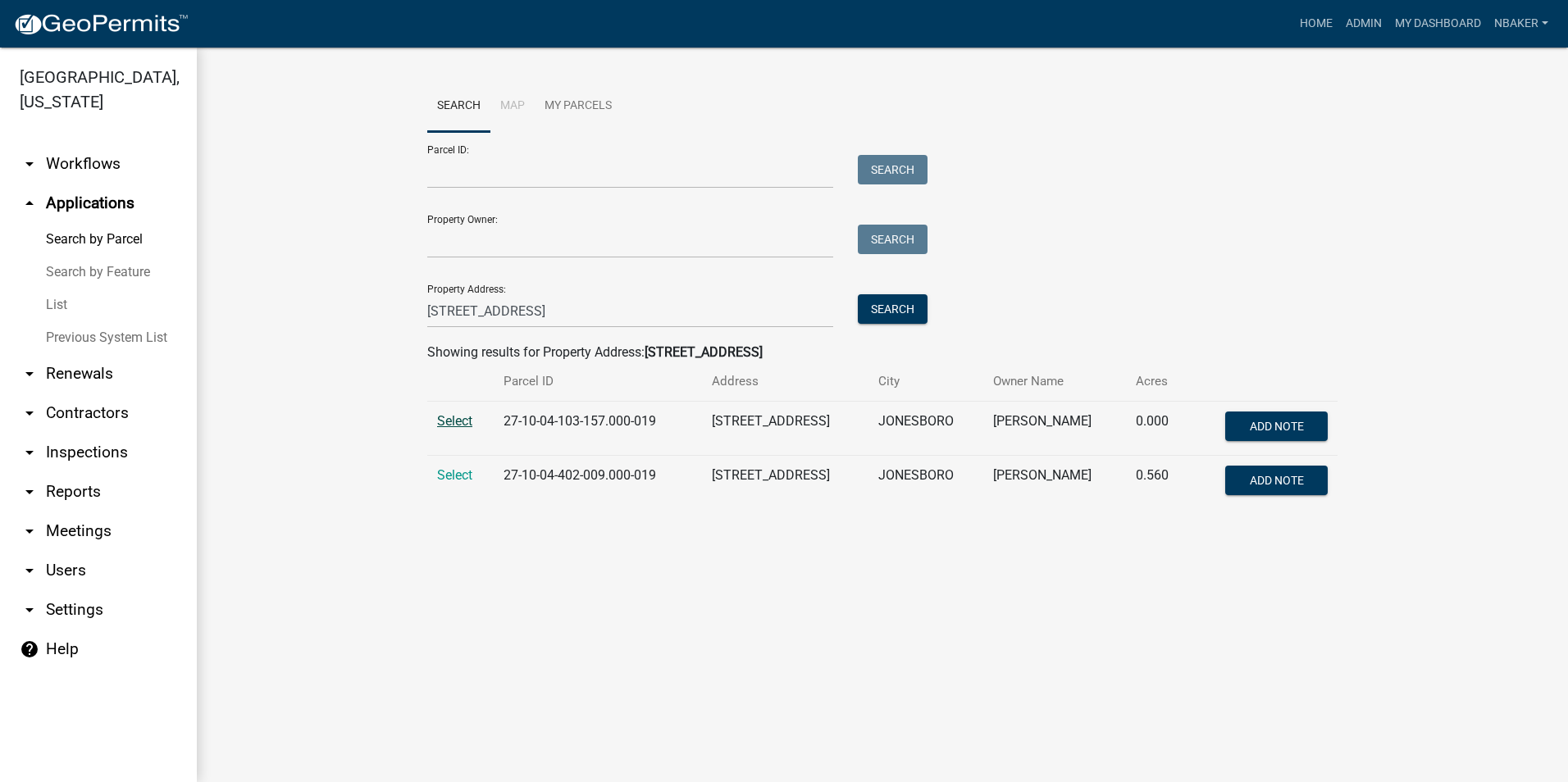
click at [466, 428] on span "Select" at bounding box center [455, 421] width 35 height 16
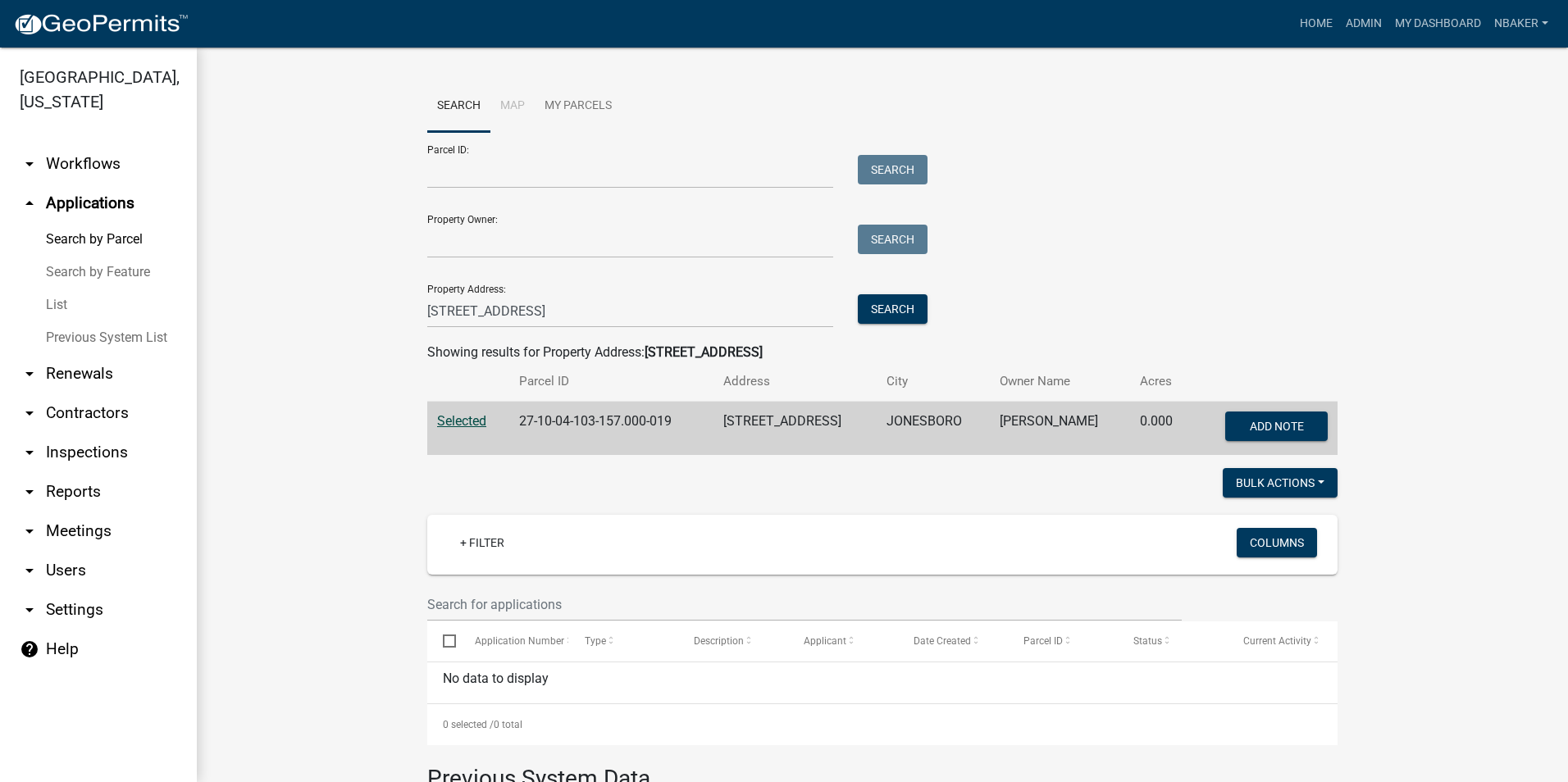
click at [888, 328] on div "Search" at bounding box center [889, 311] width 86 height 34
click at [874, 324] on div "Search" at bounding box center [889, 311] width 86 height 34
click at [858, 311] on button "Search" at bounding box center [892, 309] width 70 height 29
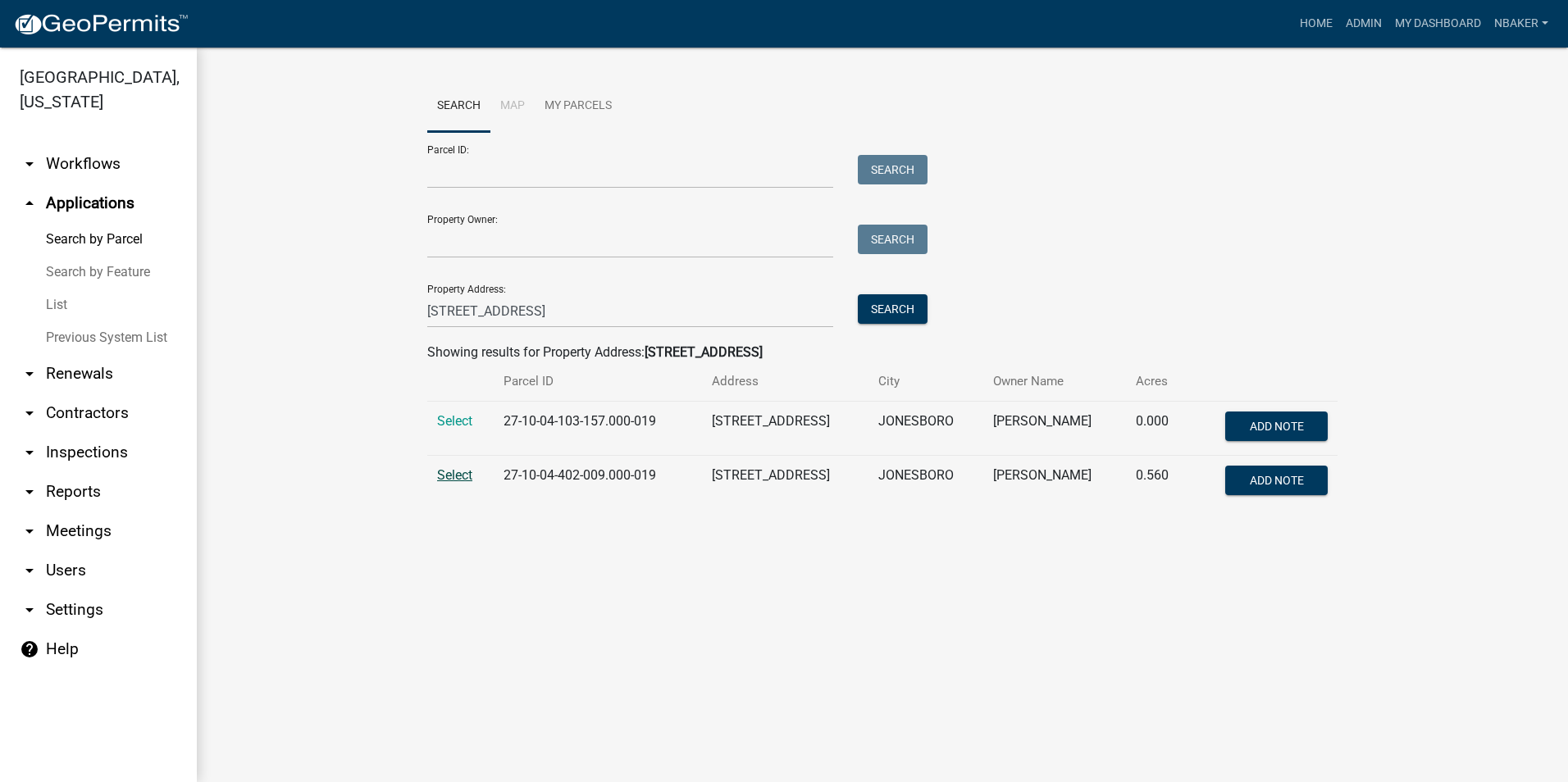
click at [458, 477] on span "Select" at bounding box center [455, 475] width 35 height 16
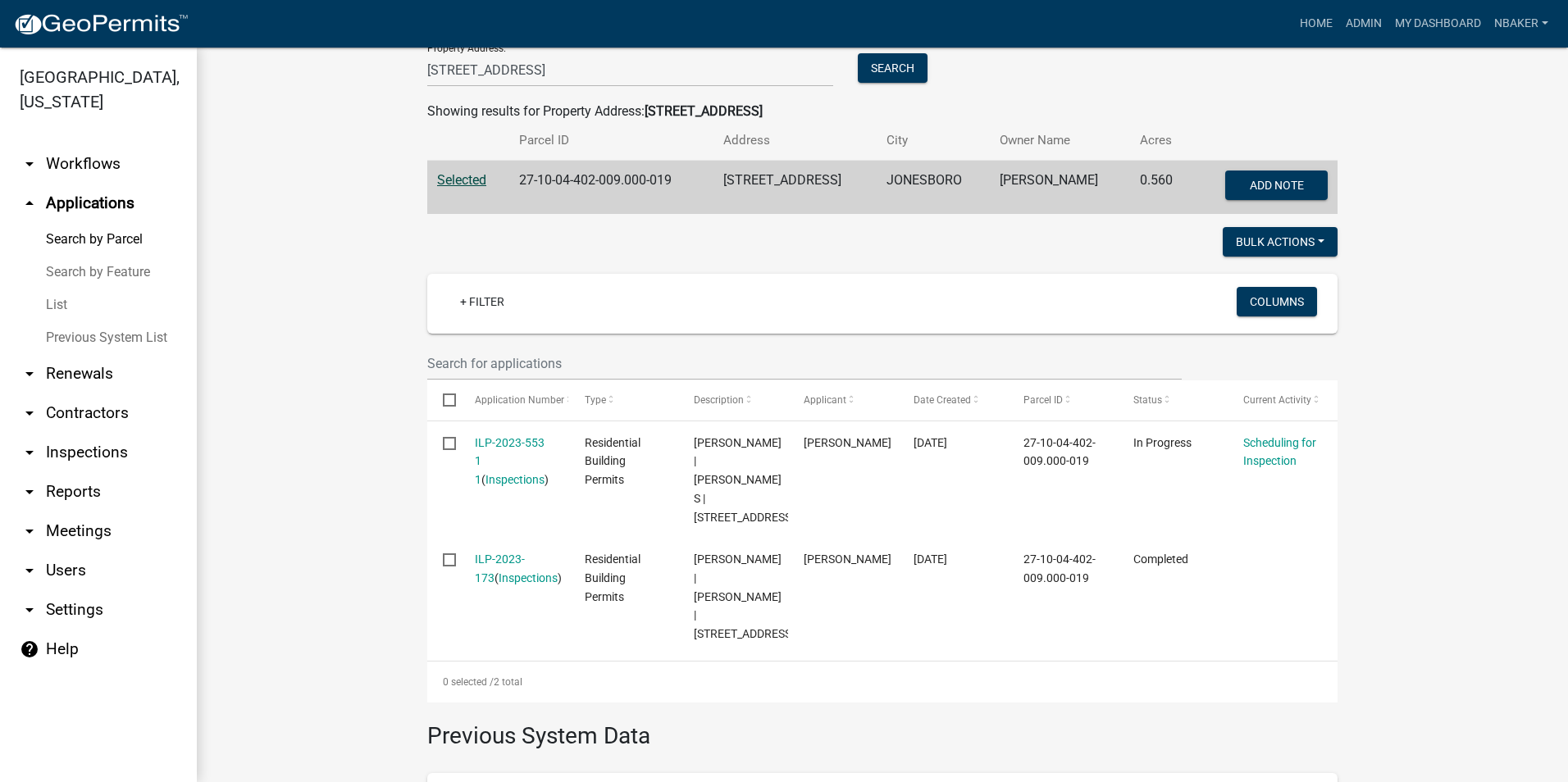
scroll to position [246, 0]
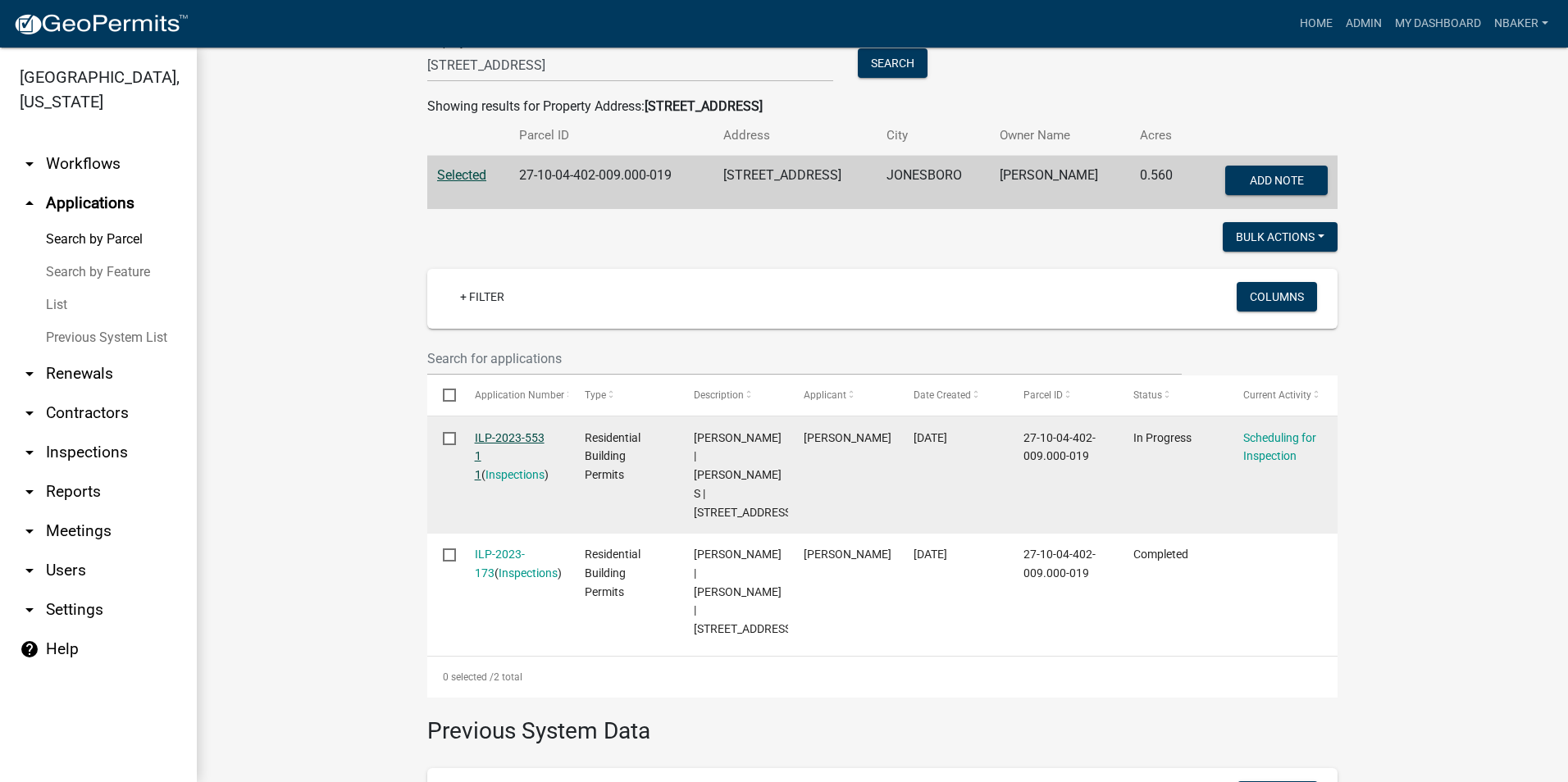
click at [508, 436] on link "ILP-2023-553 1 1" at bounding box center [510, 457] width 70 height 51
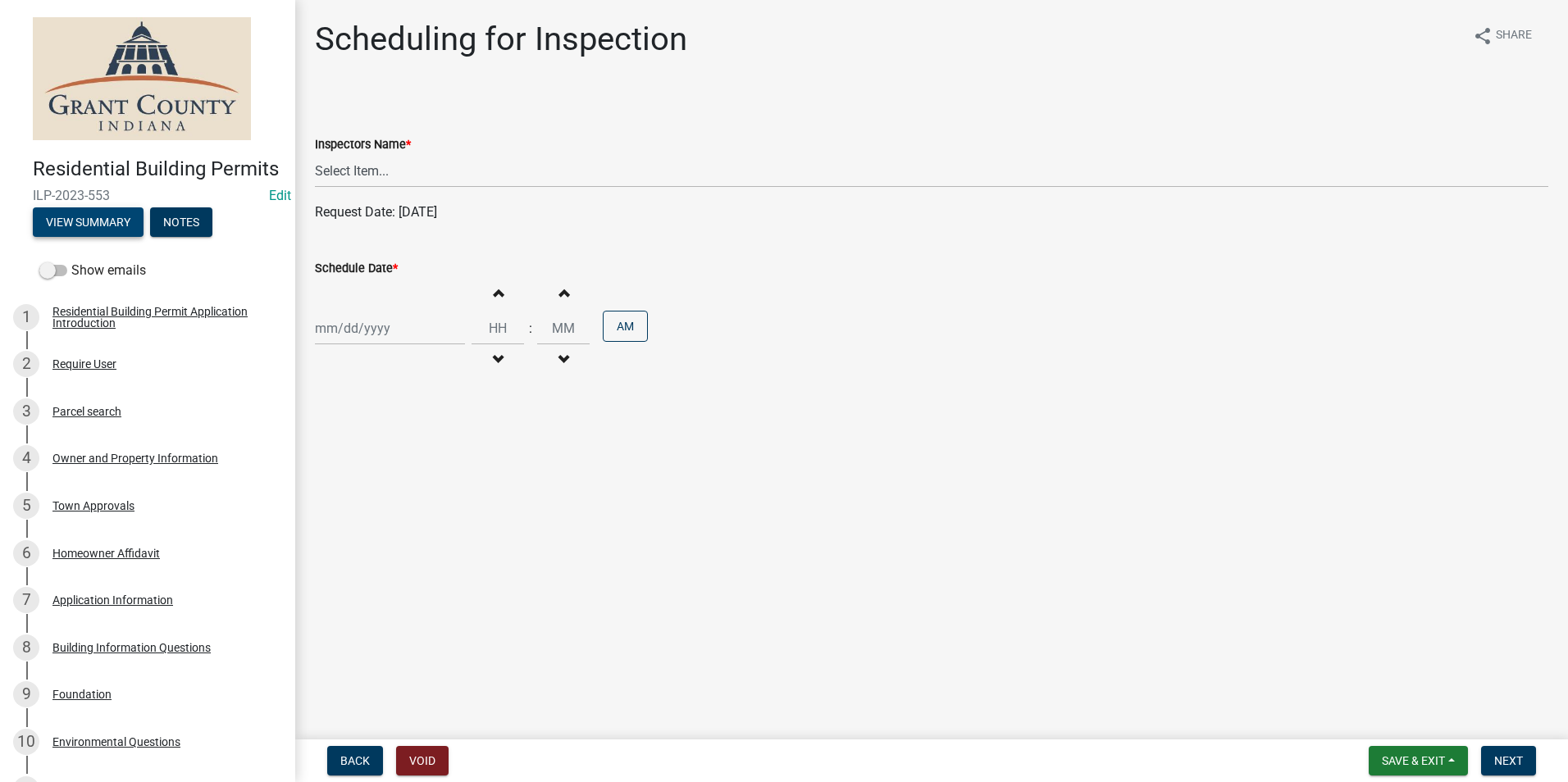
click at [135, 237] on button "View Summary" at bounding box center [88, 221] width 111 height 29
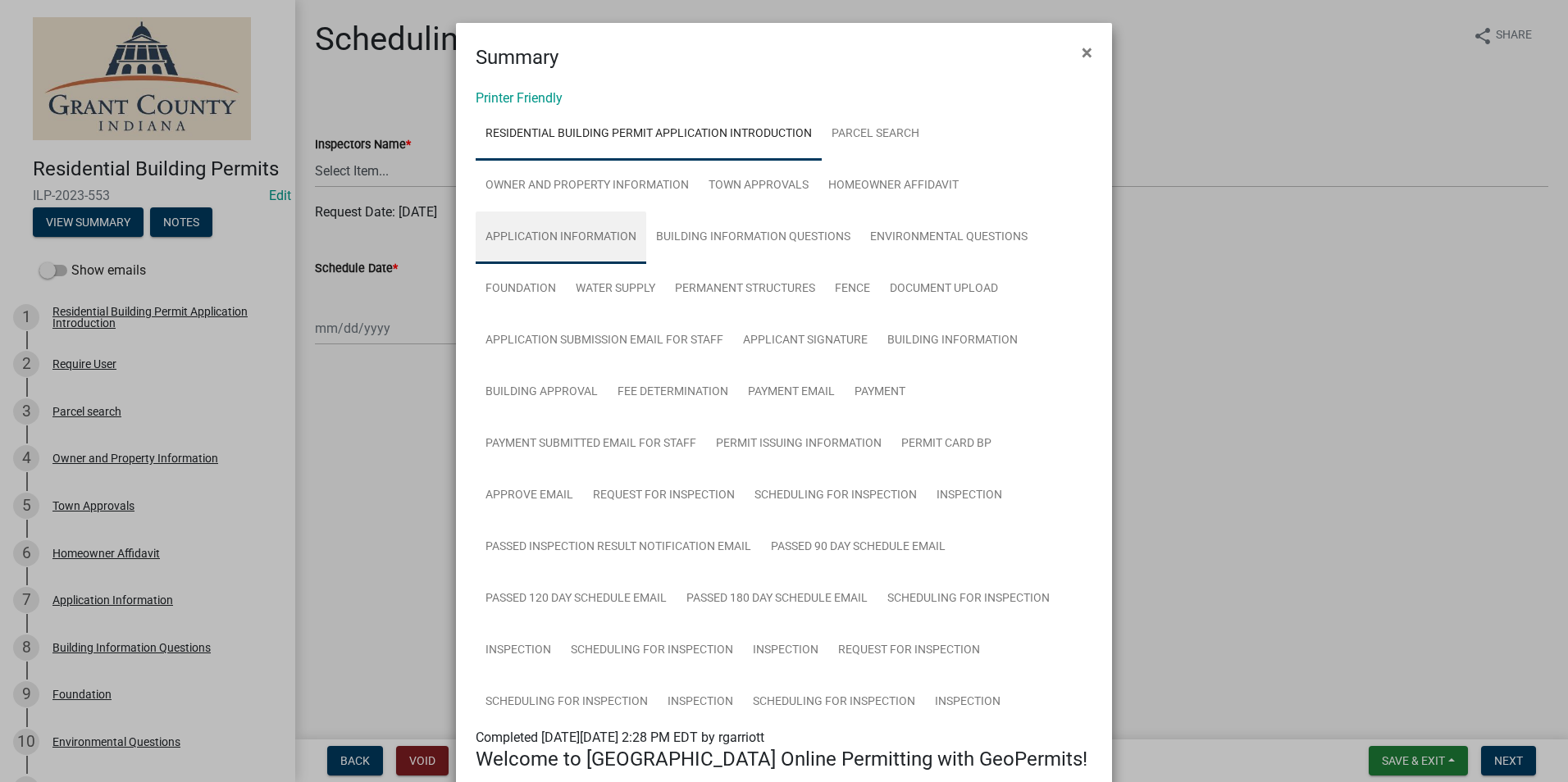
click at [544, 242] on link "Application Information" at bounding box center [560, 238] width 170 height 53
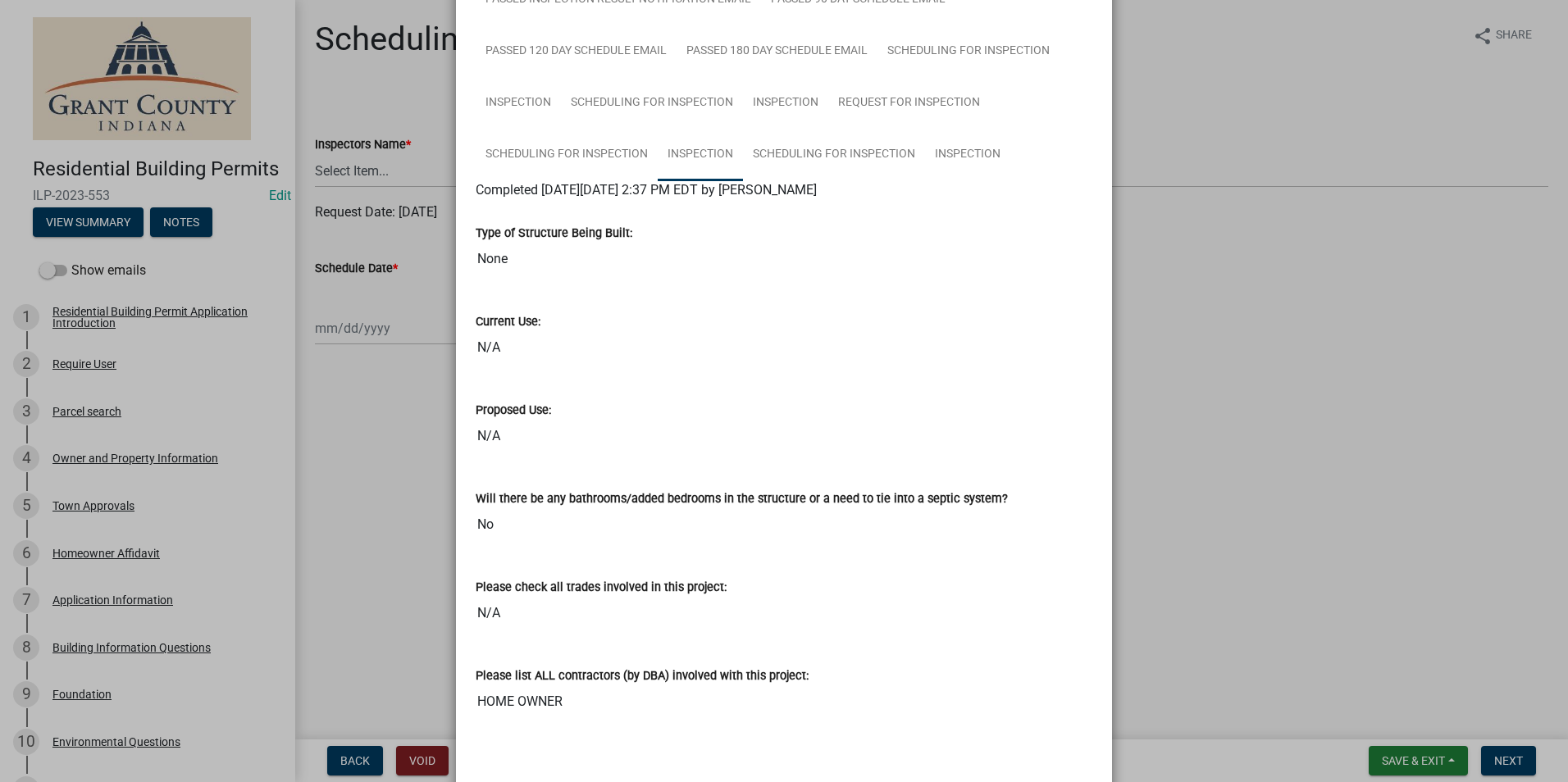
scroll to position [56, 0]
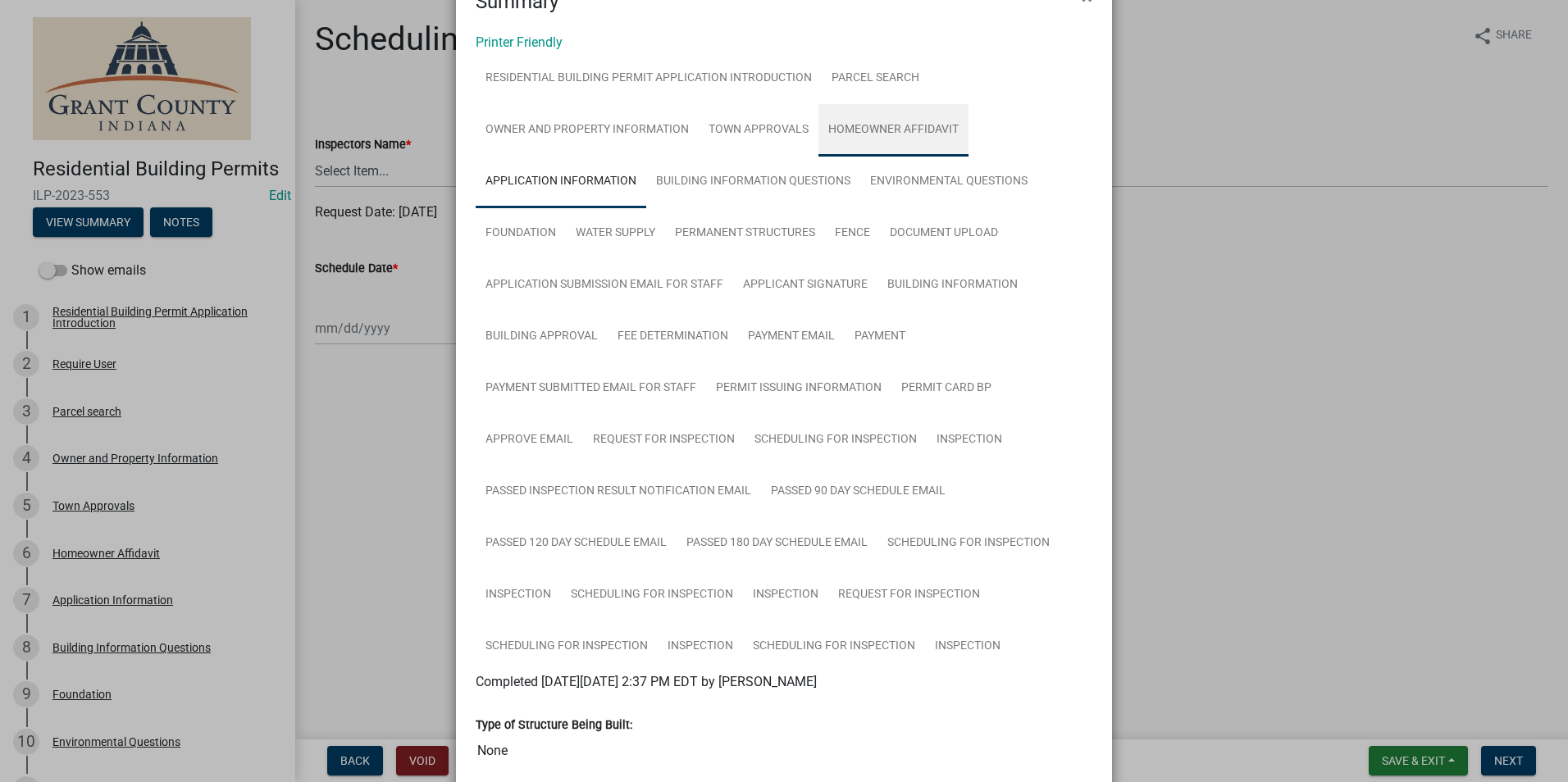
click at [874, 132] on link "Homeowner Affidavit" at bounding box center [893, 130] width 150 height 53
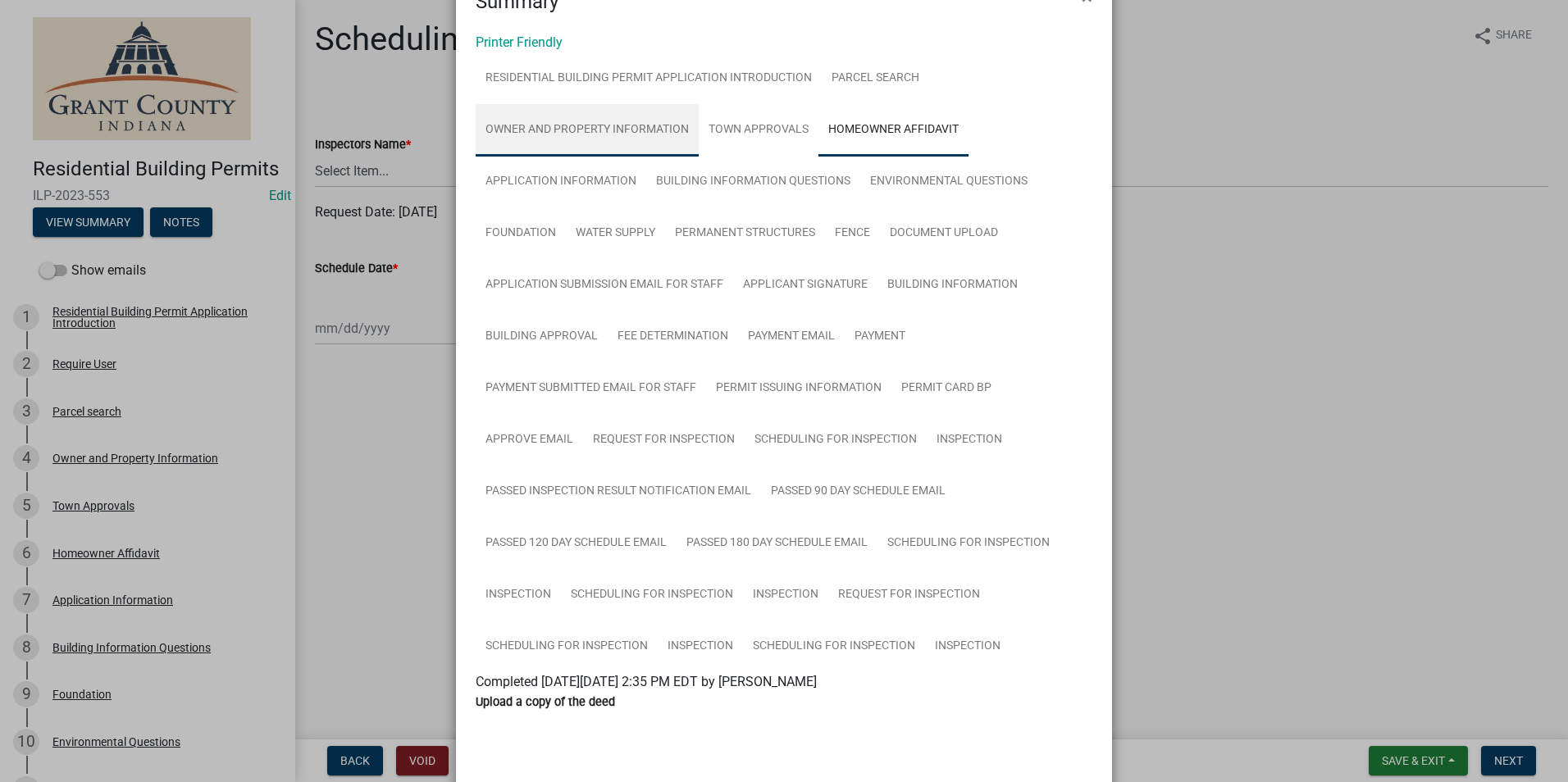
click at [620, 118] on link "Owner and Property Information" at bounding box center [586, 130] width 223 height 53
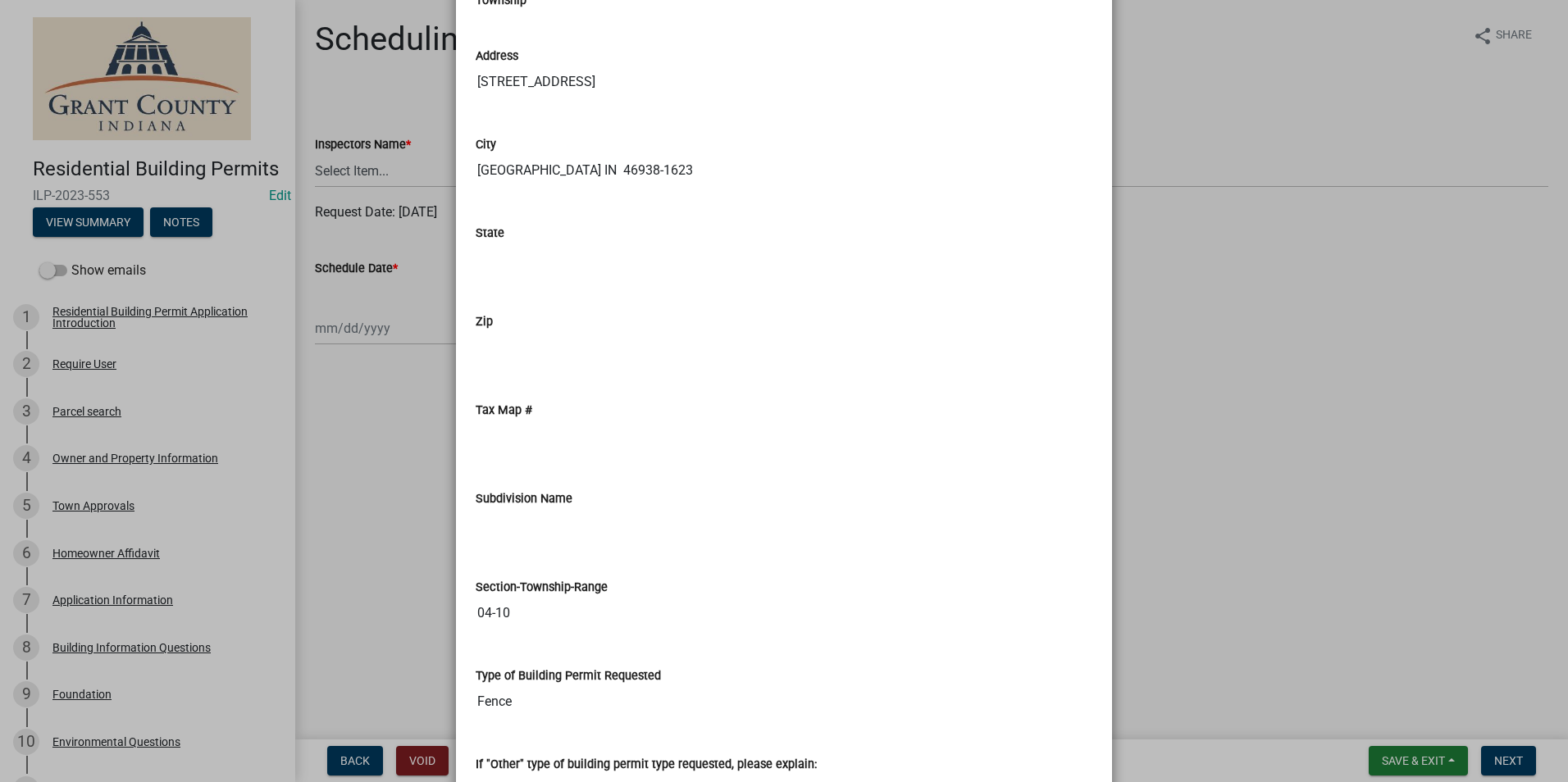
scroll to position [1779, 0]
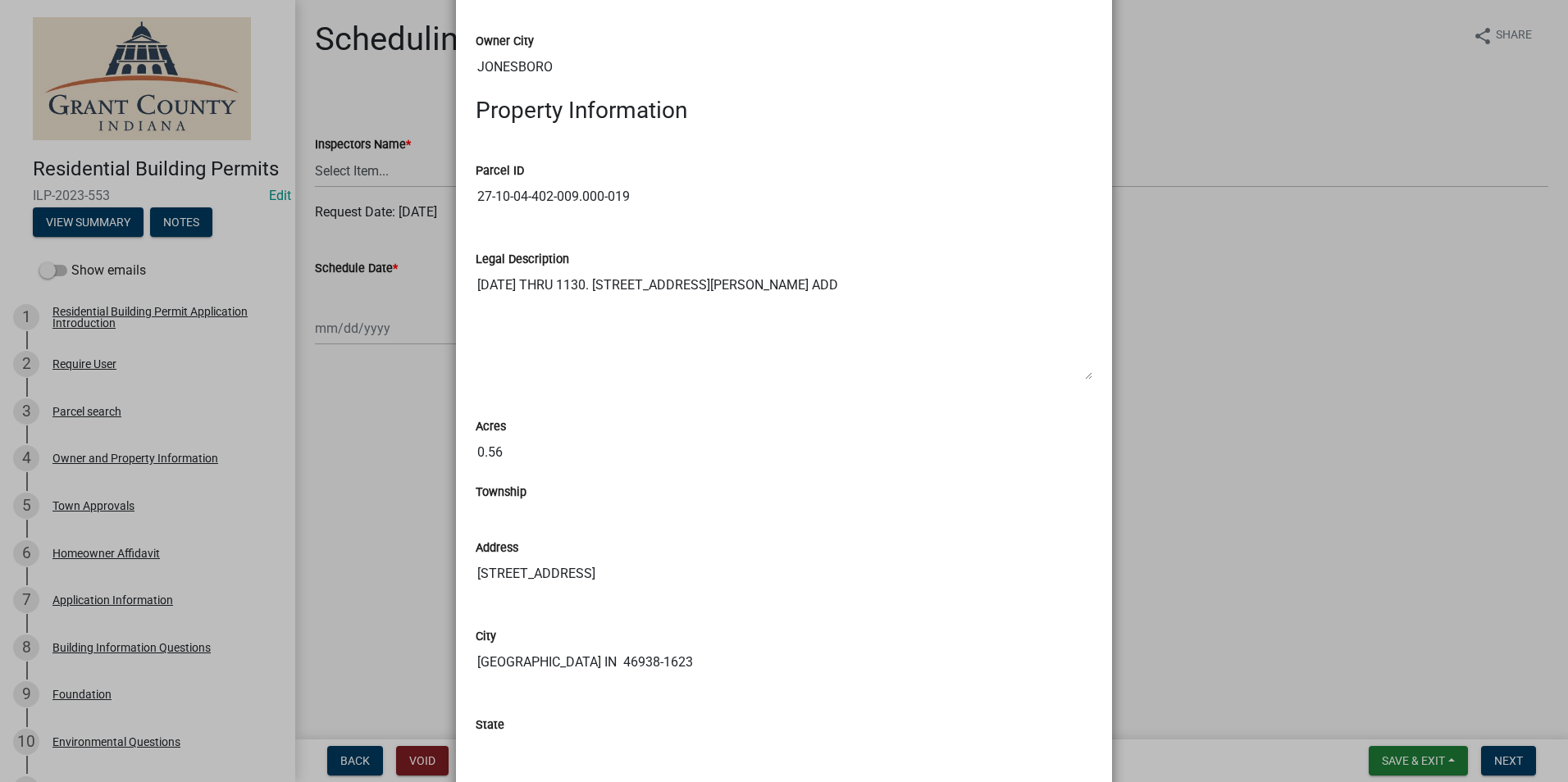
click at [1221, 272] on ngb-modal-window "Summary × Printer Friendly Residential Building Permit Application Introduction…" at bounding box center [784, 391] width 1568 height 782
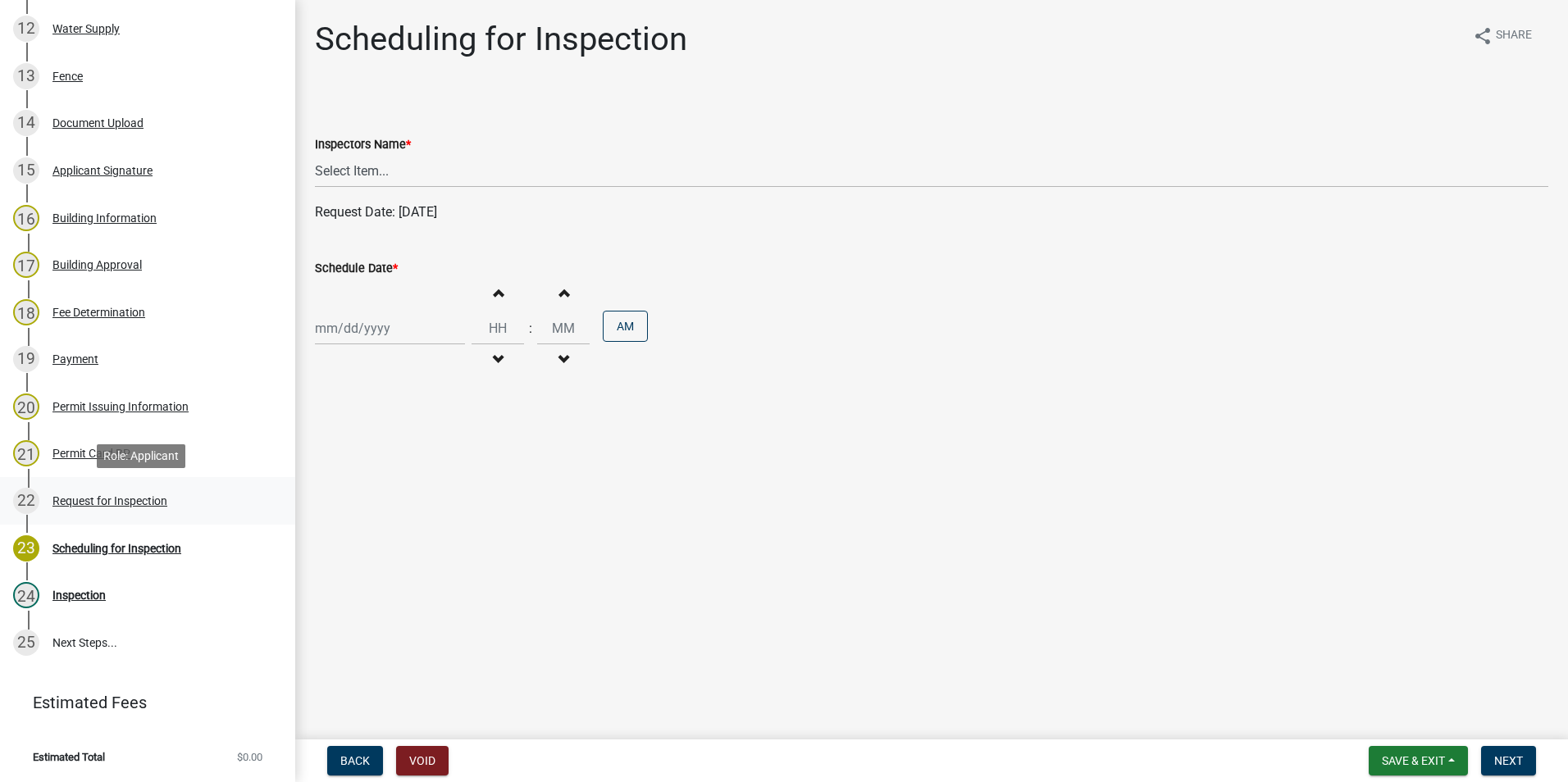
scroll to position [830, 0]
click at [141, 401] on div "Permit Issuing Information" at bounding box center [121, 406] width 136 height 11
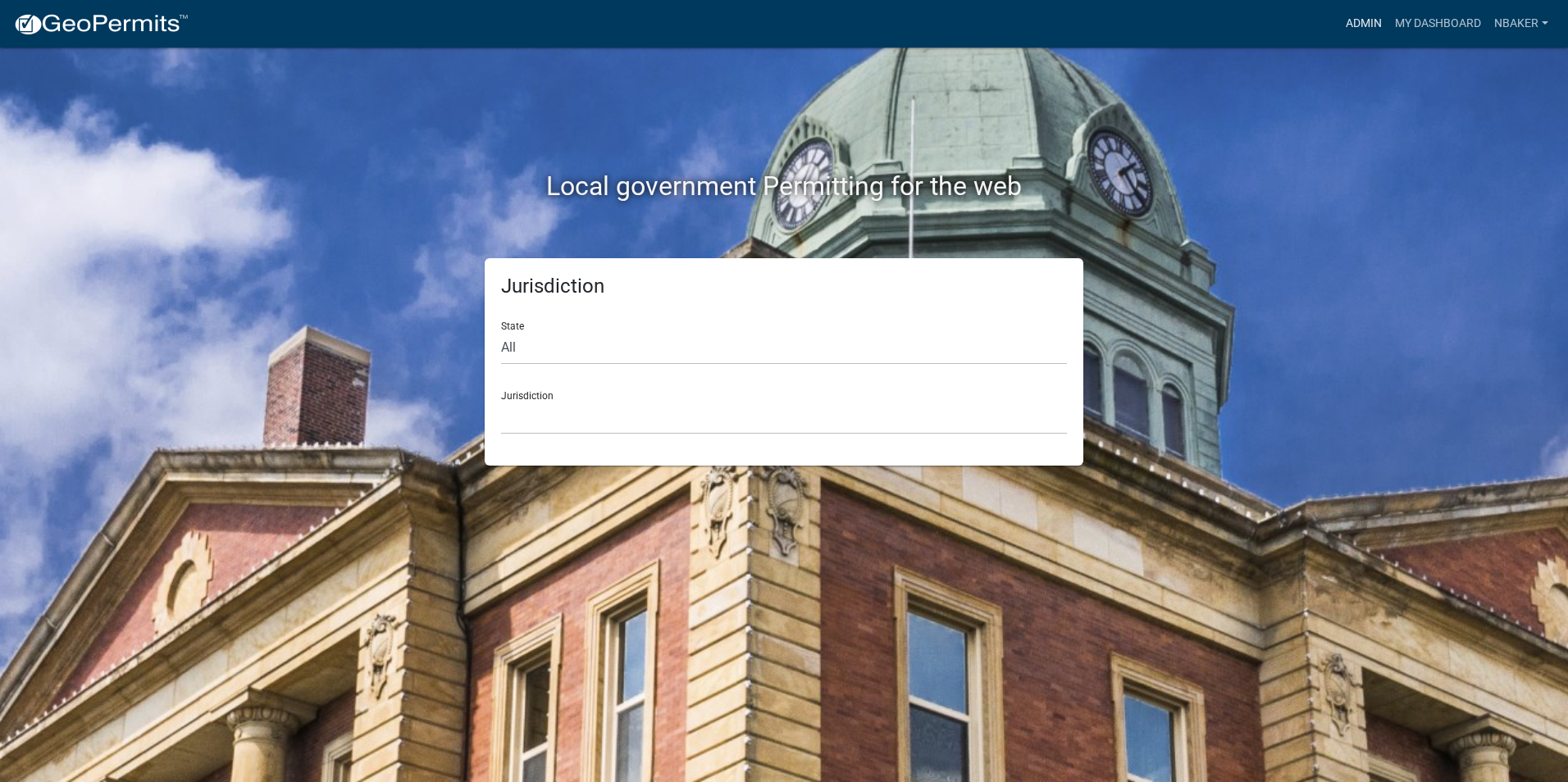
click at [1376, 29] on link "Admin" at bounding box center [1364, 23] width 49 height 31
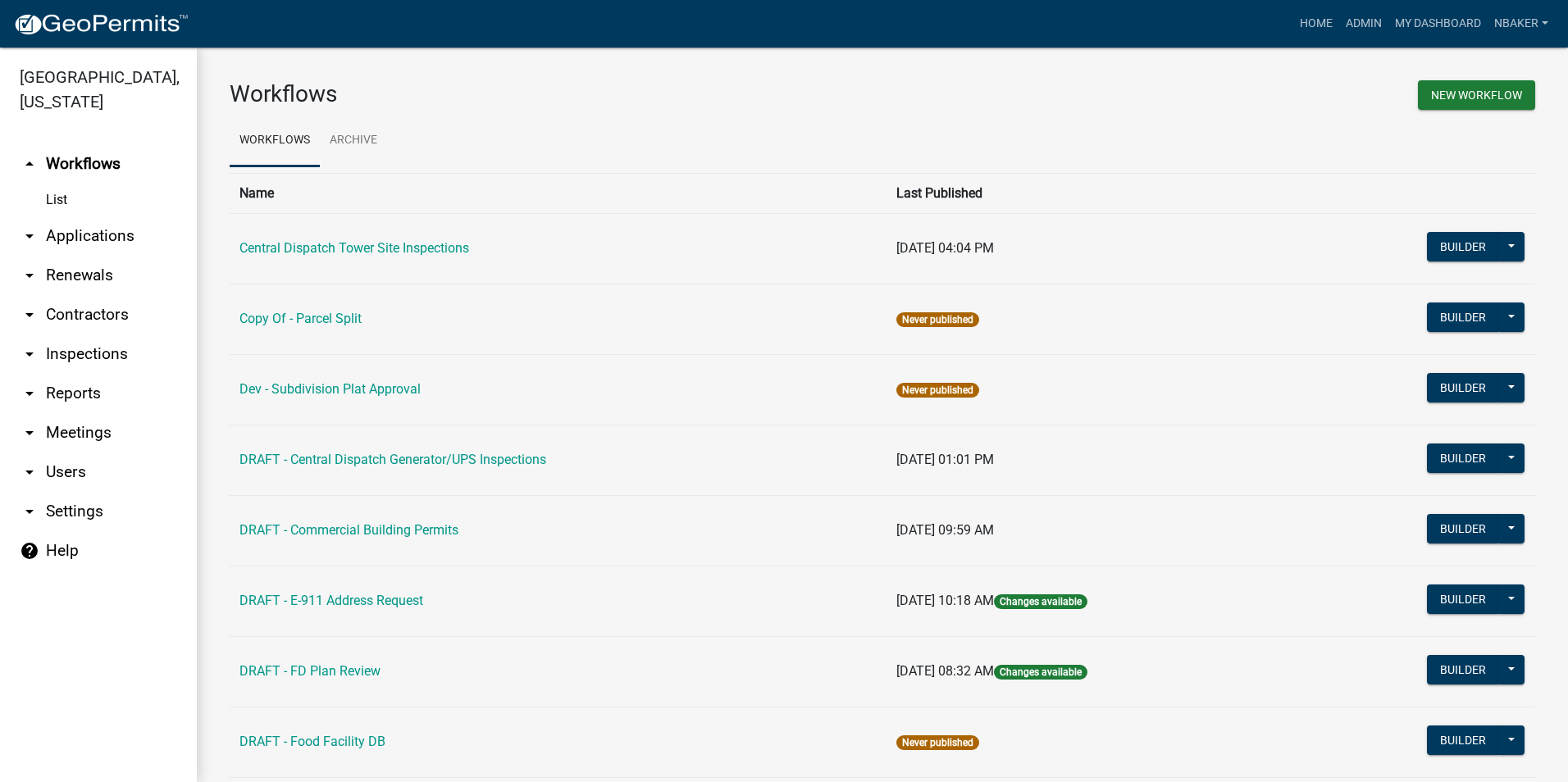
click at [99, 221] on link "arrow_drop_down Applications" at bounding box center [98, 236] width 197 height 40
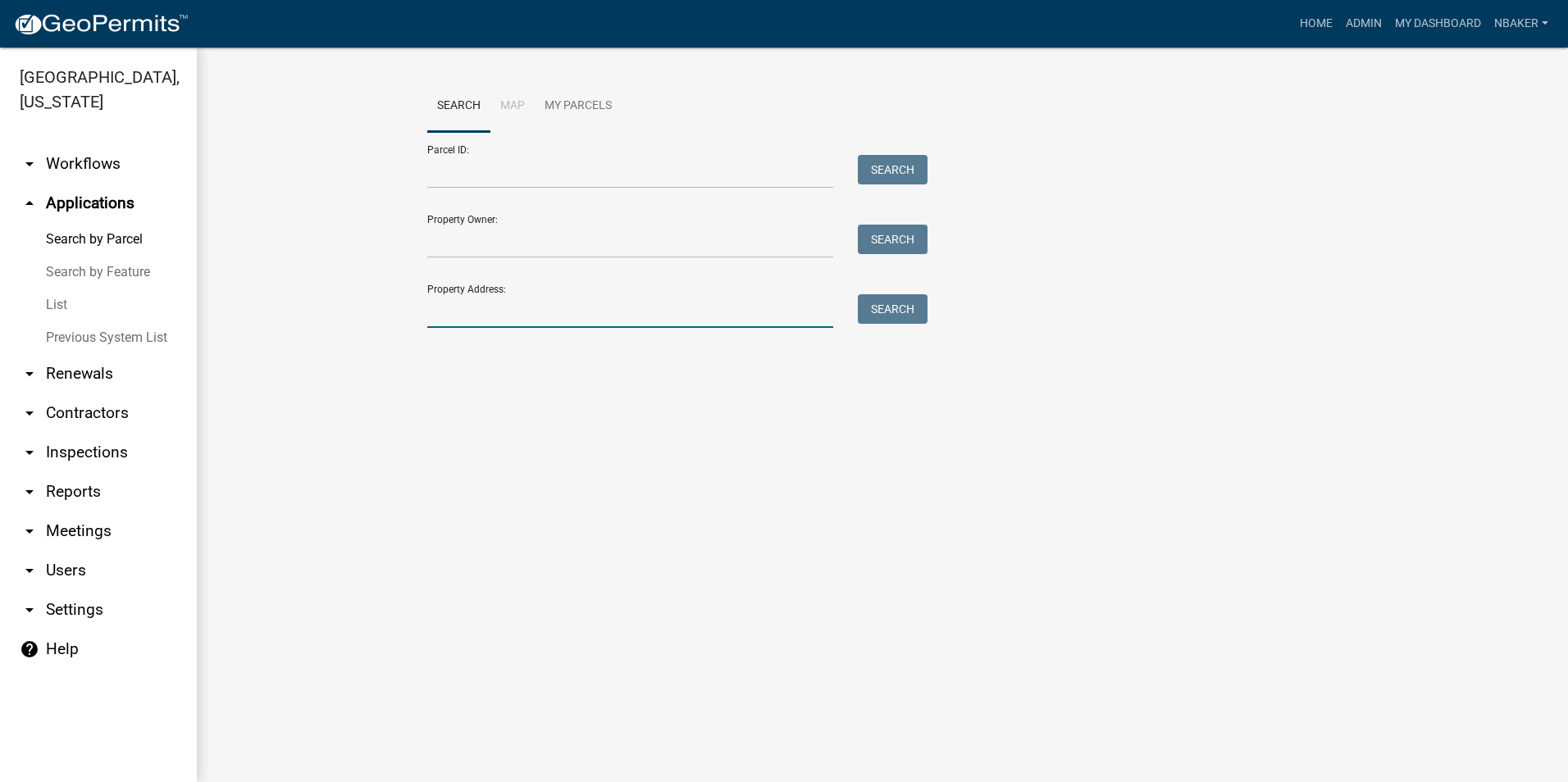
click at [479, 314] on input "Property Address:" at bounding box center [631, 311] width 406 height 34
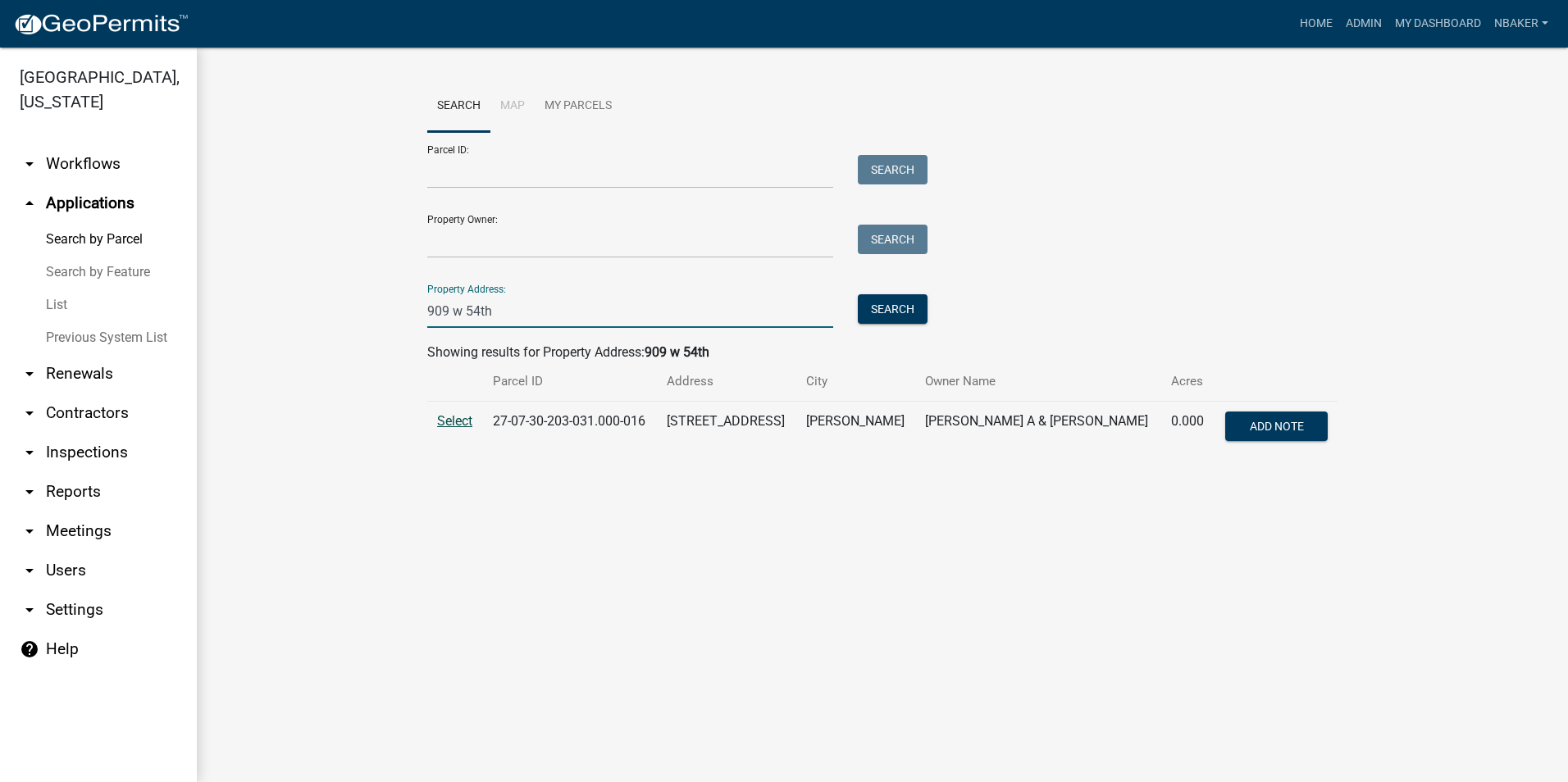
type input "909 w 54th"
click at [452, 415] on span "Select" at bounding box center [455, 421] width 35 height 16
